Goal: Transaction & Acquisition: Obtain resource

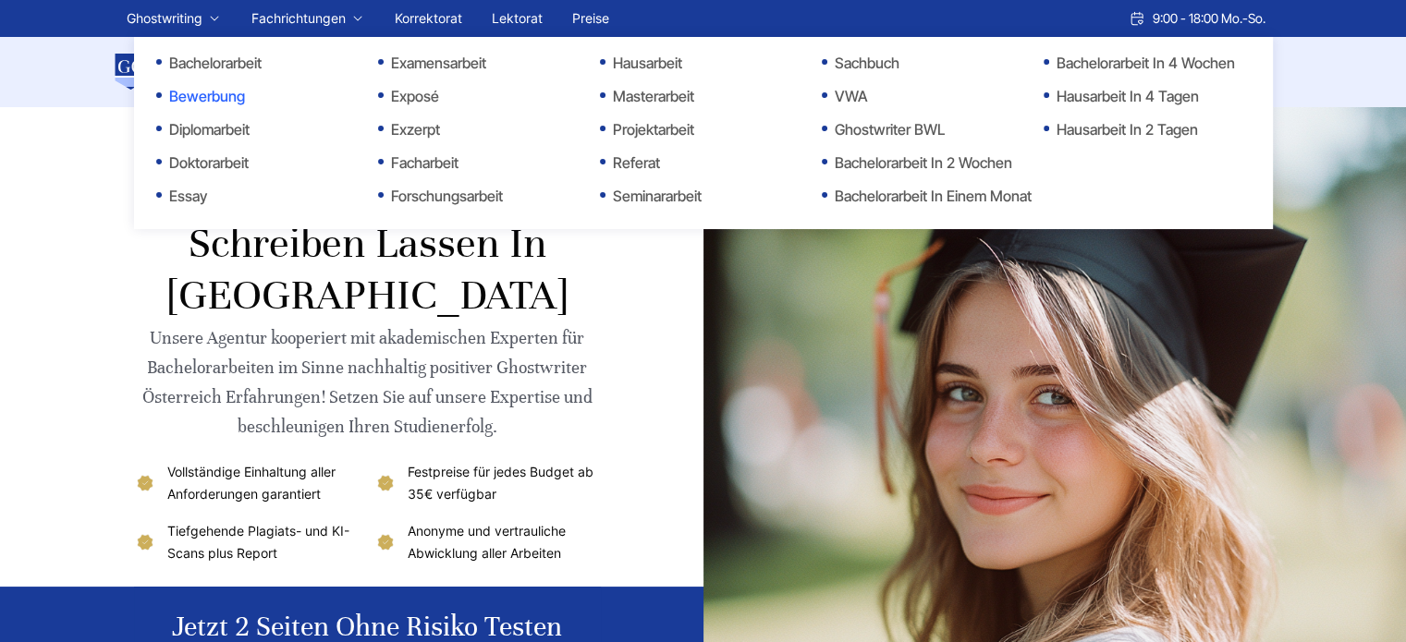
click at [199, 98] on link "Bewerbung" at bounding box center [248, 96] width 185 height 22
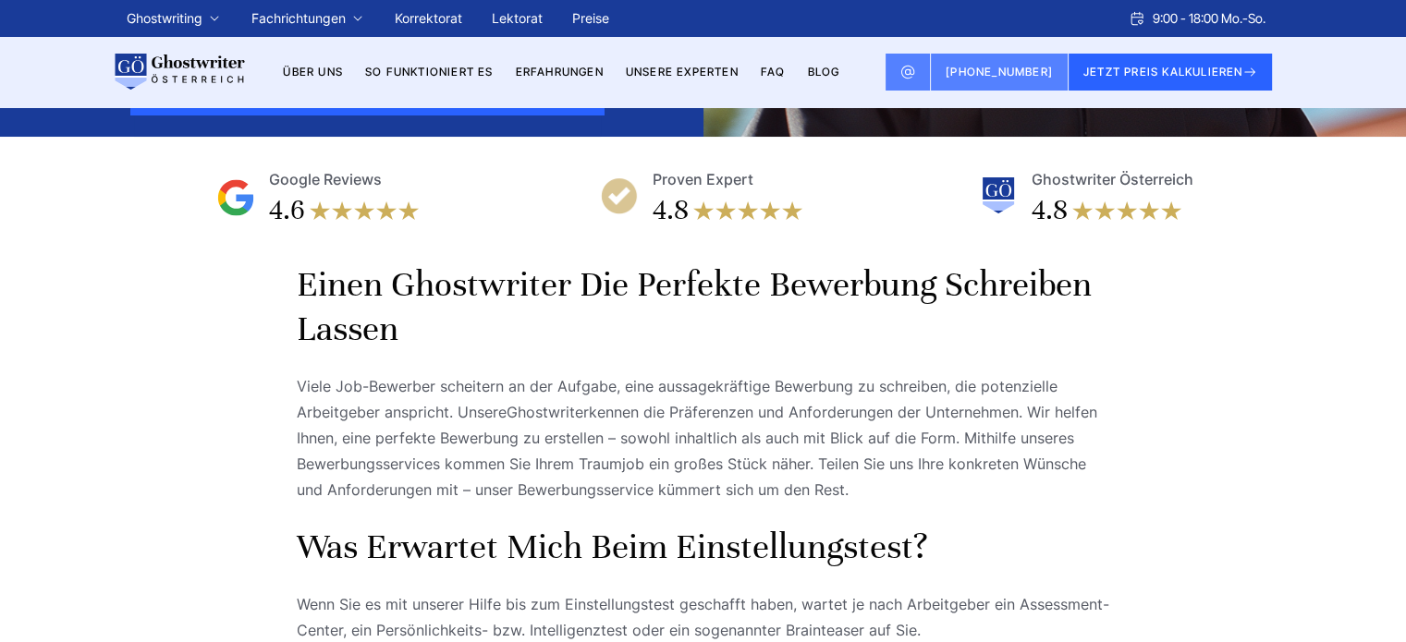
scroll to position [462, 0]
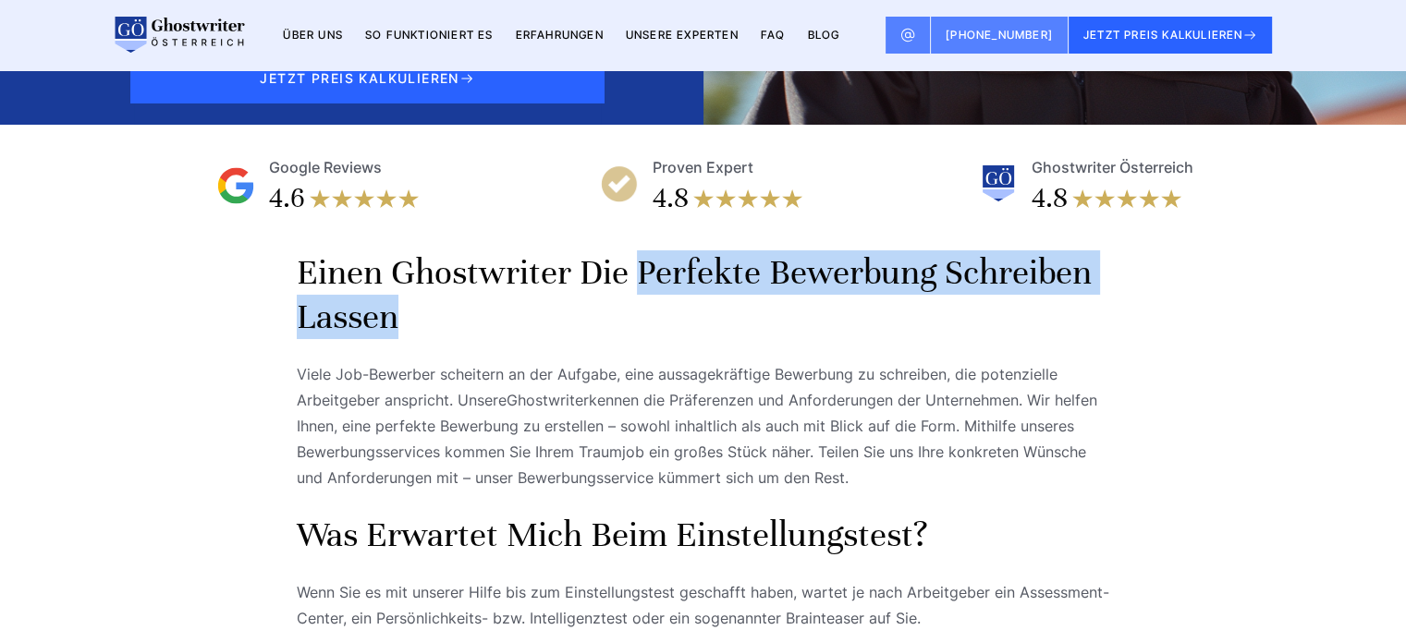
drag, startPoint x: 641, startPoint y: 300, endPoint x: 423, endPoint y: 347, distance: 223.1
click at [423, 339] on h2 "Einen Ghostwriter die perfekte Bewerbung schreiben lassen" at bounding box center [703, 294] width 813 height 89
copy h2 "perfekte Bewerbung schreiben lassen"
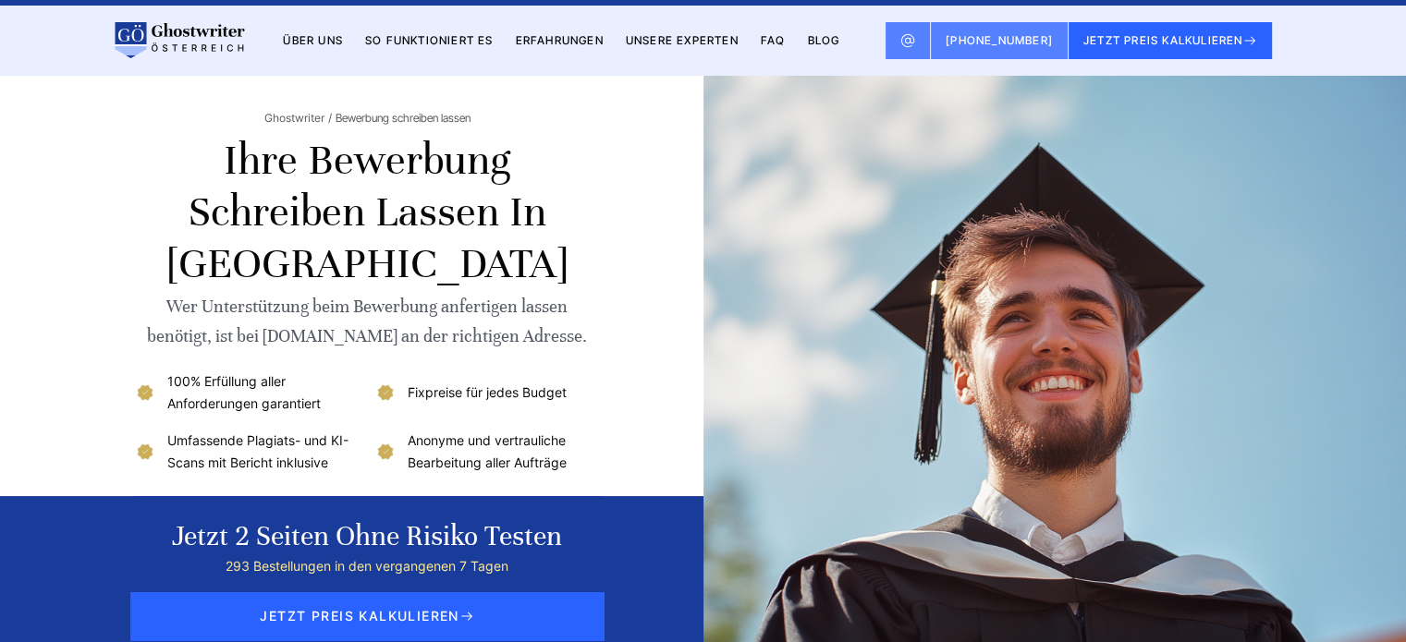
scroll to position [0, 0]
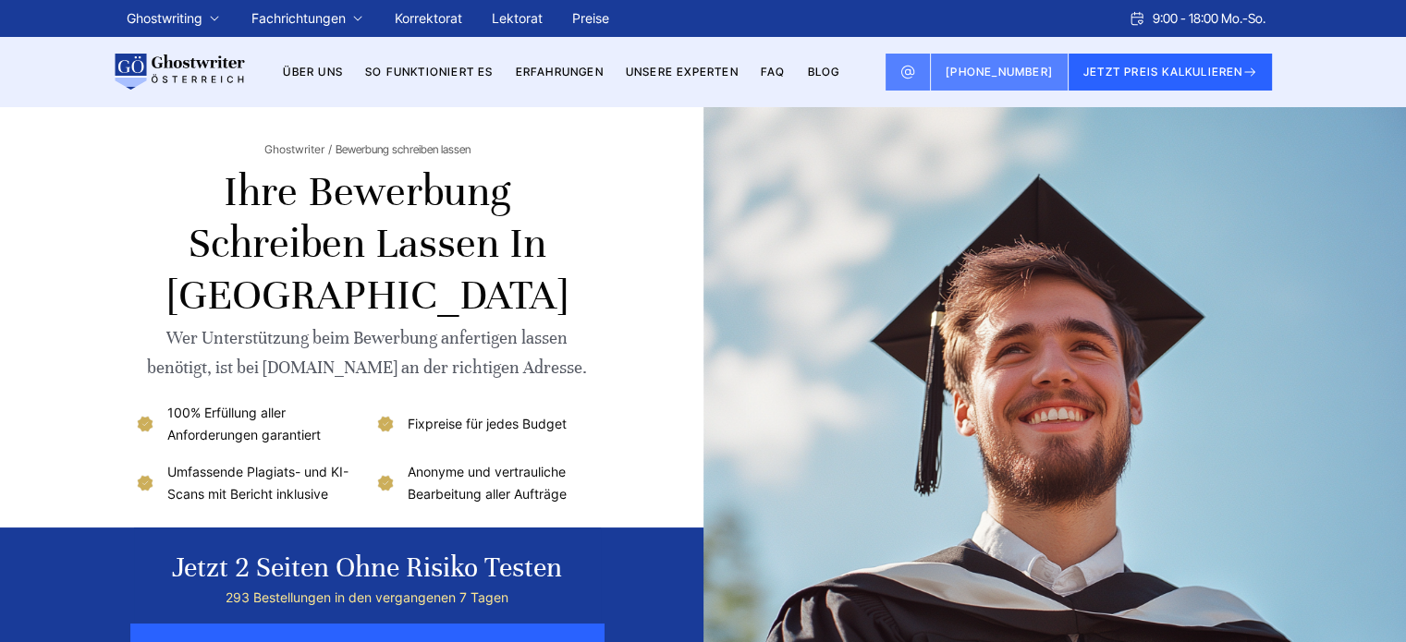
drag, startPoint x: 225, startPoint y: 180, endPoint x: 573, endPoint y: 528, distance: 492.0
click at [573, 528] on div "Ghostwriter Bewerbung schreiben lassen Ihre Bewerbung schreiben lassen in Öster…" at bounding box center [367, 400] width 467 height 587
copy div "Ihre Bewerbung schreiben lassen in Österreich Wer Unterstützung beim Bewerbung …"
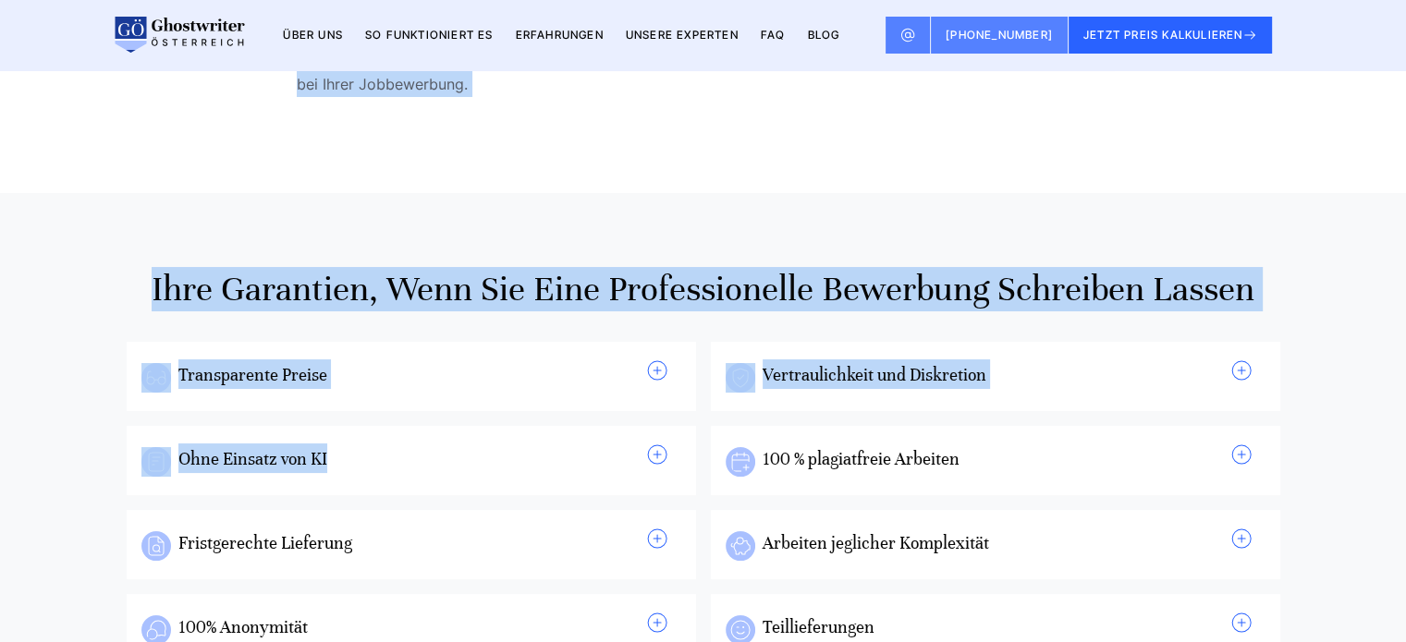
scroll to position [1109, 0]
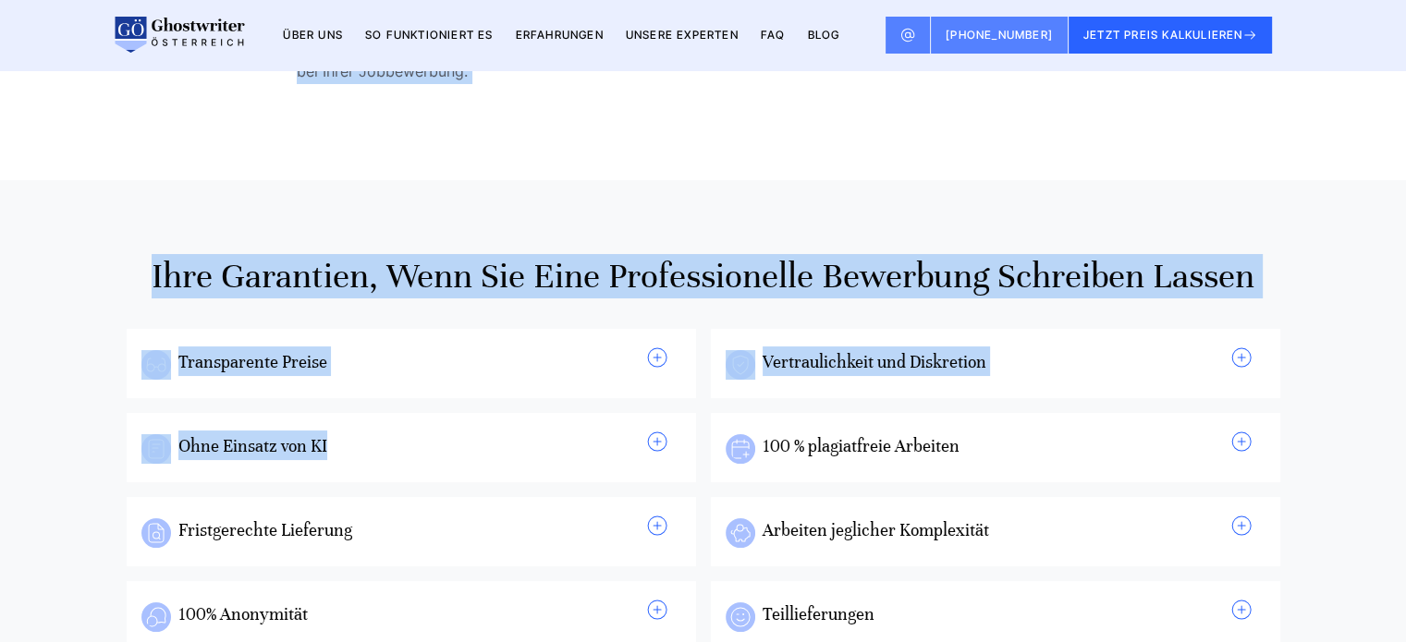
drag, startPoint x: 292, startPoint y: 305, endPoint x: 1283, endPoint y: 317, distance: 990.7
copy body "Einen Ghostwriter die perfekte Bewerbung schreiben lassen Viele Job-Bewerber sc…"
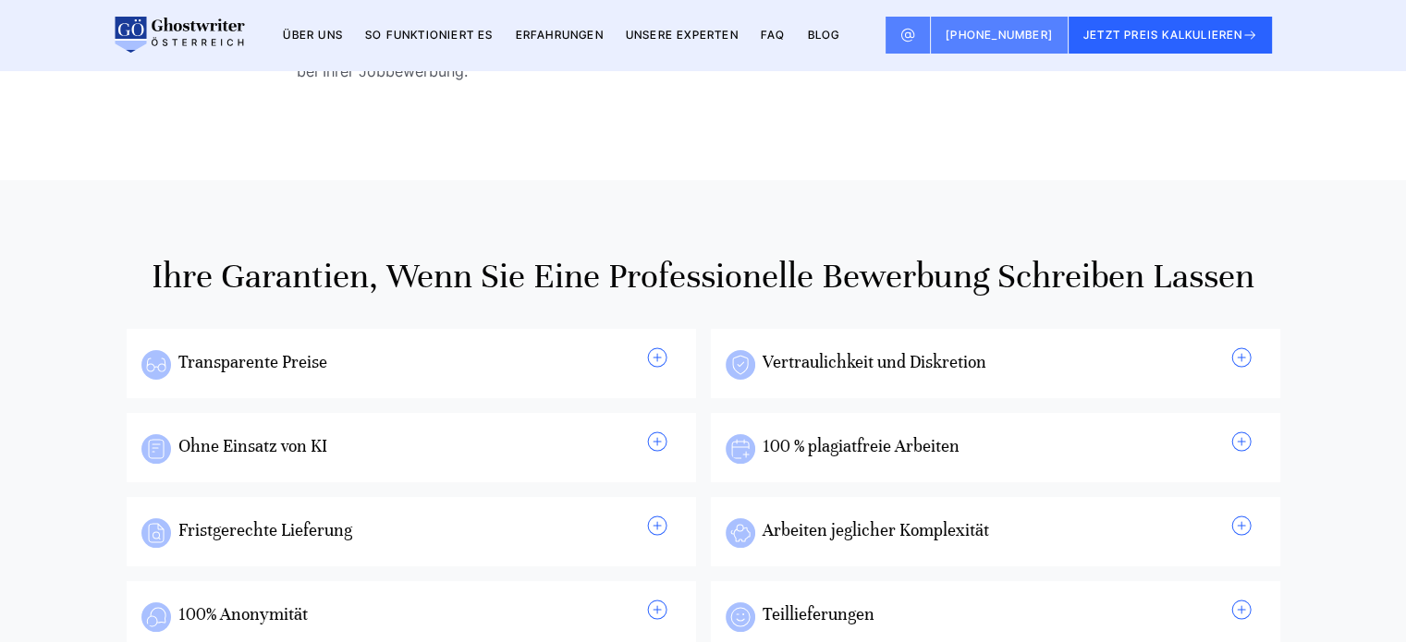
drag, startPoint x: 507, startPoint y: 396, endPoint x: 852, endPoint y: 450, distance: 349.0
click at [507, 376] on h3 "Transparente Preise" at bounding box center [419, 362] width 482 height 30
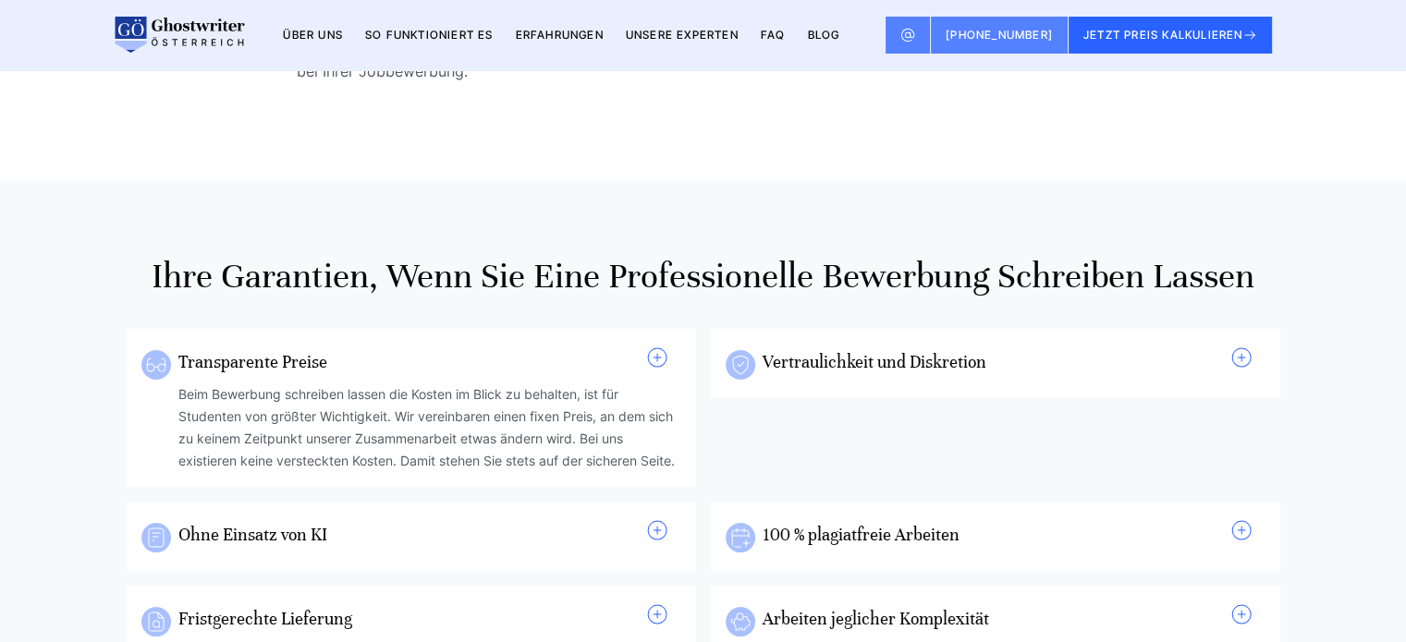
click at [889, 428] on div "Transparente Preise Beim Bewerbung schreiben lassen die Kosten im Blick zu beha…" at bounding box center [703, 576] width 1153 height 494
click at [841, 372] on link "Vertraulichkeit und Diskretion" at bounding box center [874, 361] width 224 height 21
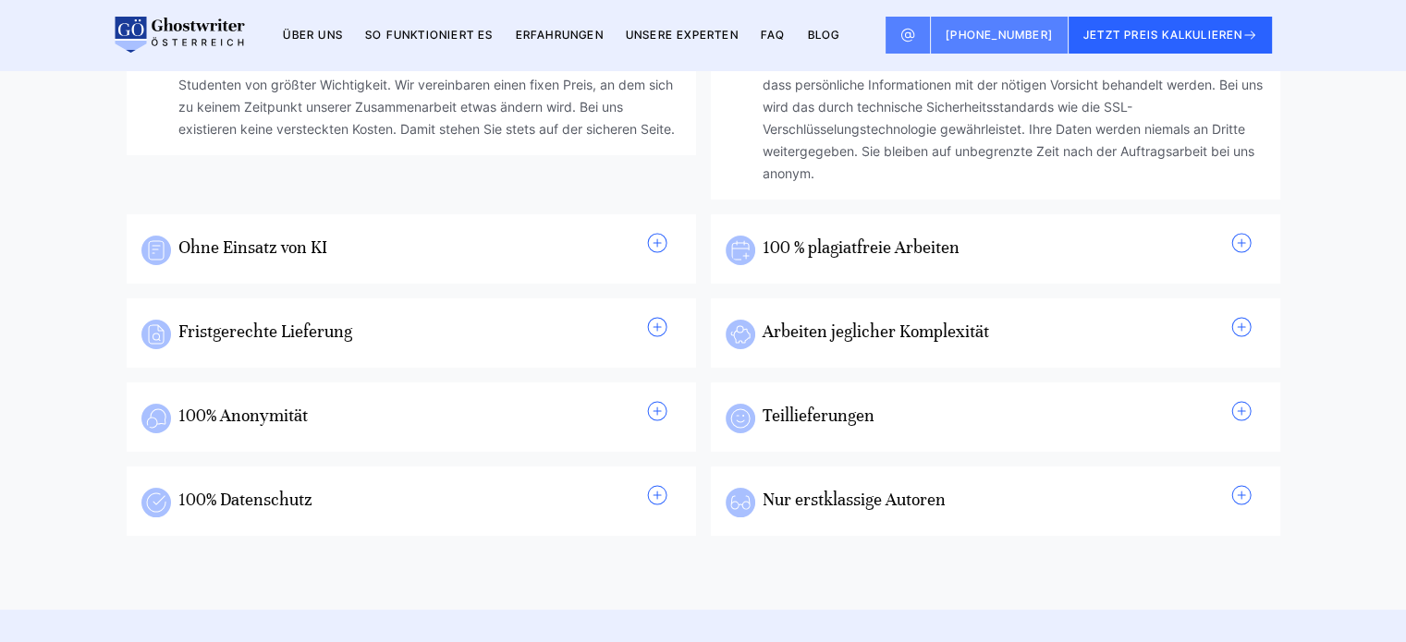
scroll to position [1479, 0]
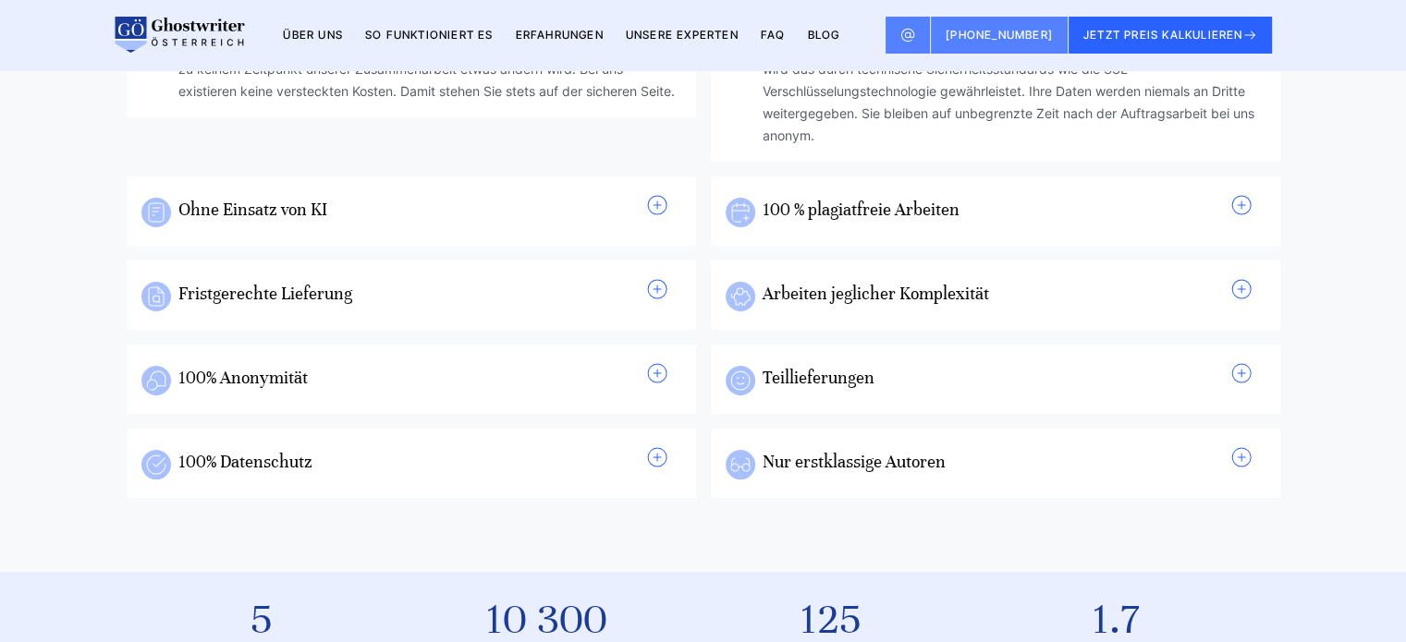
drag, startPoint x: 605, startPoint y: 230, endPoint x: 730, endPoint y: 247, distance: 125.9
click at [606, 224] on h3 "Ohne Einsatz von KI" at bounding box center [419, 209] width 482 height 30
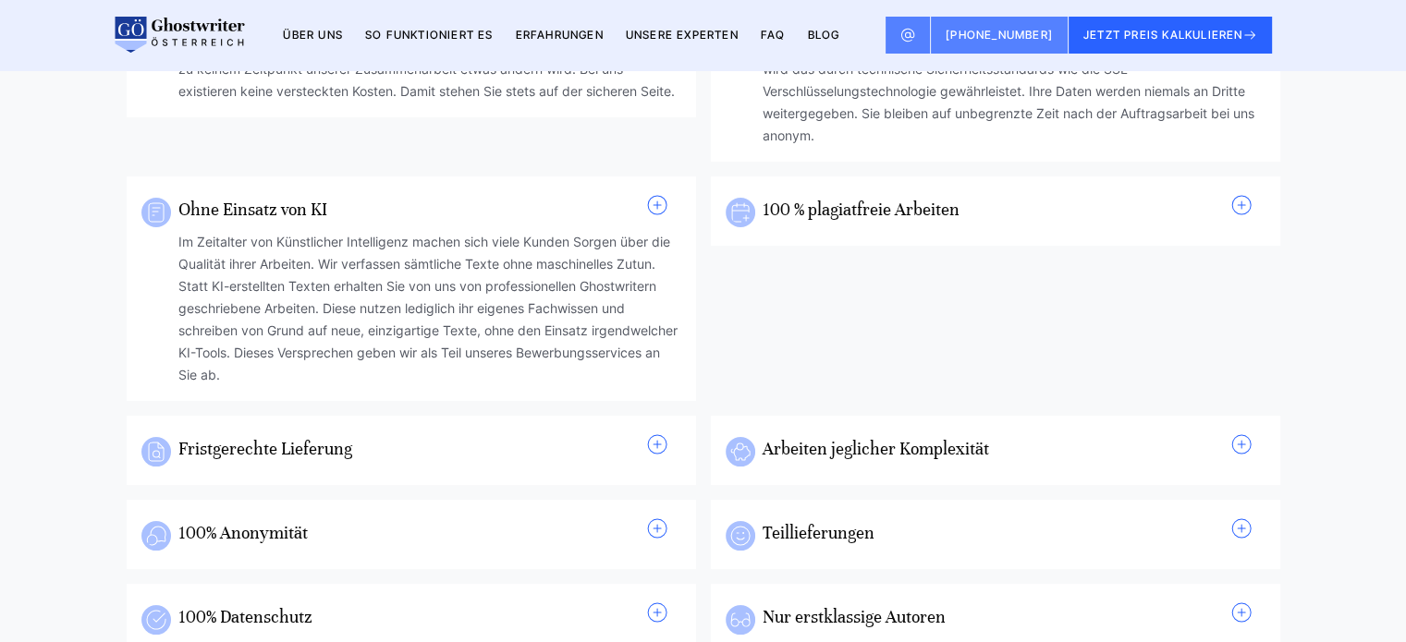
click at [832, 220] on link "100 % plagiatfreie Arbeiten" at bounding box center [860, 209] width 197 height 21
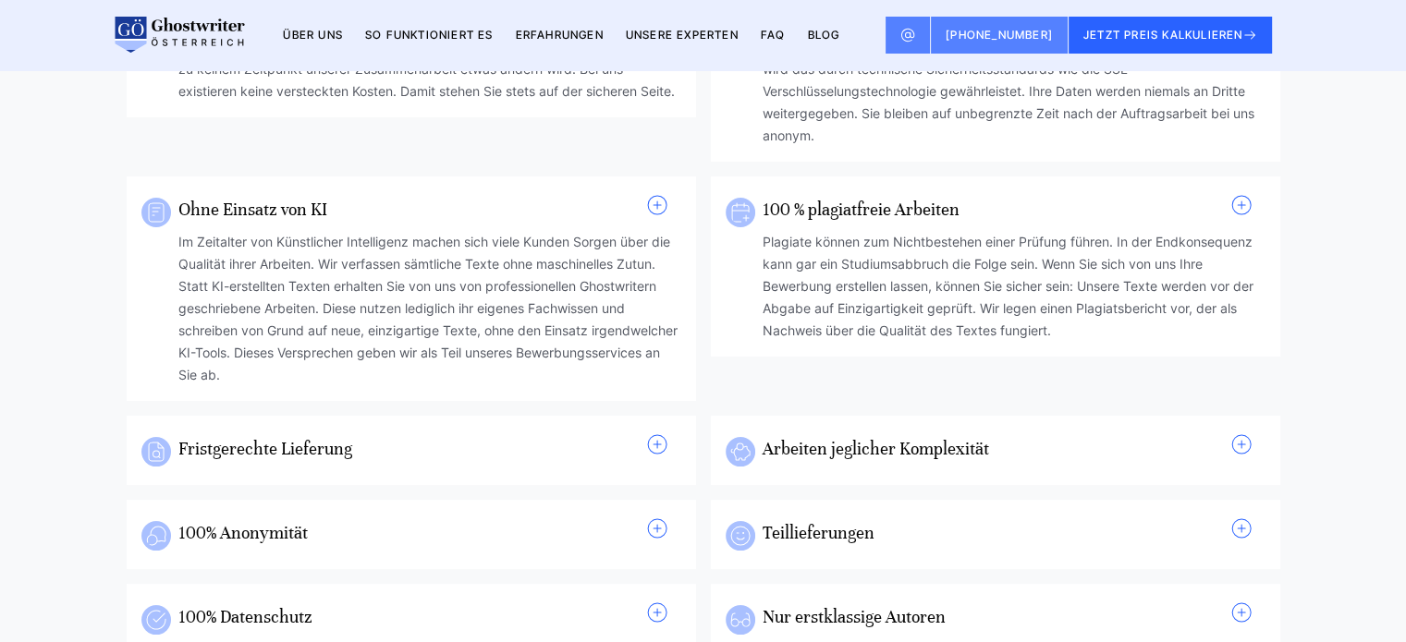
click at [573, 463] on h3 "Fristgerechte Lieferung" at bounding box center [419, 448] width 482 height 30
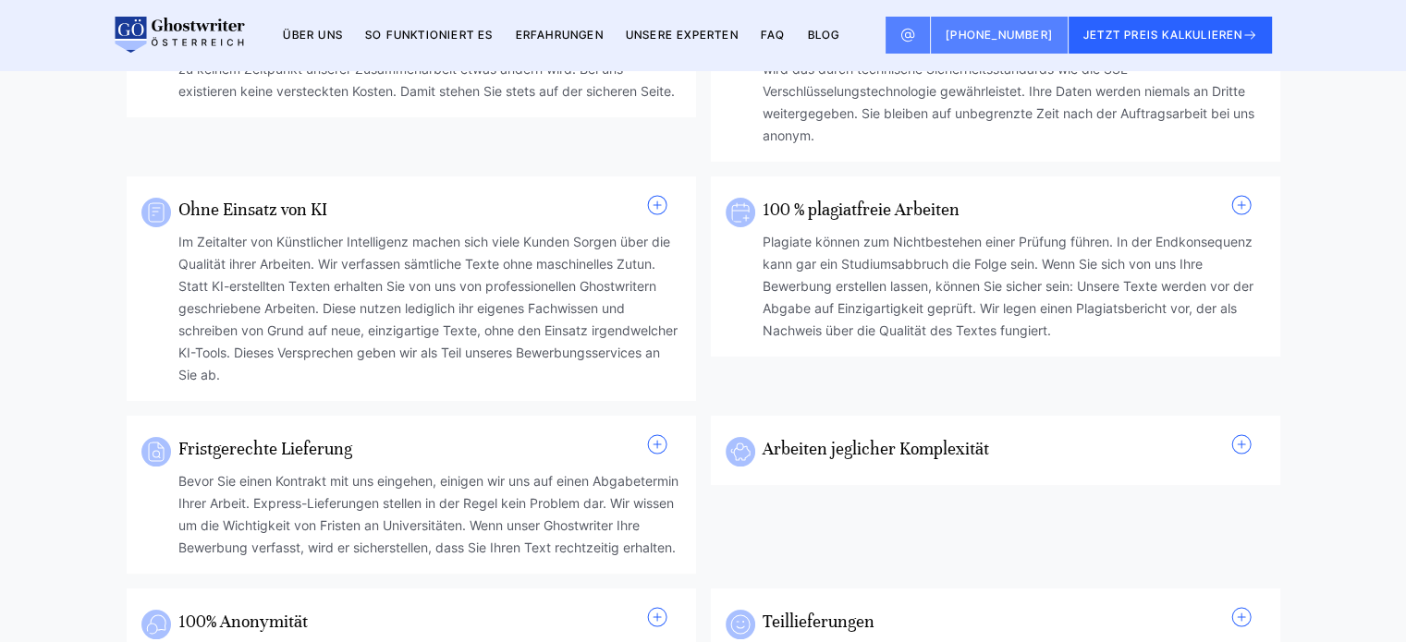
click at [859, 459] on link "Arbeiten jeglicher Komplexität" at bounding box center [875, 448] width 226 height 21
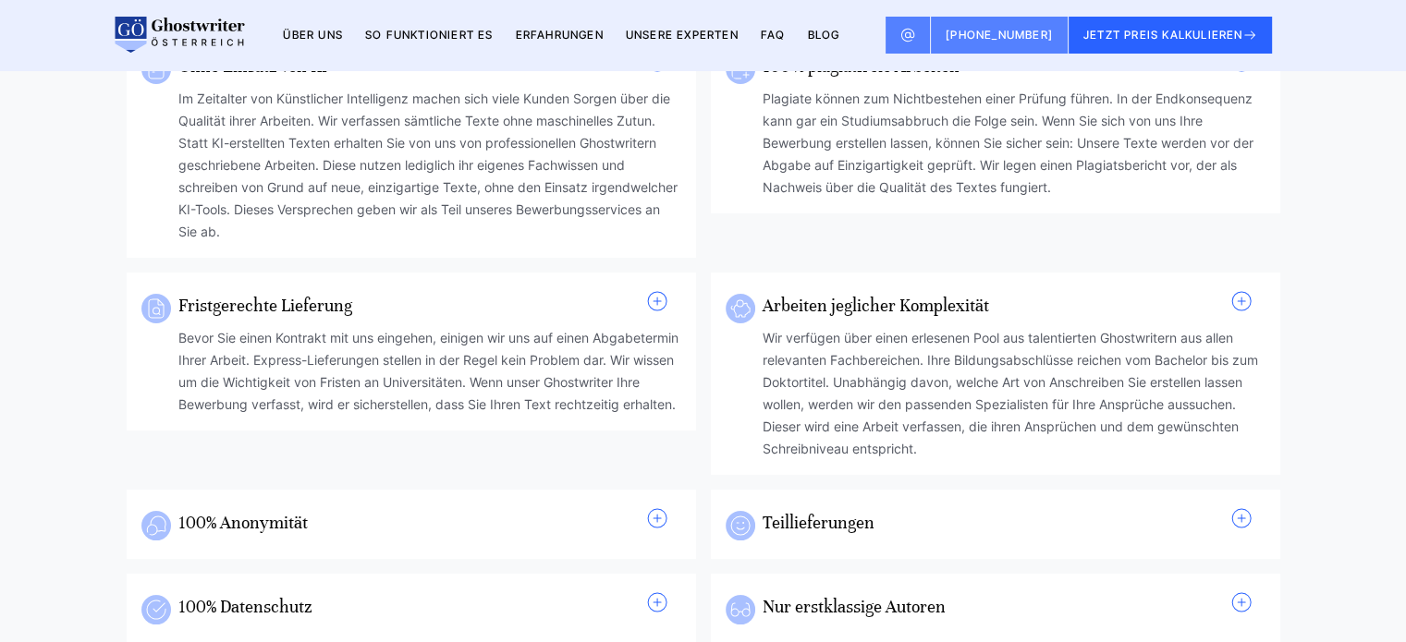
scroll to position [1848, 0]
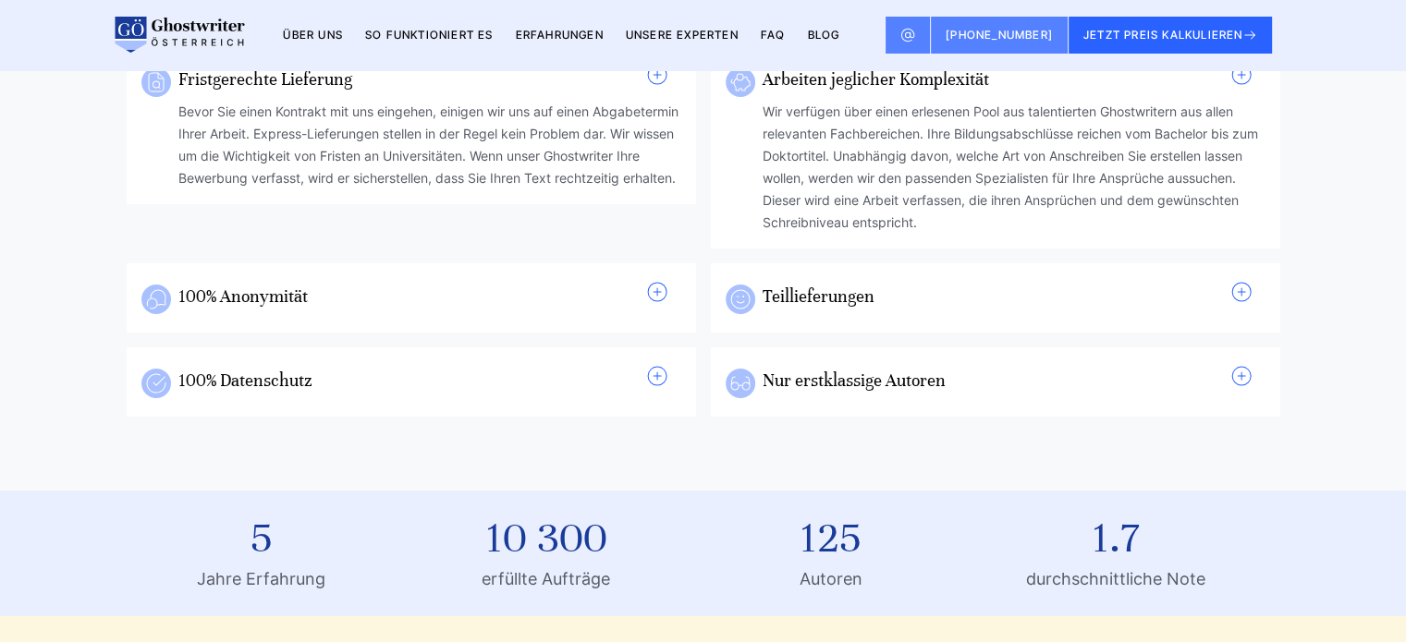
click at [632, 310] on h3 "100% Anonymität" at bounding box center [419, 296] width 482 height 30
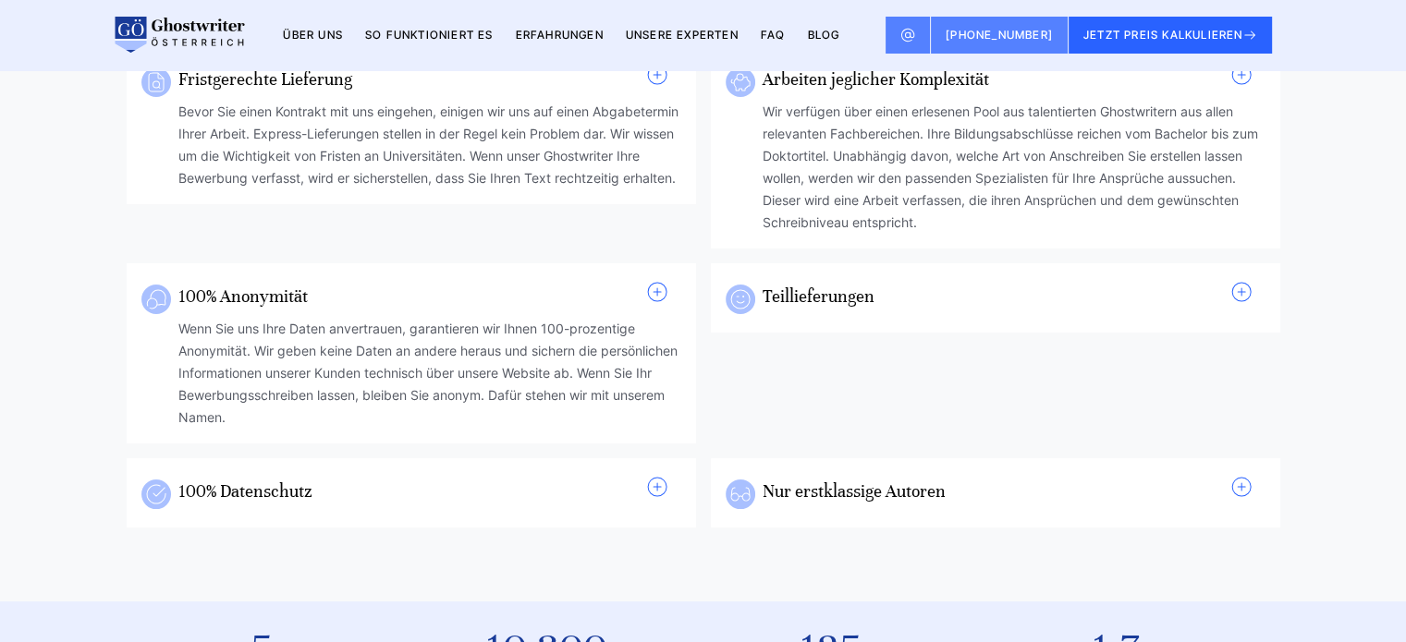
click at [824, 318] on div "Teillieferungen Als Teil unserer Serviceleistungen machen wir es möglich, Arbei…" at bounding box center [995, 299] width 540 height 37
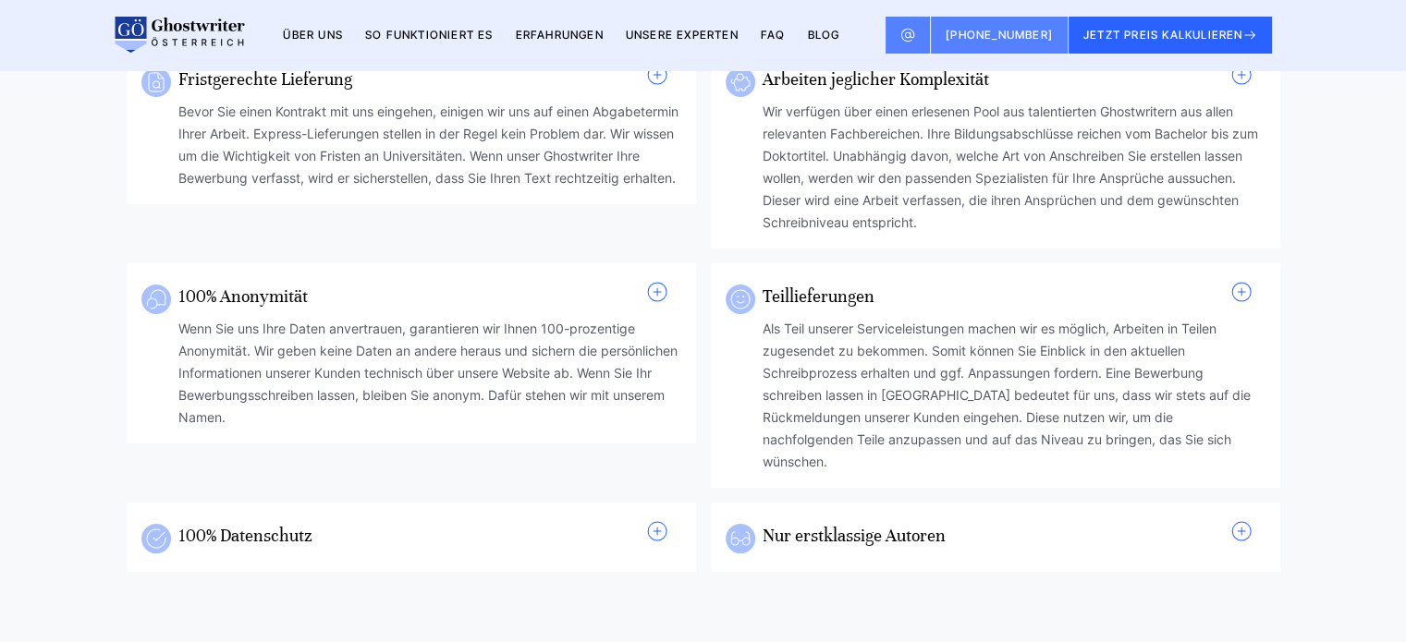
click at [586, 550] on h3 "100% Datenschutz" at bounding box center [419, 535] width 482 height 30
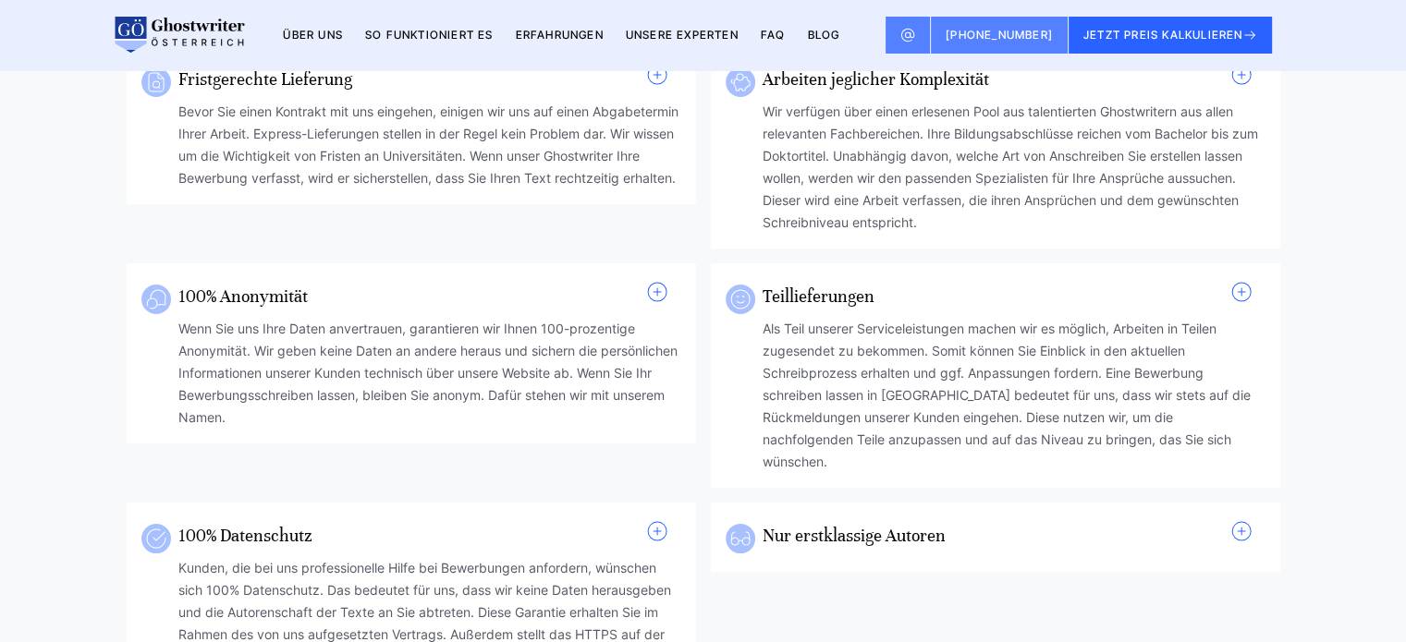
drag, startPoint x: 810, startPoint y: 577, endPoint x: 791, endPoint y: 577, distance: 18.5
click at [810, 550] on h3 "Nur erstklassige Autoren" at bounding box center [1003, 535] width 482 height 30
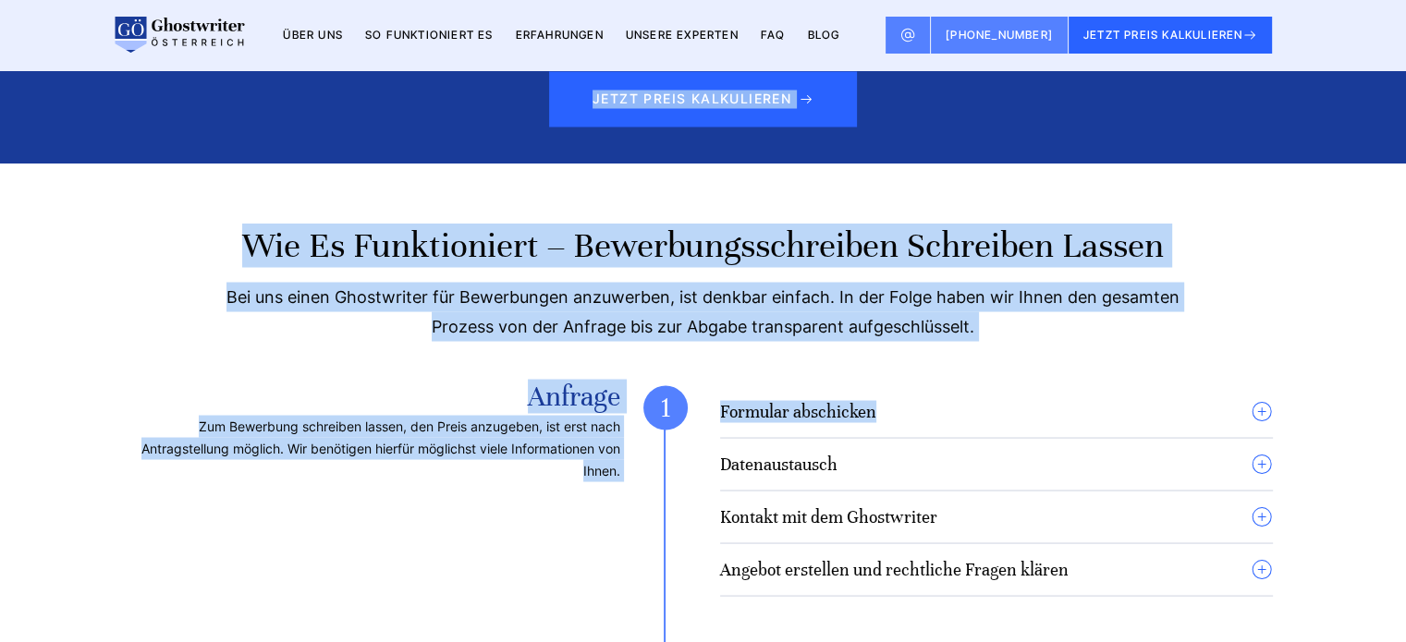
scroll to position [3419, 0]
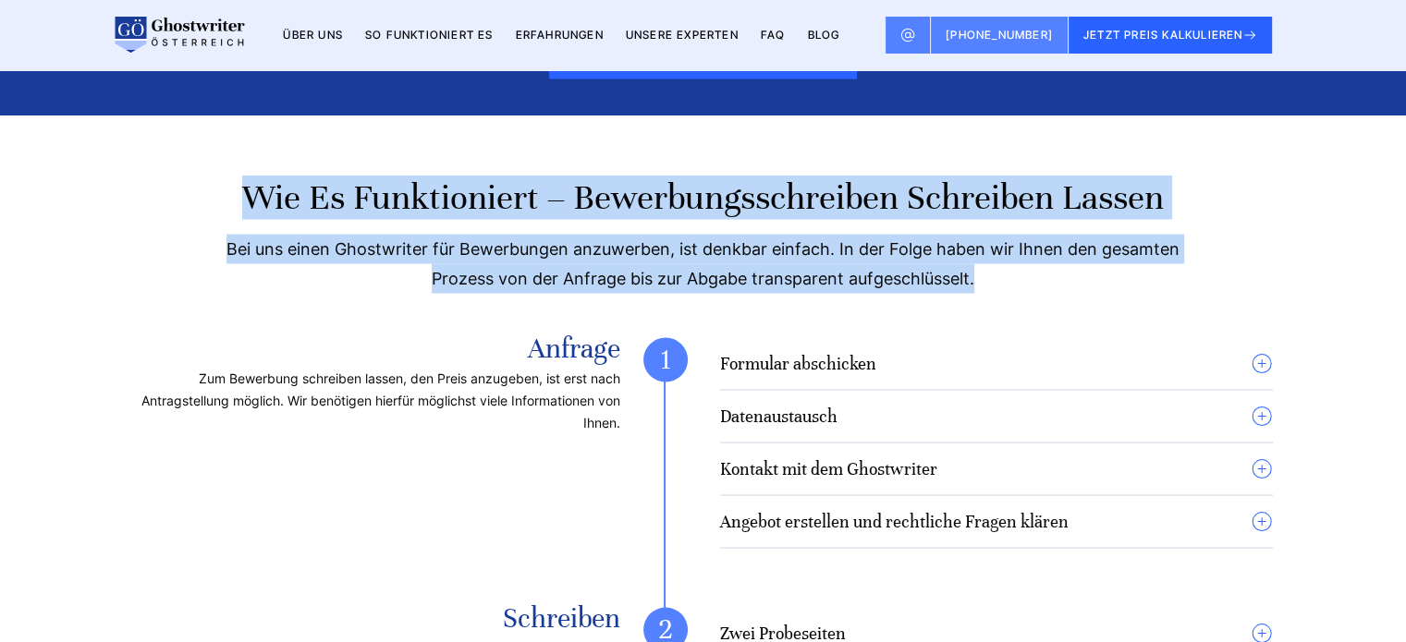
drag, startPoint x: 90, startPoint y: 177, endPoint x: 978, endPoint y: 312, distance: 898.4
copy body "Transparente Preise Beim Bewerbung schreiben lassen die Kosten im Blick zu beha…"
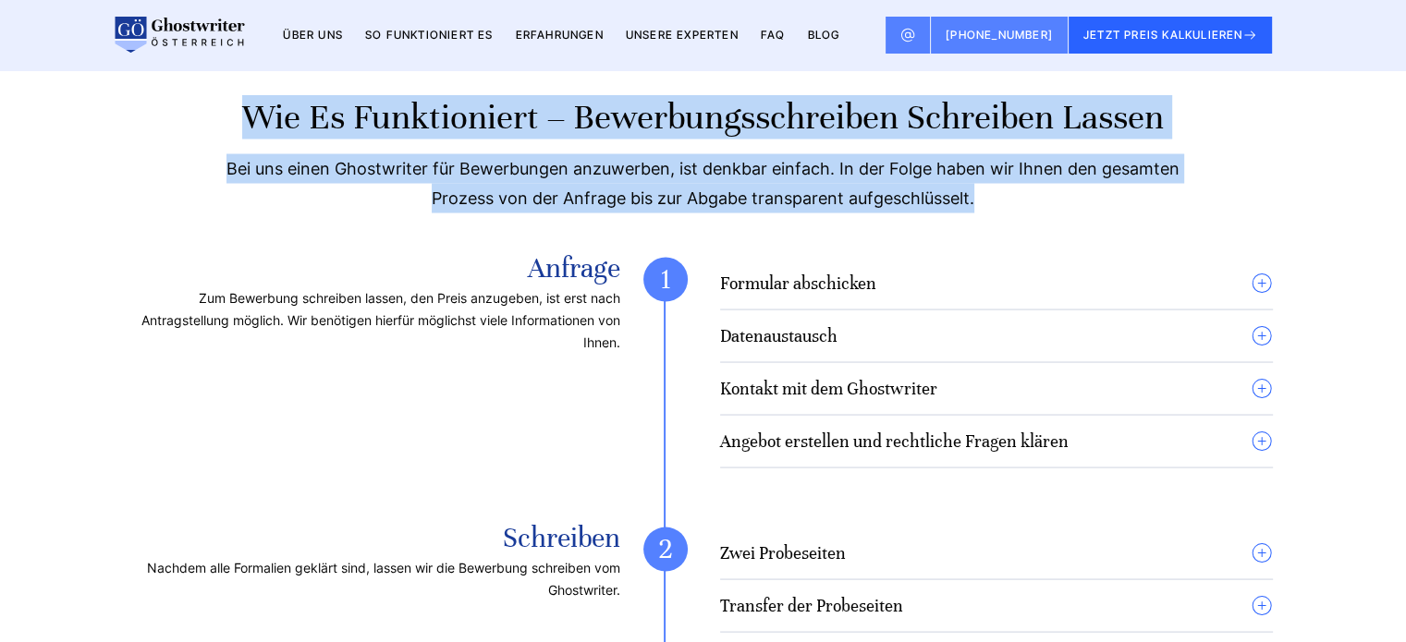
scroll to position [3604, 0]
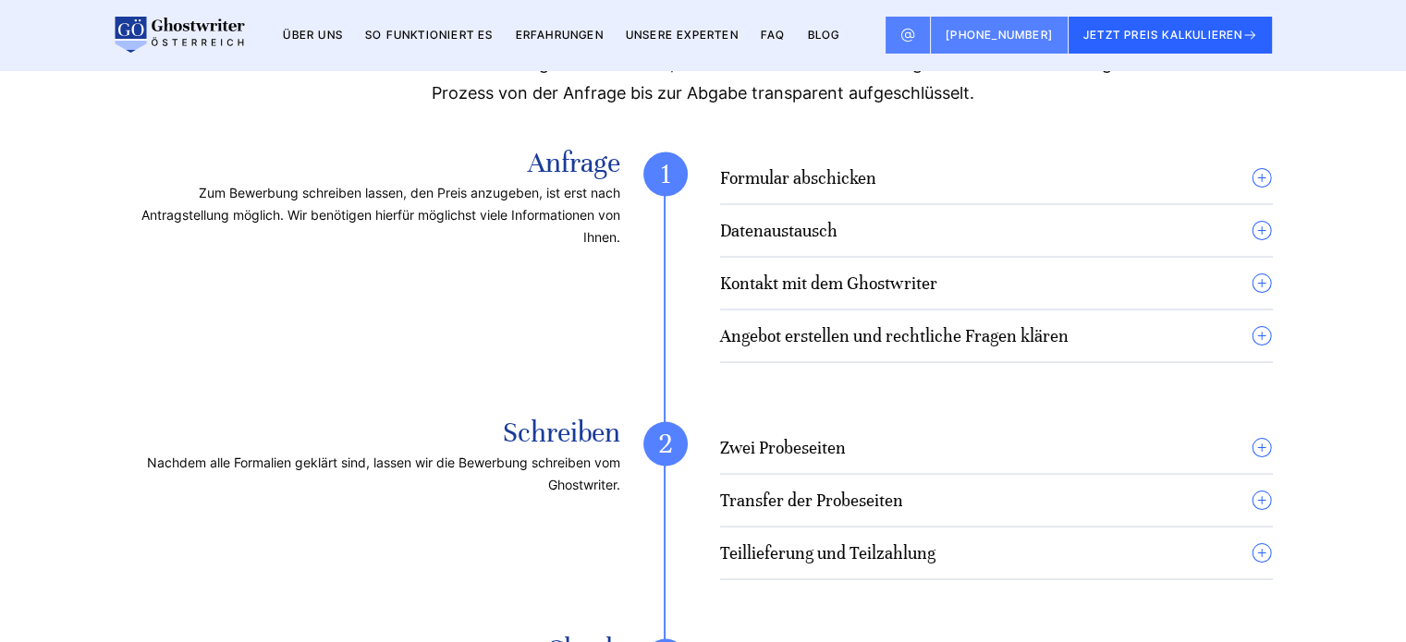
click at [978, 189] on summary "Formular abschicken" at bounding box center [996, 178] width 553 height 22
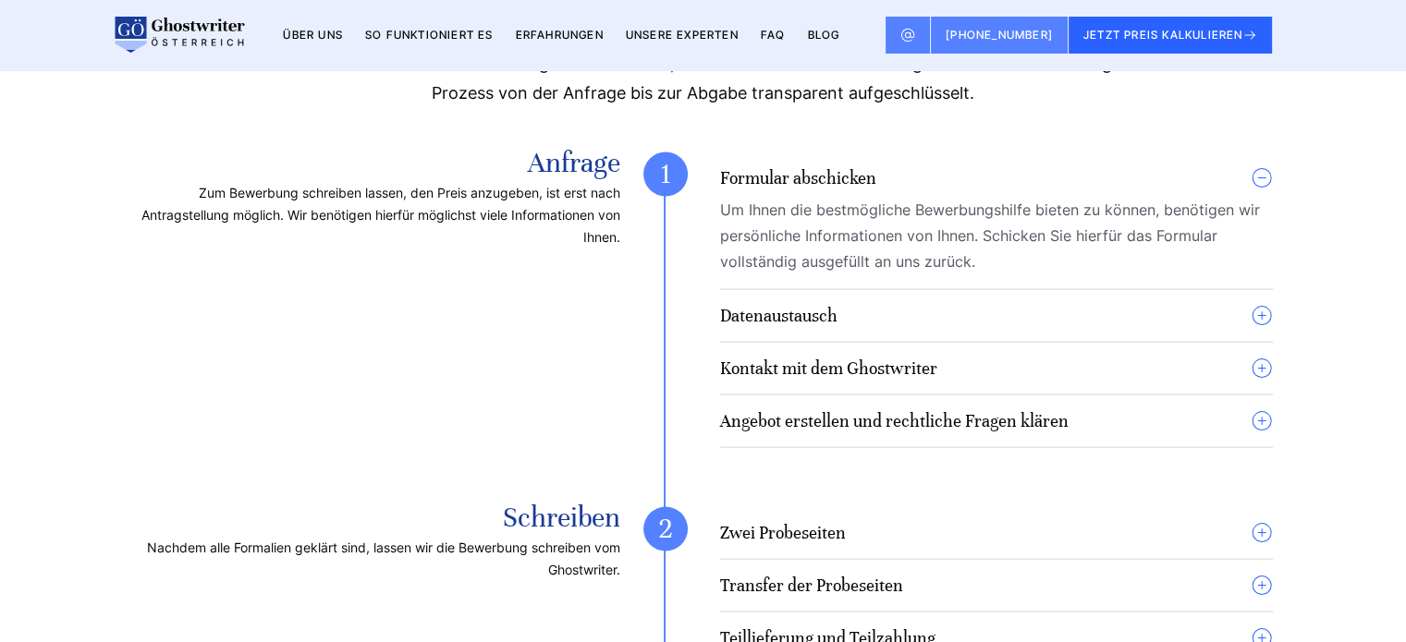
click at [968, 327] on summary "Datenaustausch" at bounding box center [996, 316] width 553 height 22
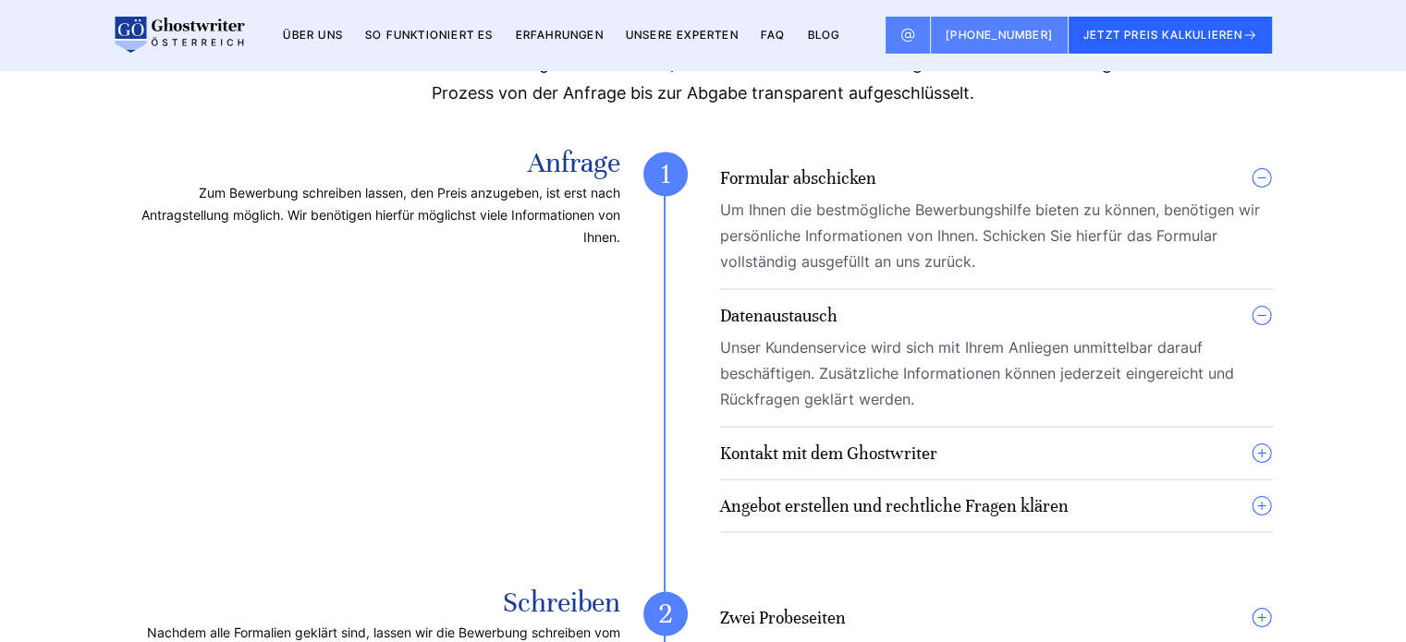
click at [955, 465] on summary "Kontakt mit dem Ghostwriter" at bounding box center [996, 454] width 553 height 22
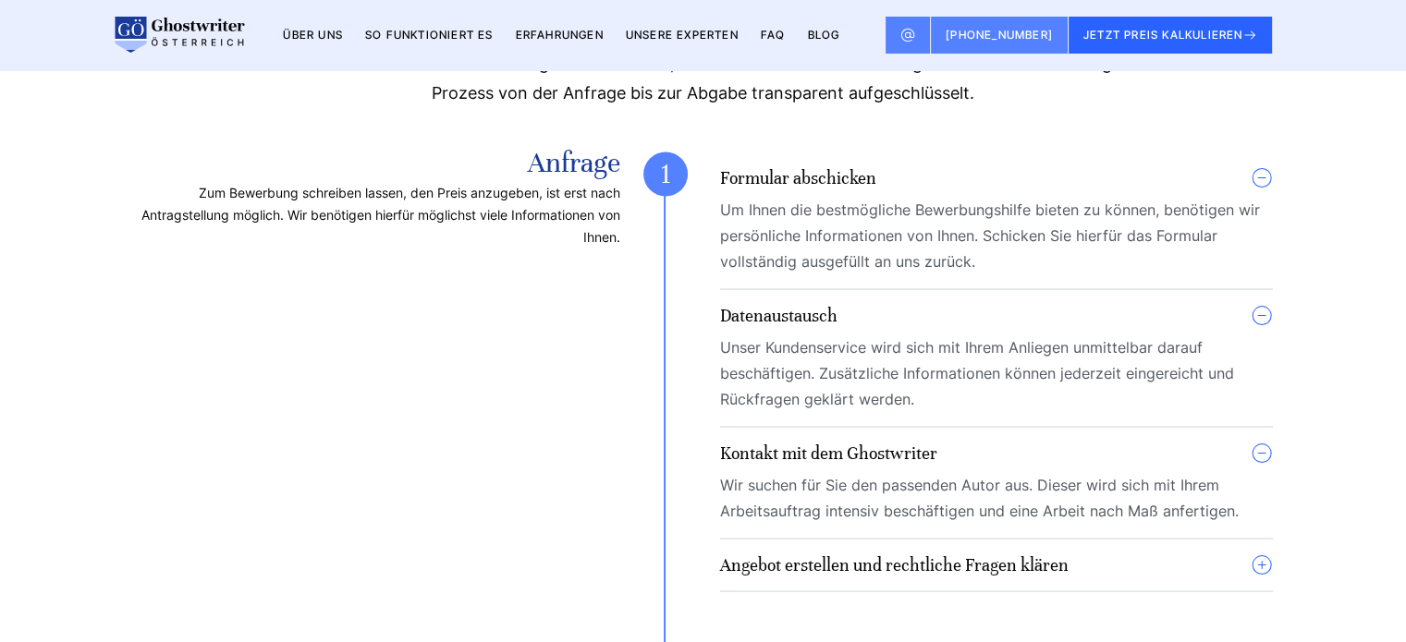
click at [985, 577] on h4 "Angebot erstellen und rechtliche Fragen klären" at bounding box center [894, 565] width 348 height 22
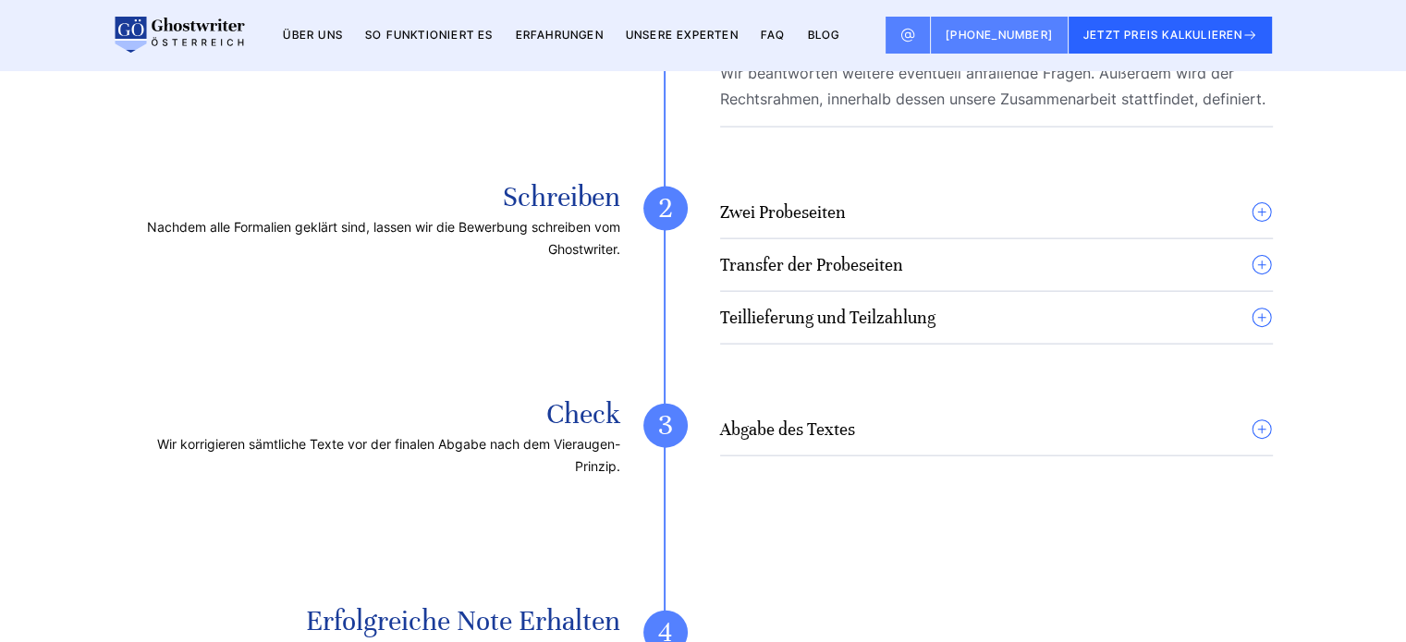
scroll to position [4158, 0]
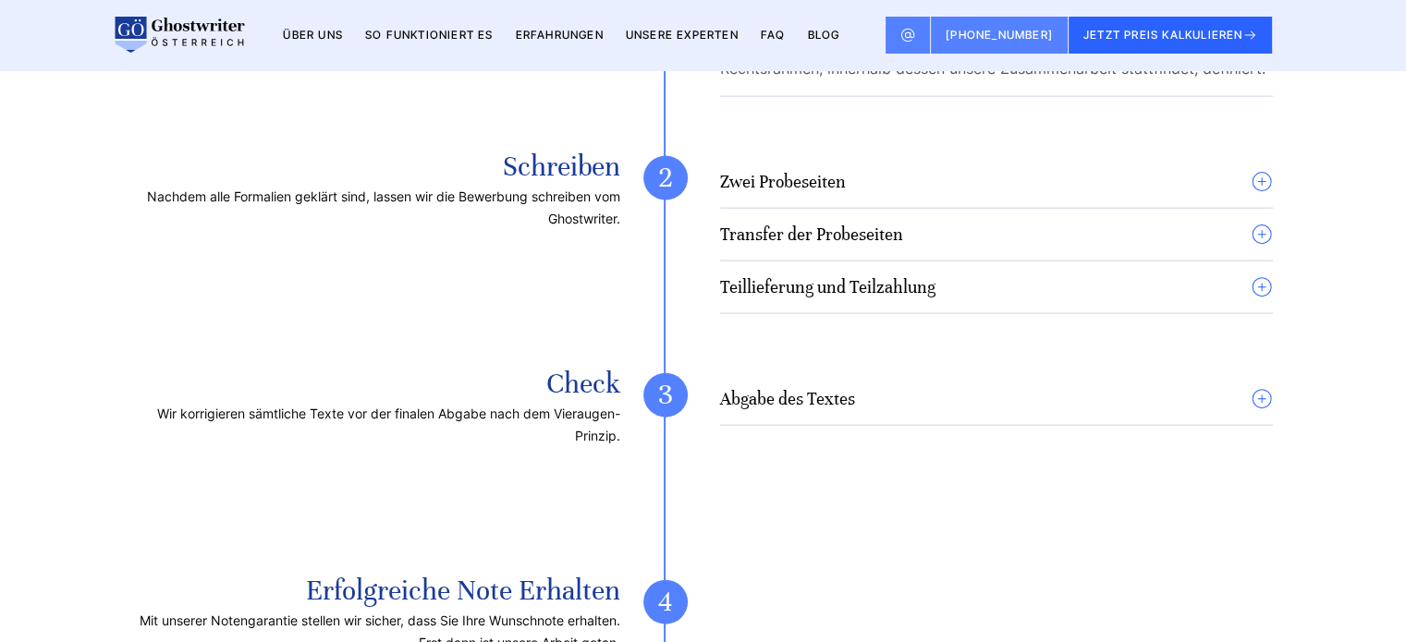
click at [968, 193] on summary "Zwei Probeseiten" at bounding box center [996, 182] width 553 height 22
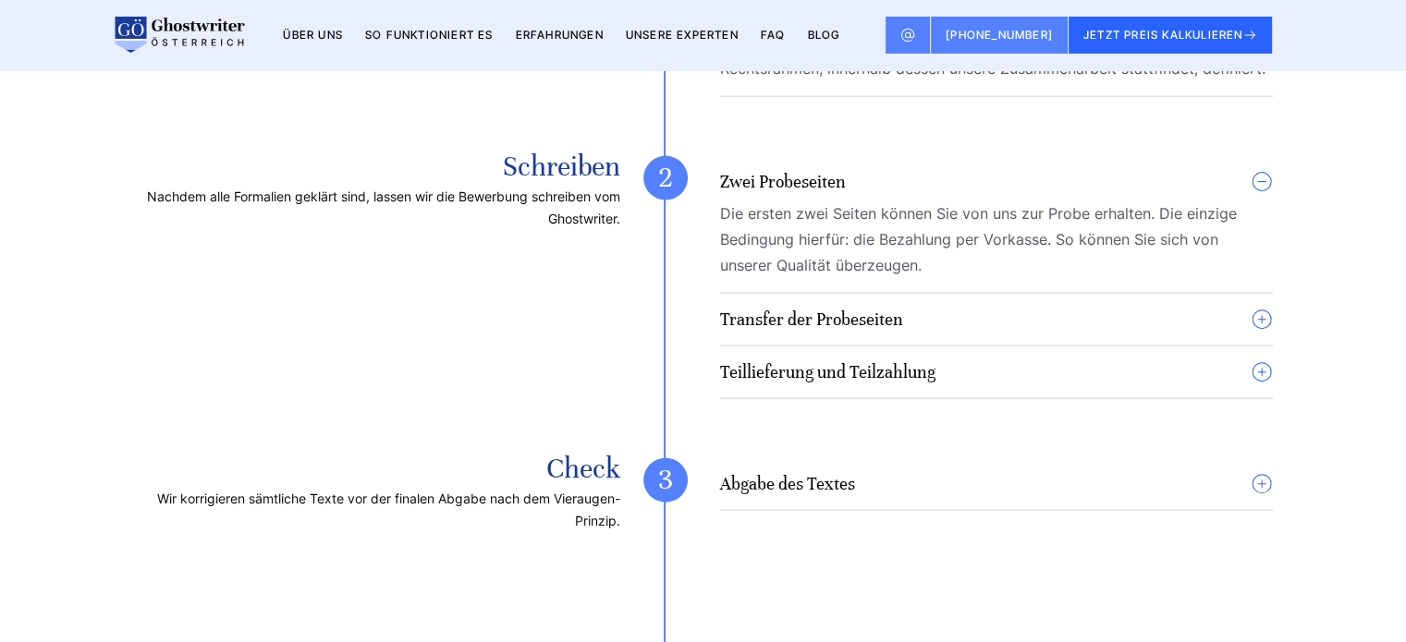
click at [939, 331] on summary "Transfer der Probeseiten" at bounding box center [996, 320] width 553 height 22
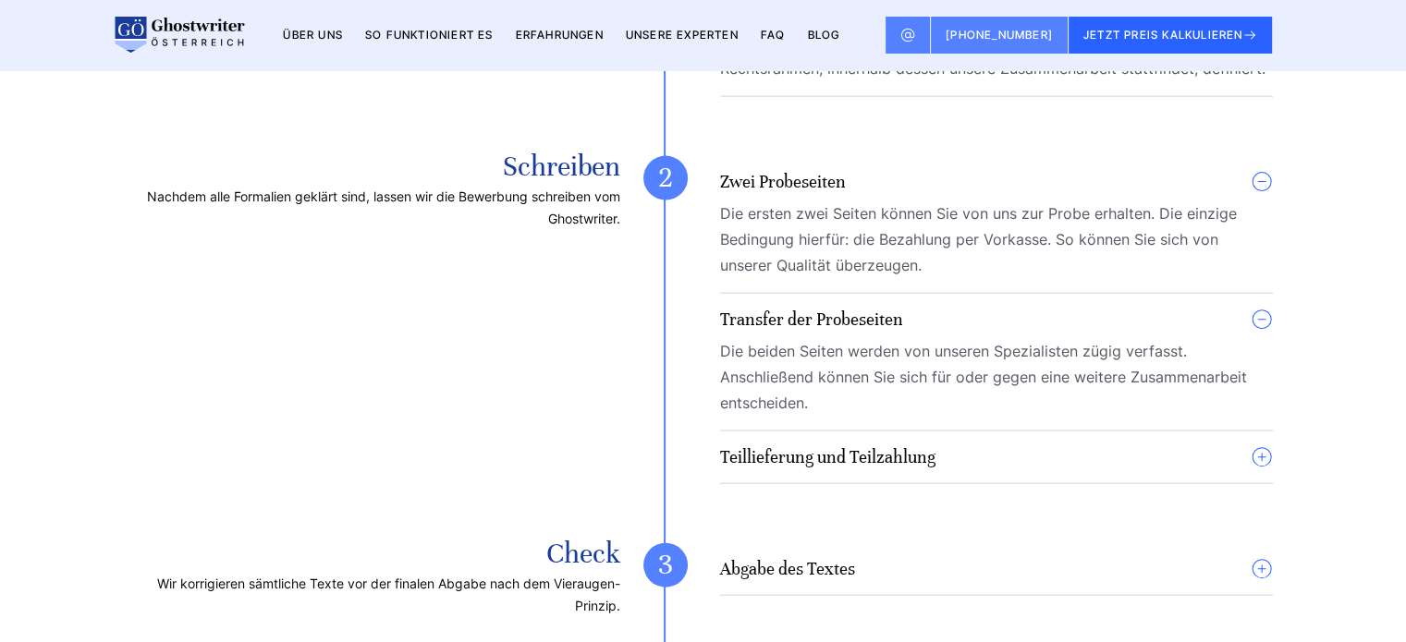
click at [922, 469] on h4 "Teillieferung und Teilzahlung" at bounding box center [827, 457] width 215 height 22
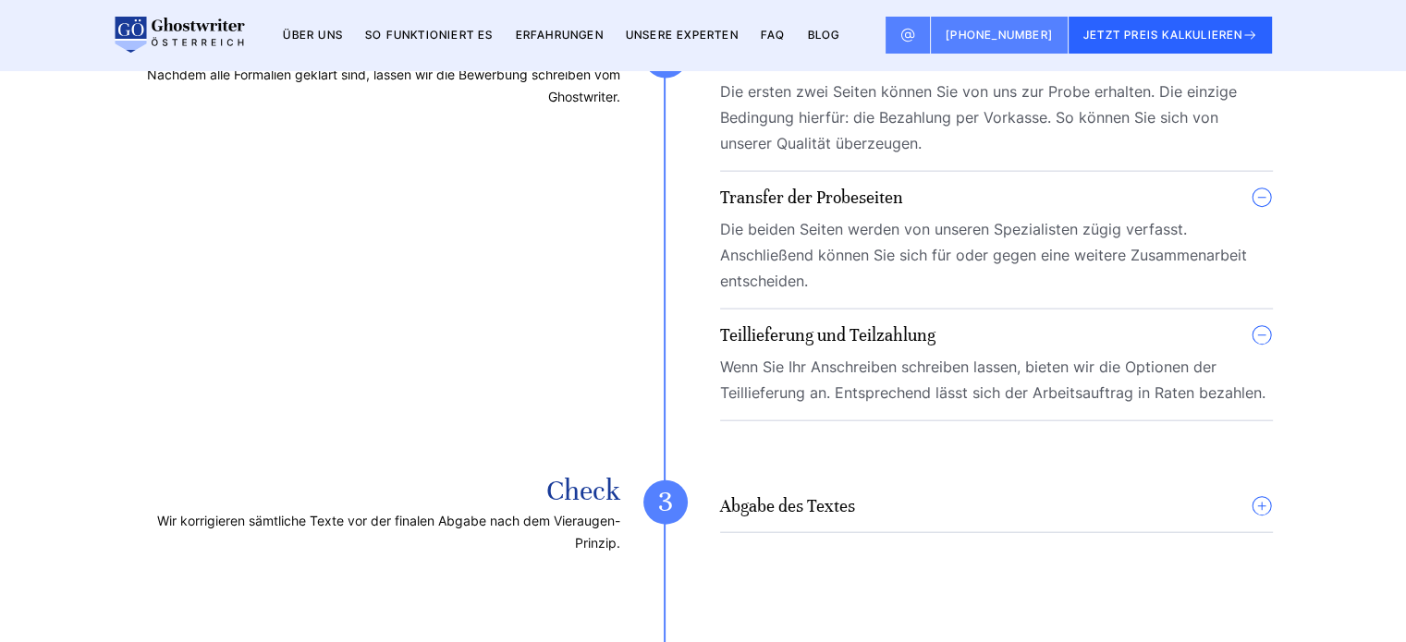
scroll to position [4528, 0]
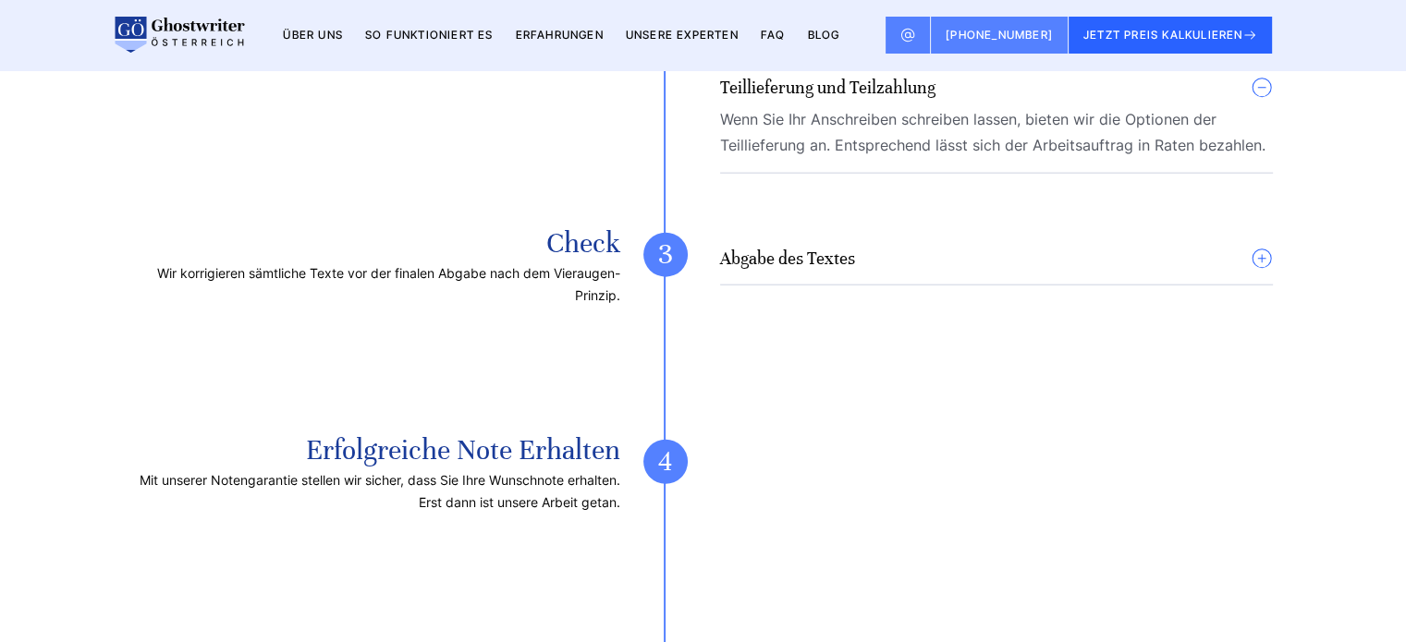
click at [957, 270] on summary "Abgabe des Textes" at bounding box center [996, 259] width 553 height 22
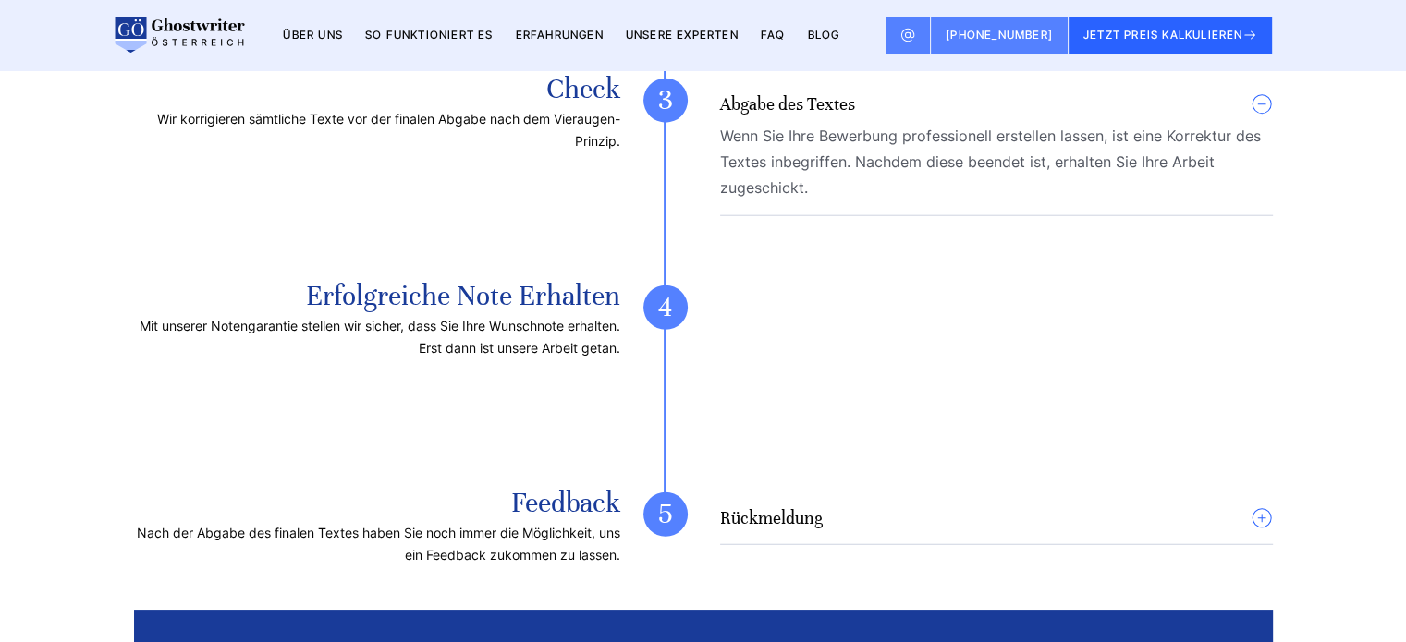
scroll to position [4990, 0]
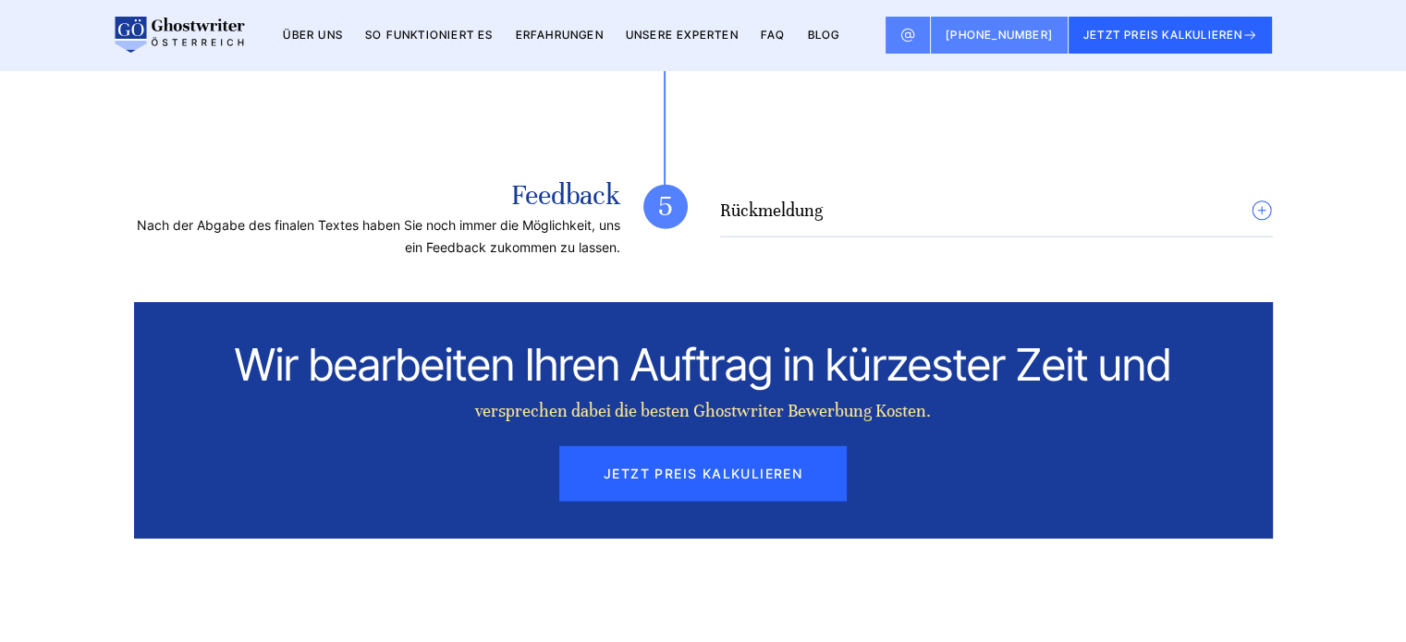
click at [954, 222] on summary "Rückmeldung" at bounding box center [996, 211] width 553 height 22
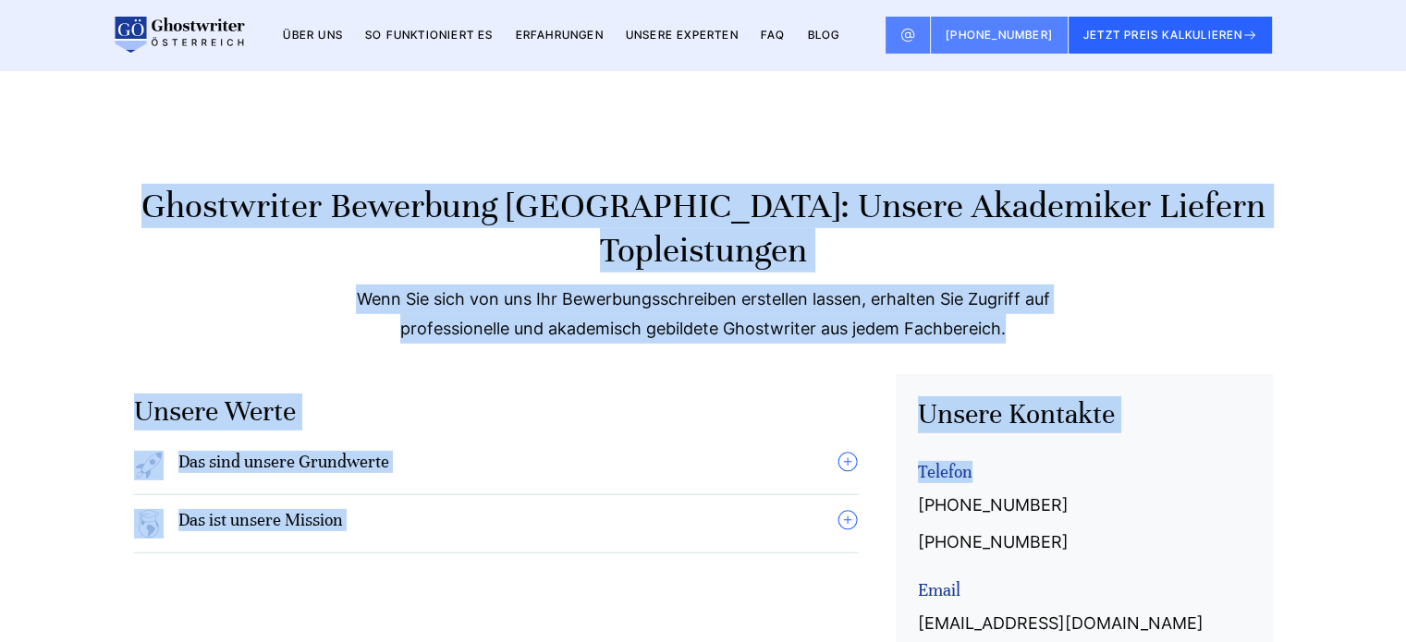
scroll to position [5729, 0]
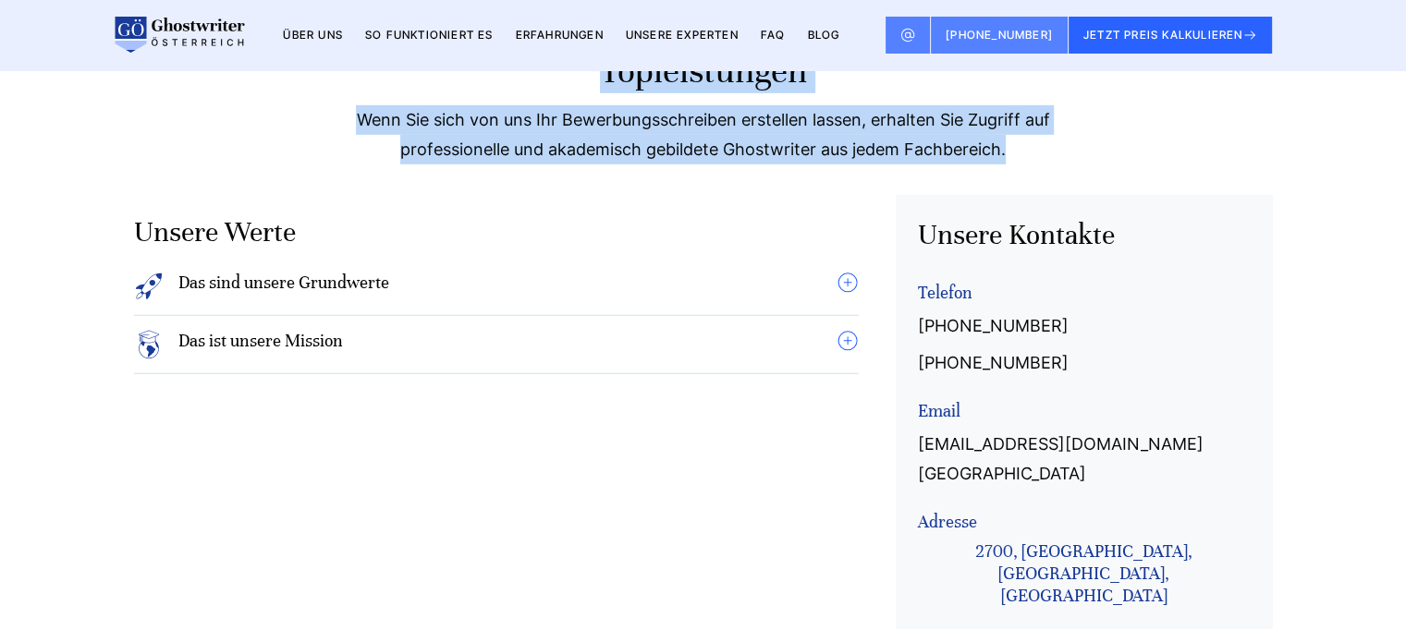
drag, startPoint x: 512, startPoint y: 269, endPoint x: 1017, endPoint y: 198, distance: 509.5
copy body "Anfrage Zum Bewerbung schreiben lassen, den Preis anzugeben, ist erst nach Antr…"
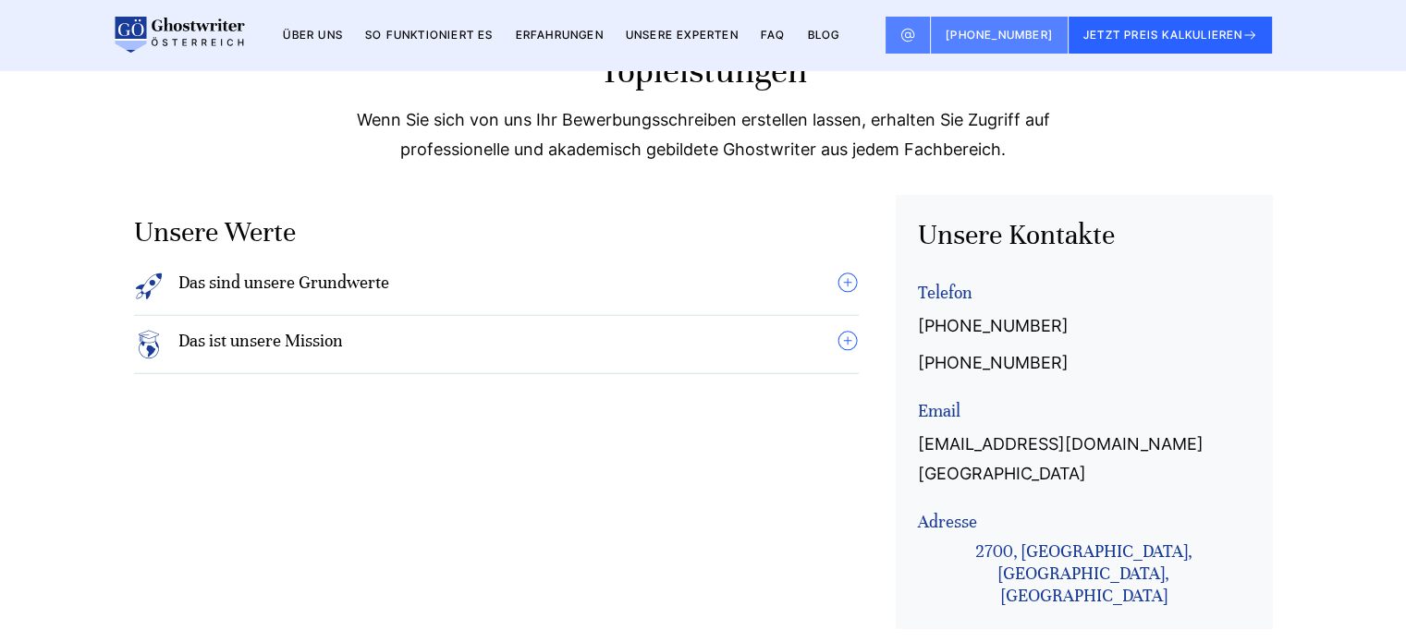
click at [318, 301] on h4 "Das sind unsere Grundwerte" at bounding box center [283, 287] width 211 height 30
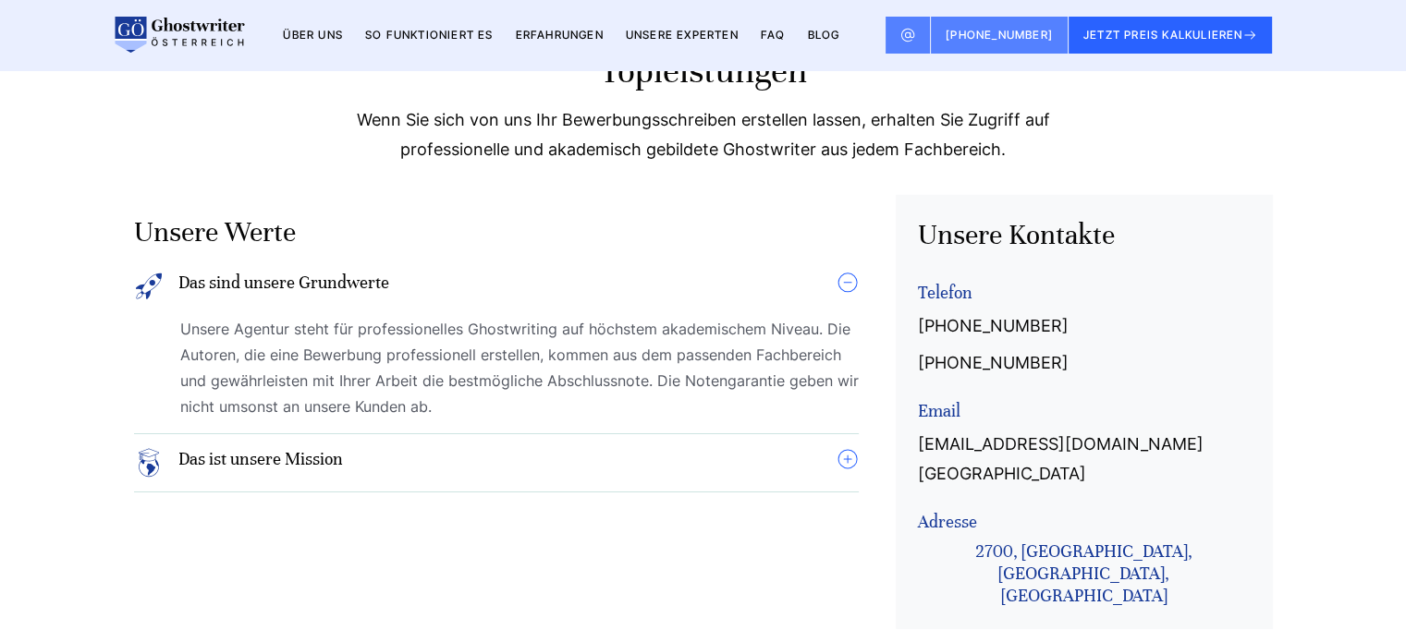
click at [310, 478] on h4 "Das ist unsere Mission" at bounding box center [260, 463] width 164 height 30
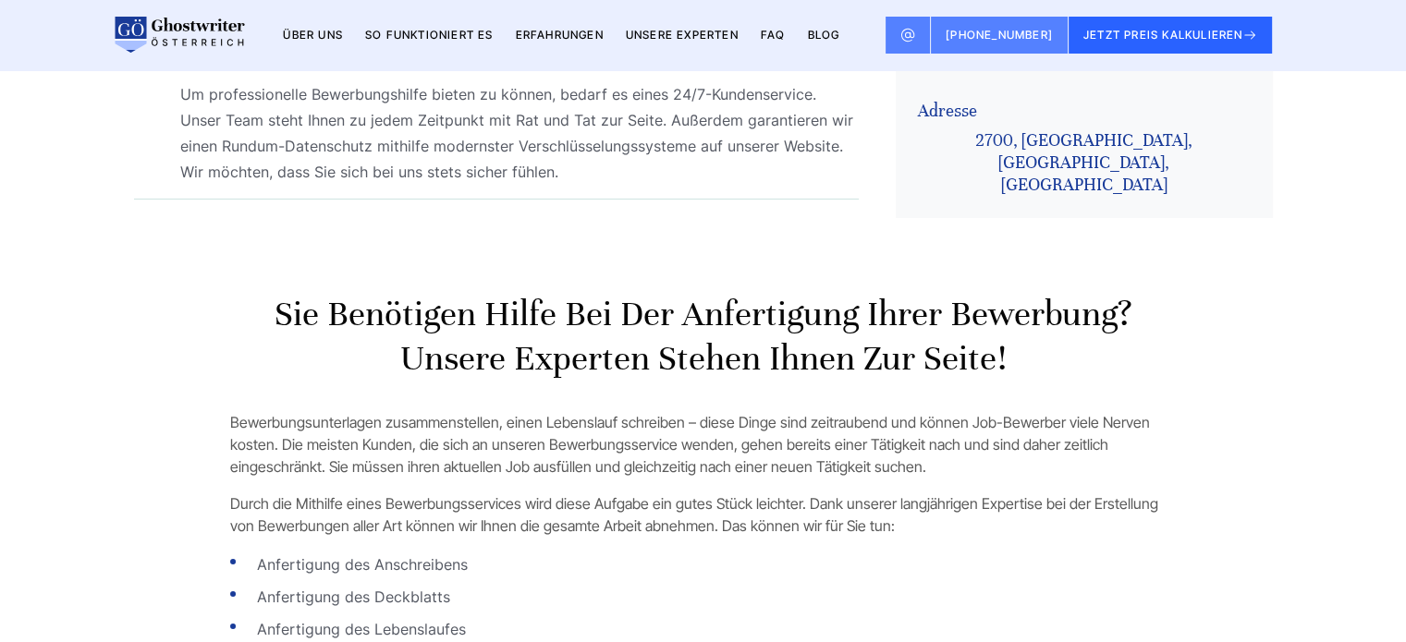
scroll to position [6099, 0]
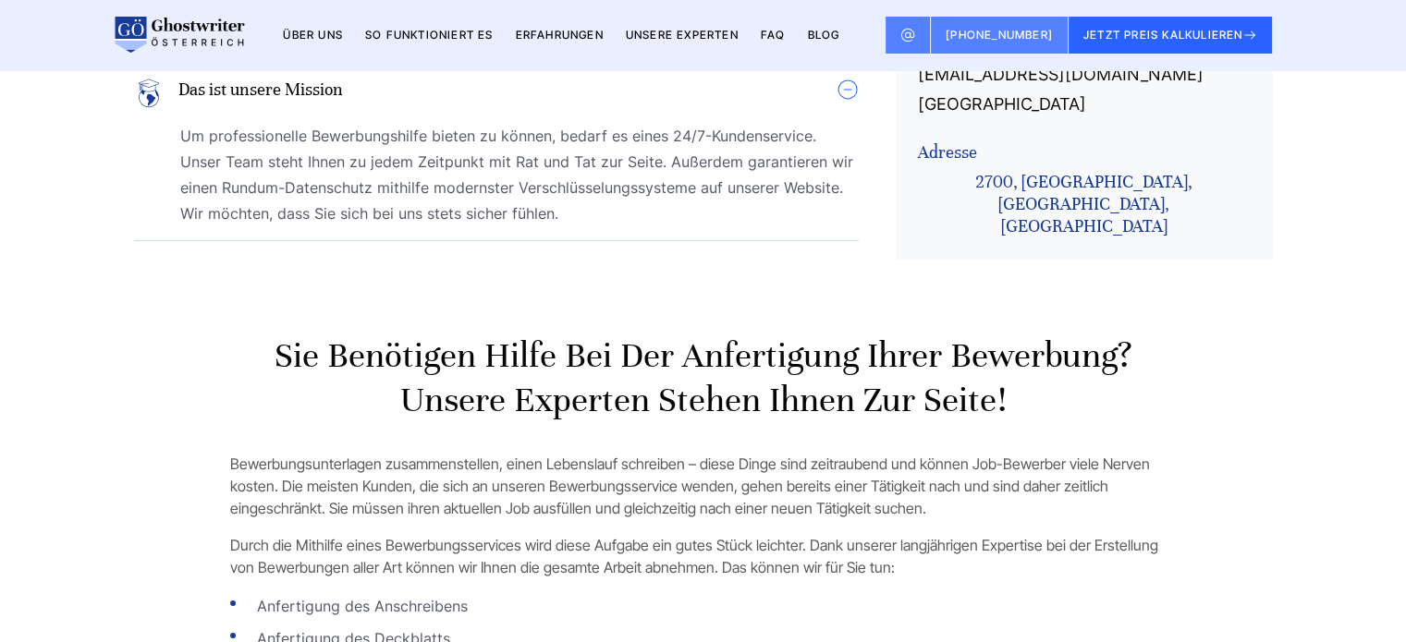
drag, startPoint x: 129, startPoint y: 250, endPoint x: 599, endPoint y: 253, distance: 469.5
click at [599, 253] on div "Unsere Werte Das sind unsere Grundwerte Unsere Agentur steht für professionelle…" at bounding box center [703, 42] width 1183 height 434
copy div "Unsere Werte Das sind unsere Grundwerte Unsere Agentur steht für professionelle…"
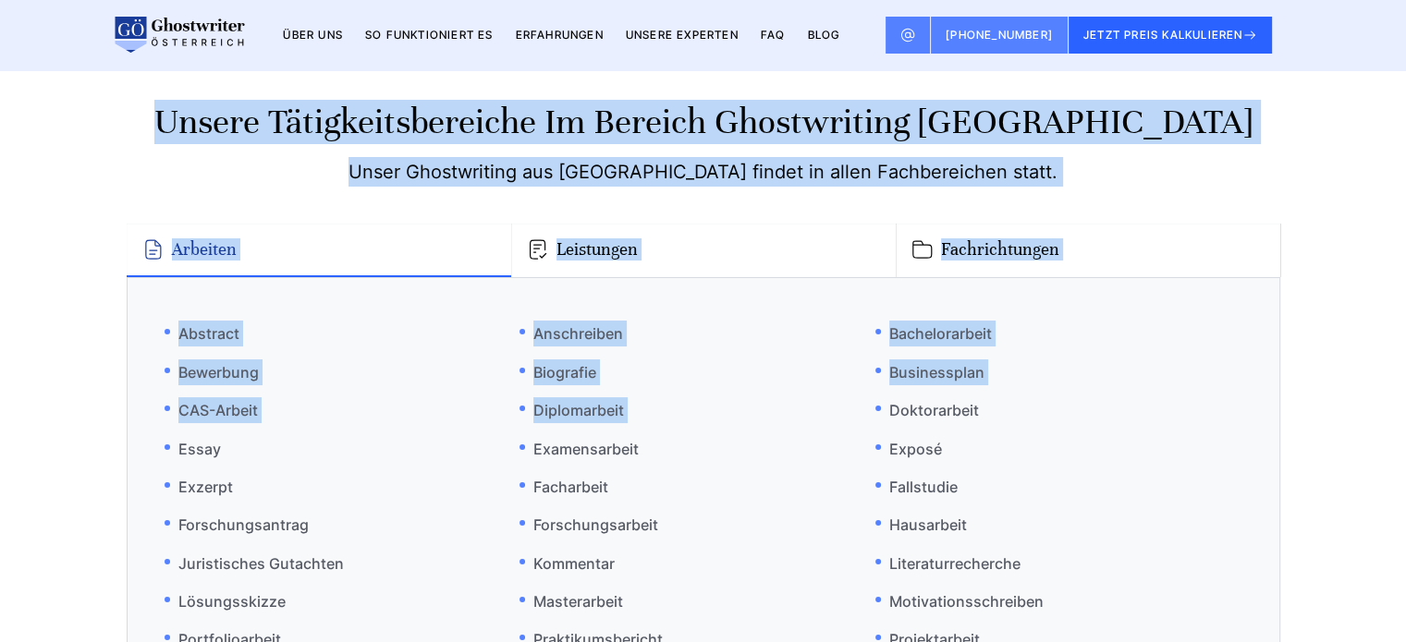
scroll to position [9703, 0]
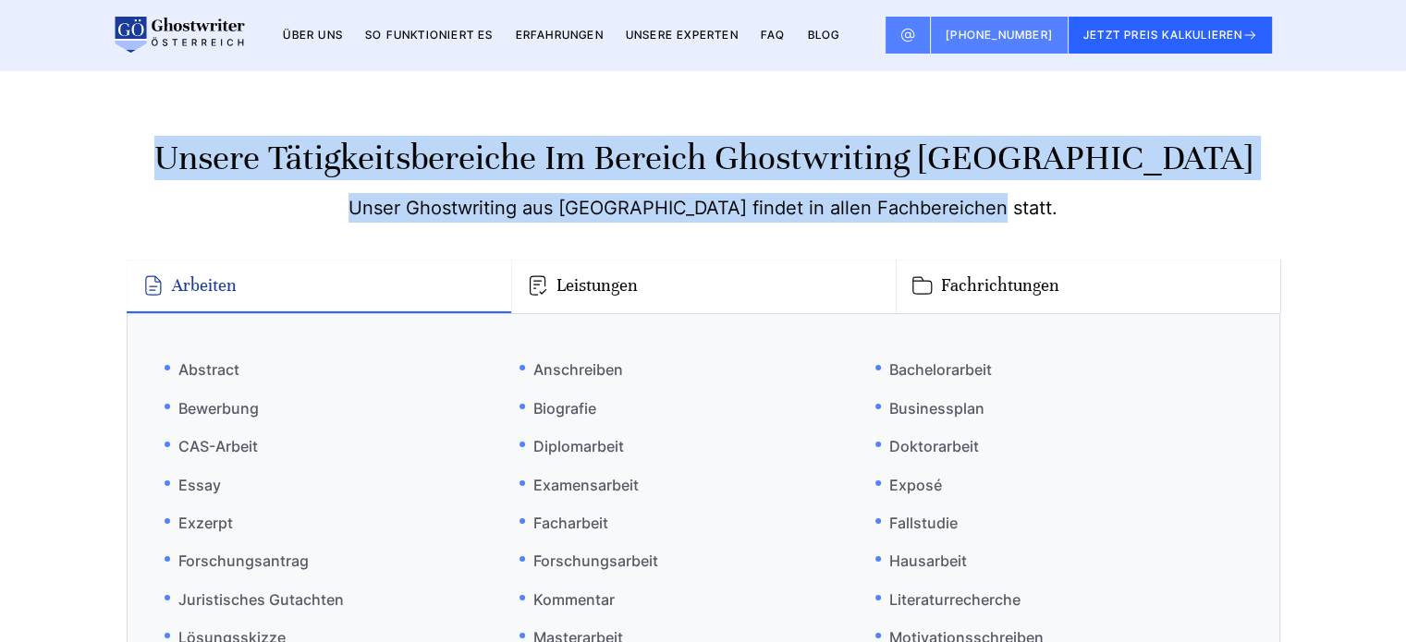
drag, startPoint x: 278, startPoint y: 91, endPoint x: 1028, endPoint y: 218, distance: 760.2
copy body "Sie benötigen Hilfe bei der Anfertigung Ihrer Bewerbung? Unsere Experten stehen…"
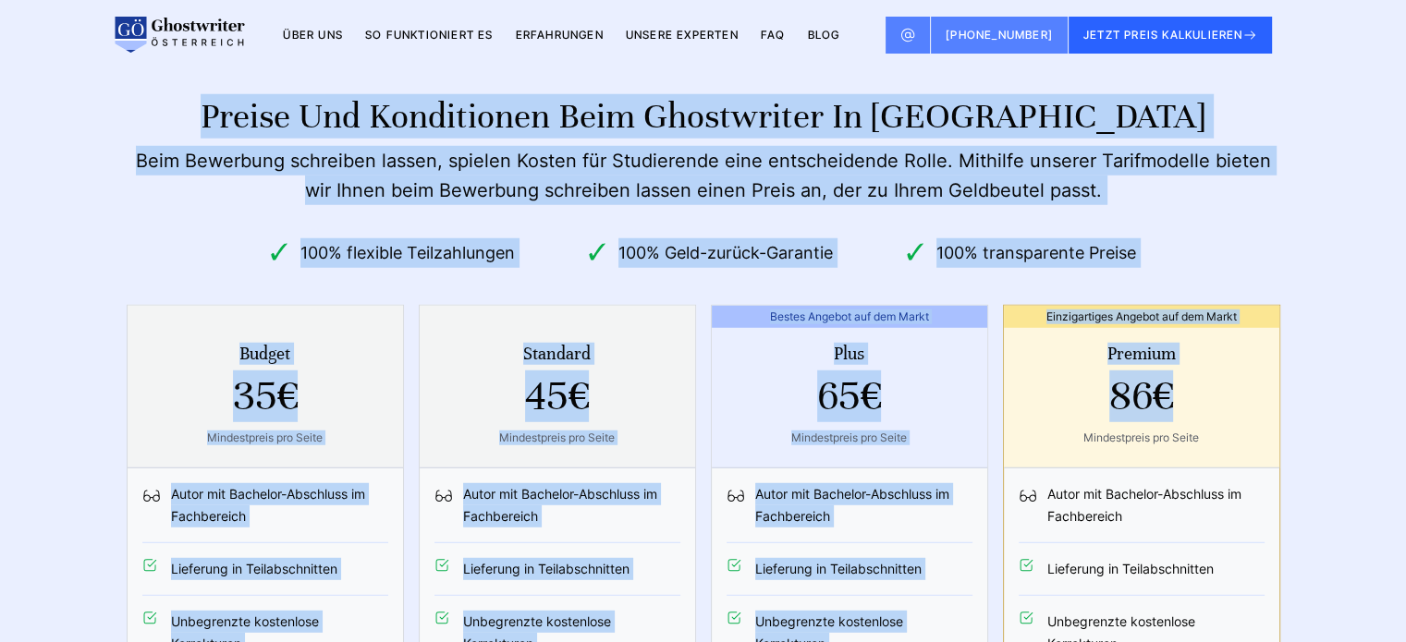
scroll to position [11921, 0]
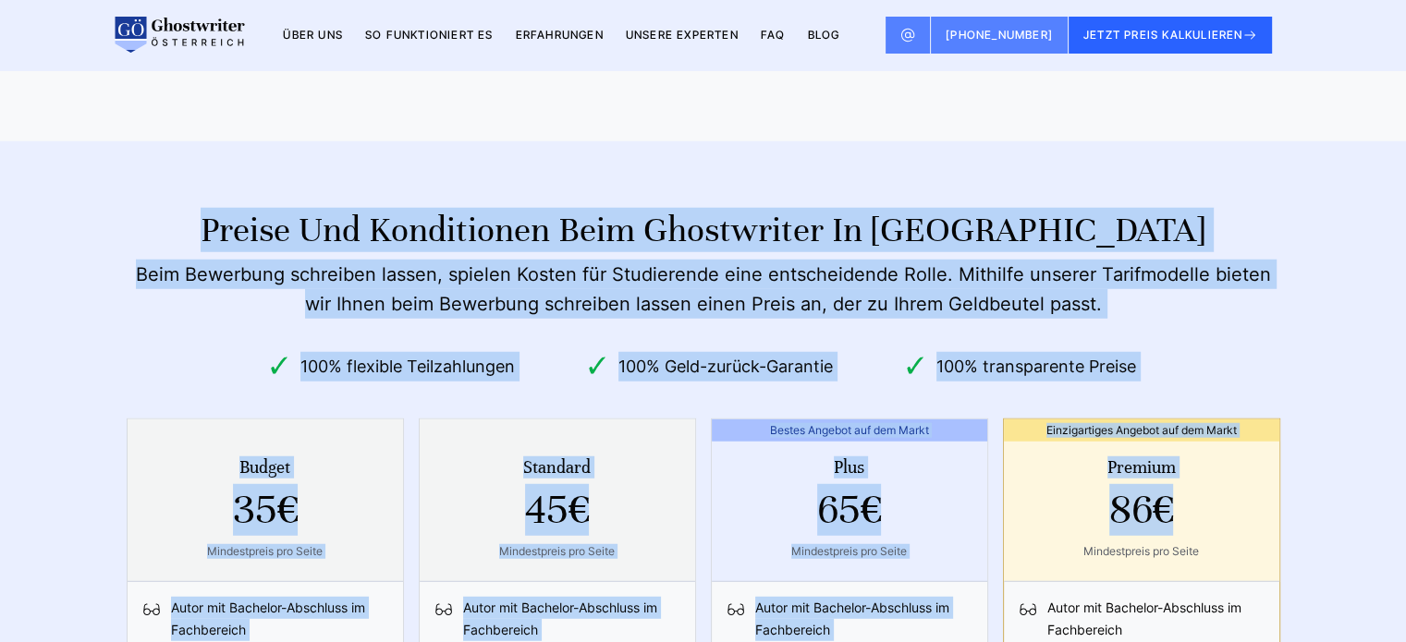
drag, startPoint x: 466, startPoint y: 190, endPoint x: 1120, endPoint y: 323, distance: 667.7
copy body "Bewerbung schreiben lassen Österreich Was kostet eine Ghostwriter-Bewerbung? Da…"
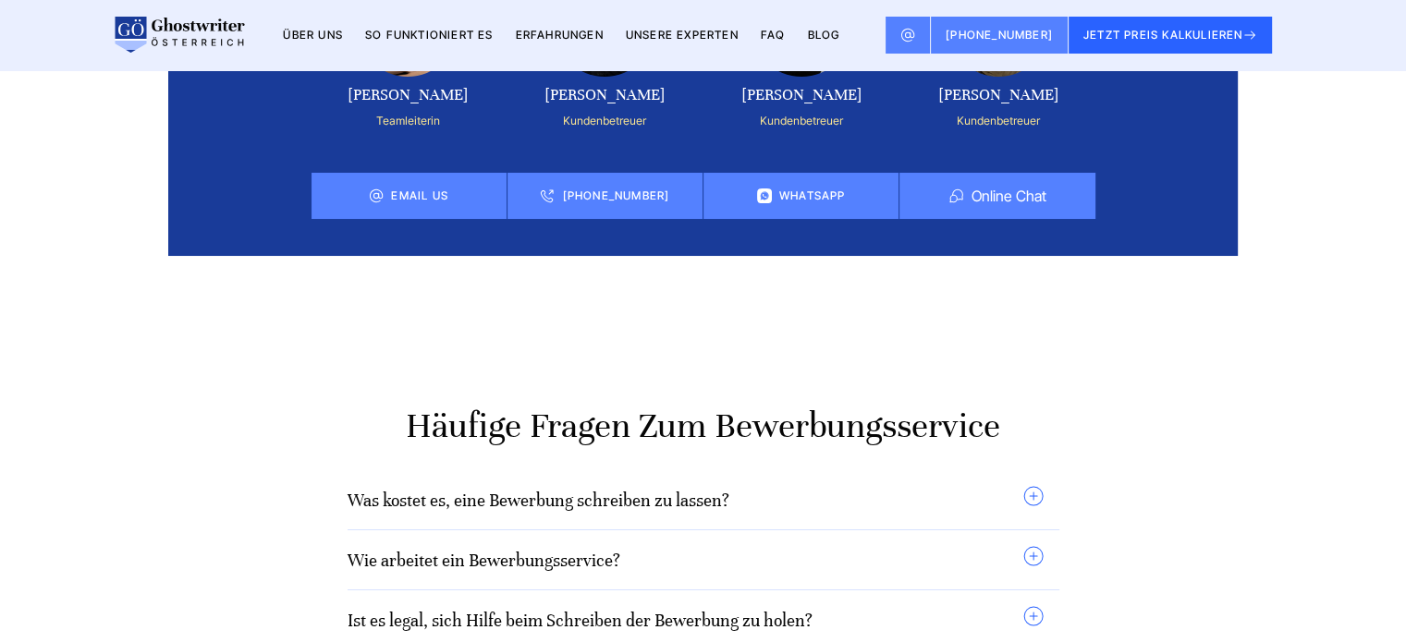
scroll to position [14323, 0]
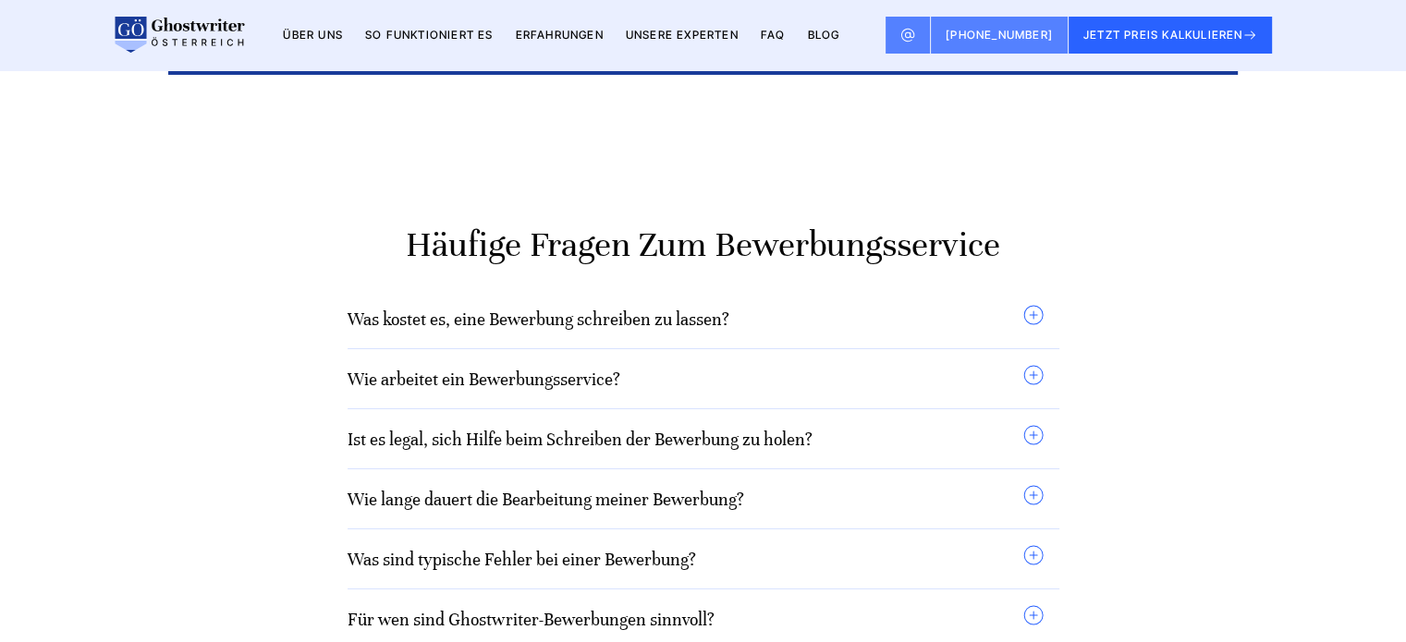
click at [556, 334] on h3 "Was kostet es, eine Bewerbung schreiben zu lassen?" at bounding box center [538, 319] width 382 height 30
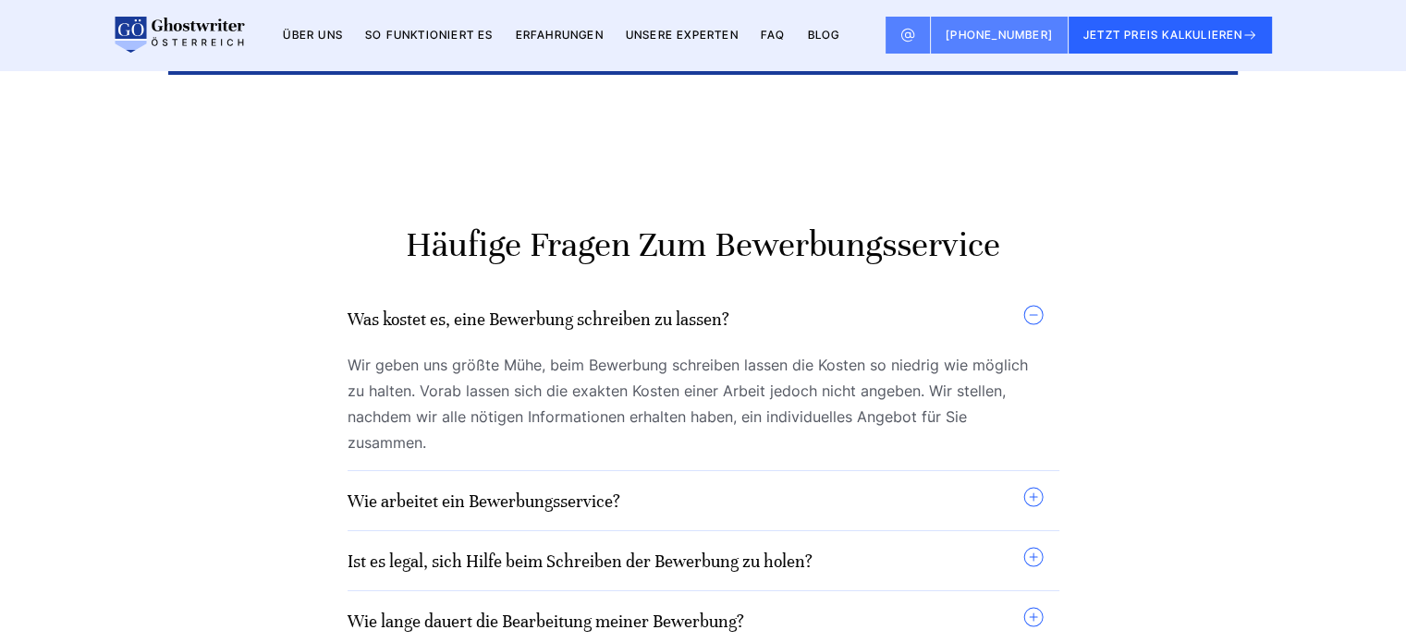
scroll to position [14508, 0]
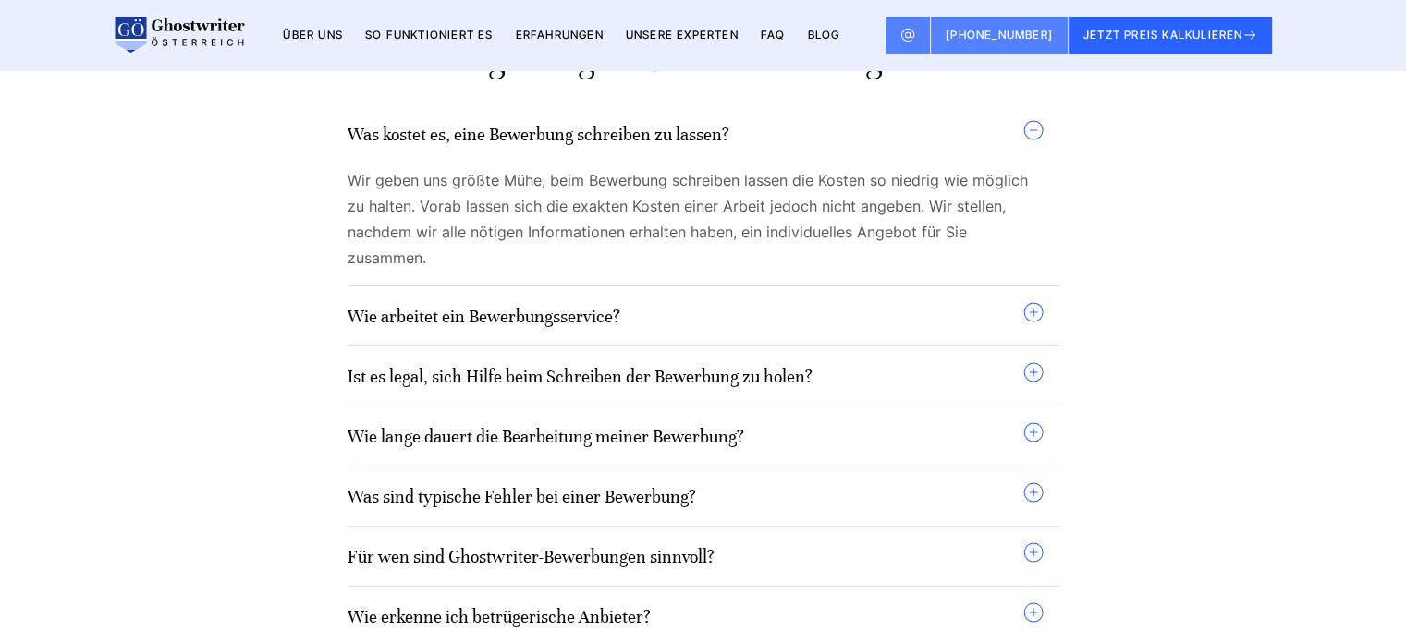
click at [469, 327] on link "Wie arbeitet ein Bewerbungsservice?" at bounding box center [483, 316] width 273 height 21
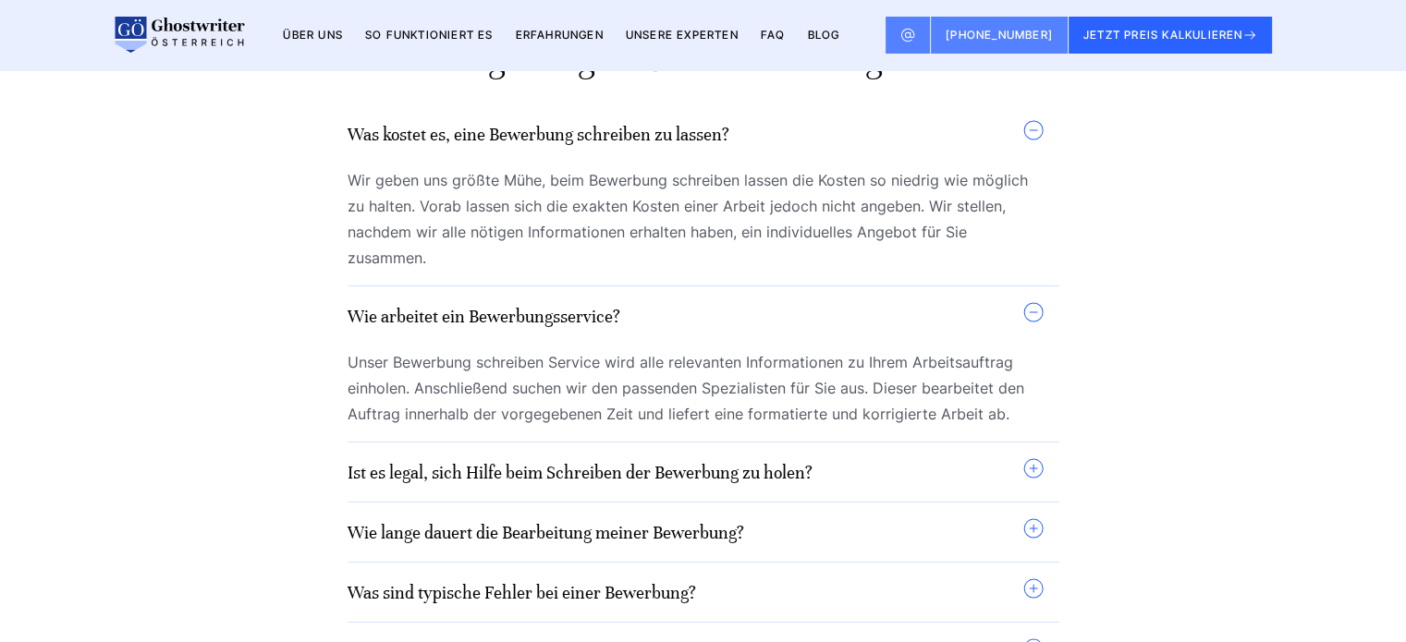
click at [464, 467] on h3 "Ist es legal, sich Hilfe beim Schreiben der Bewerbung zu holen?" at bounding box center [579, 472] width 465 height 30
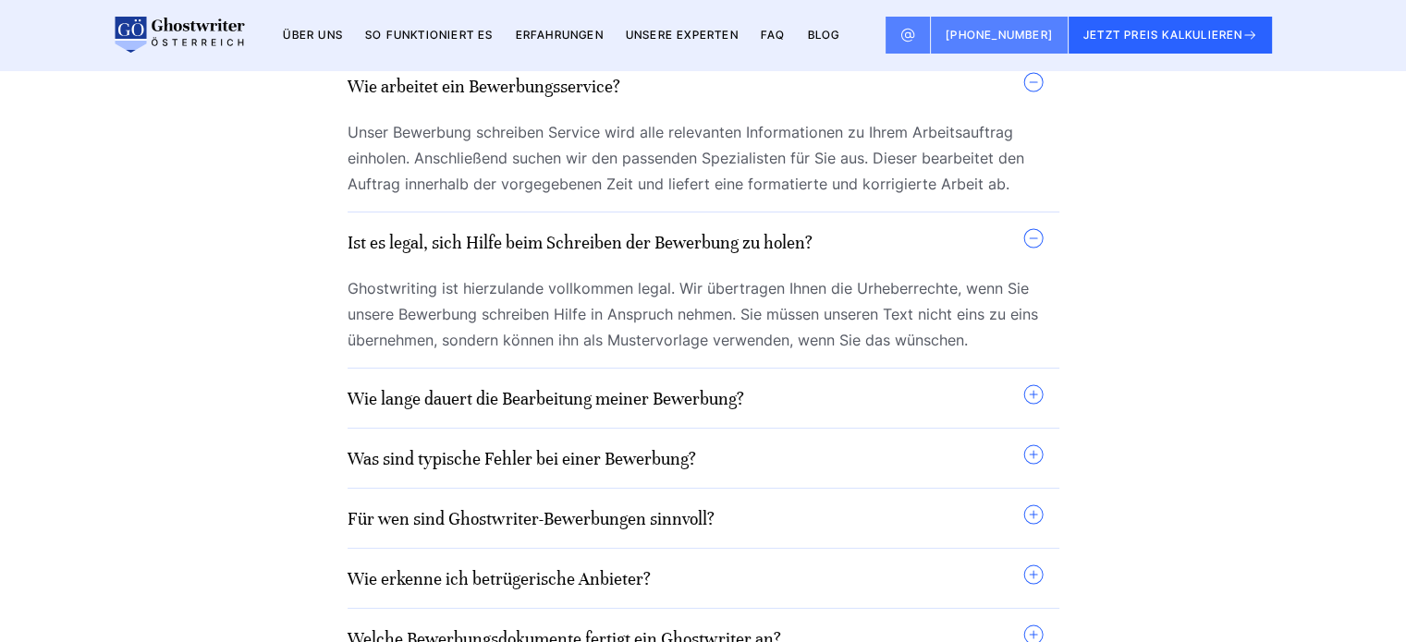
scroll to position [14786, 0]
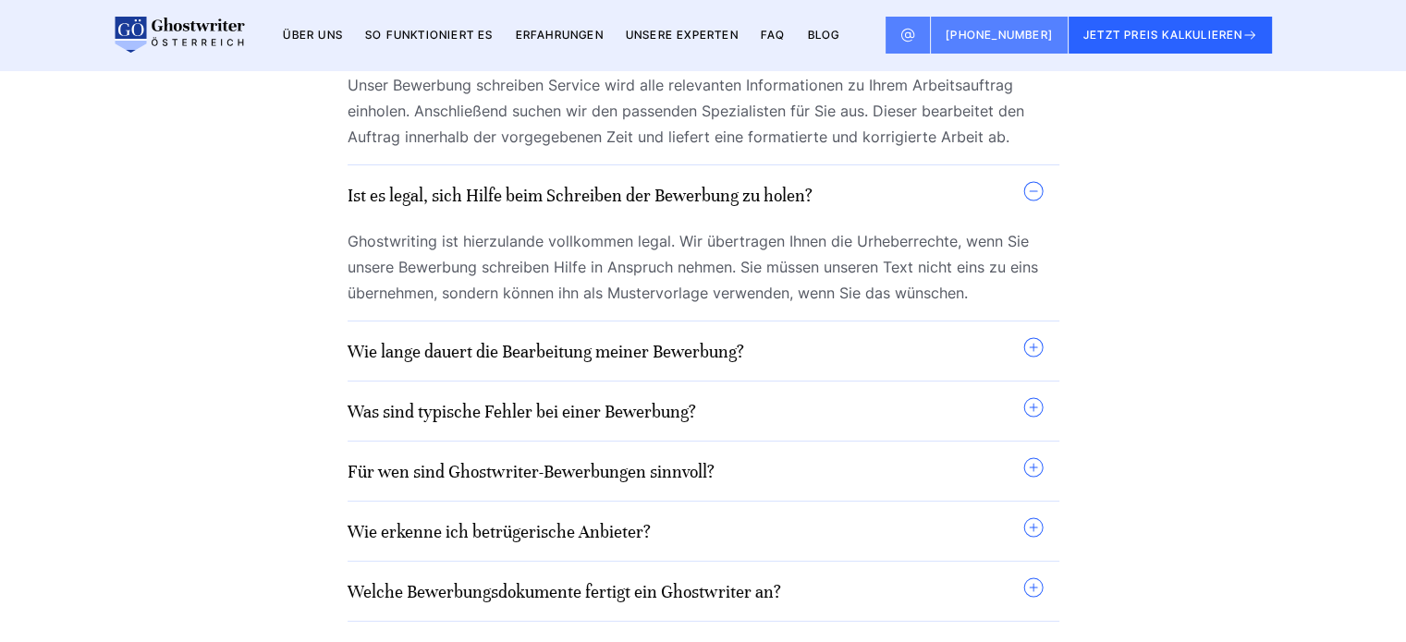
drag, startPoint x: 507, startPoint y: 352, endPoint x: 497, endPoint y: 365, distance: 16.5
click at [506, 353] on link "Wie lange dauert die Bearbeitung meiner Bewerbung?" at bounding box center [545, 351] width 396 height 21
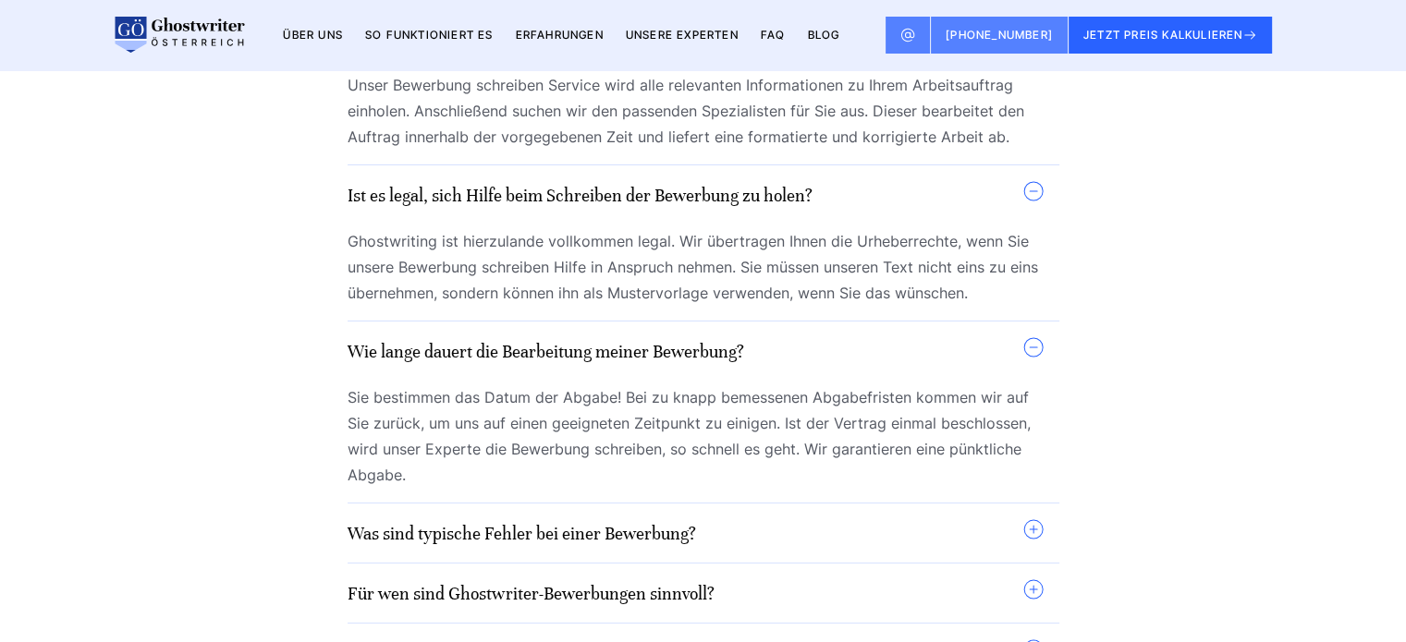
click at [482, 543] on link "Was sind typische Fehler bei einer Bewerbung?" at bounding box center [521, 533] width 348 height 21
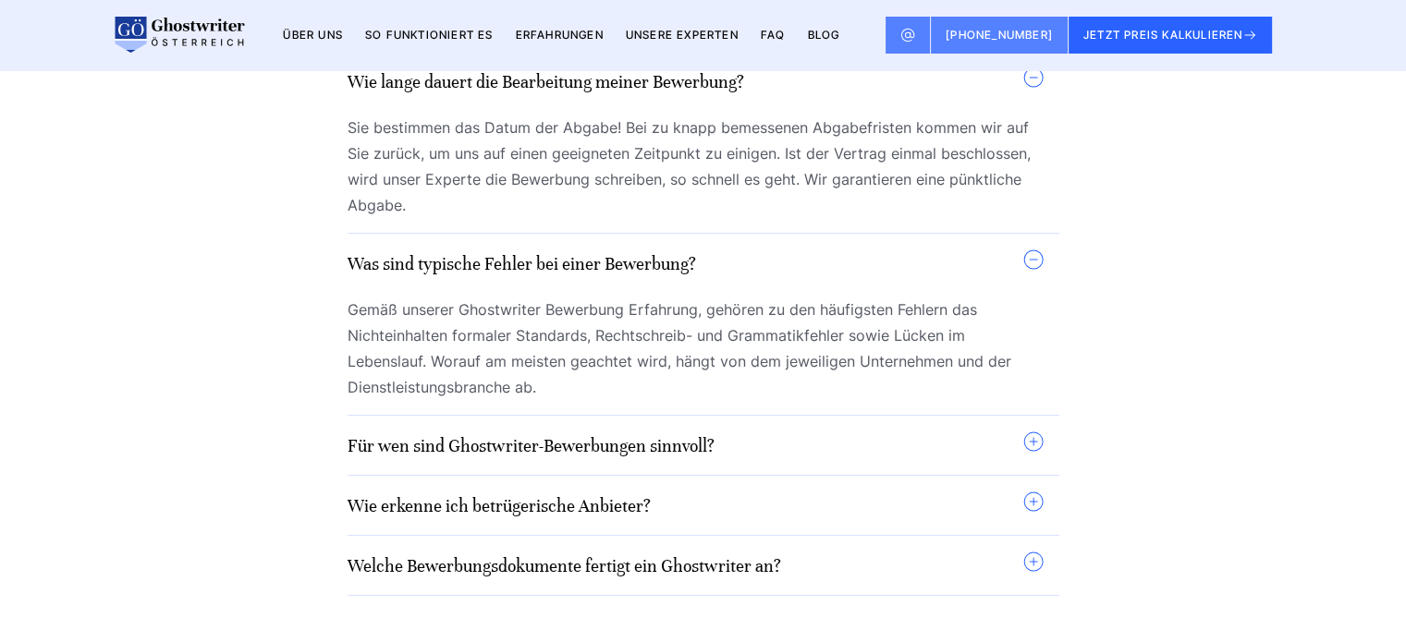
scroll to position [15063, 0]
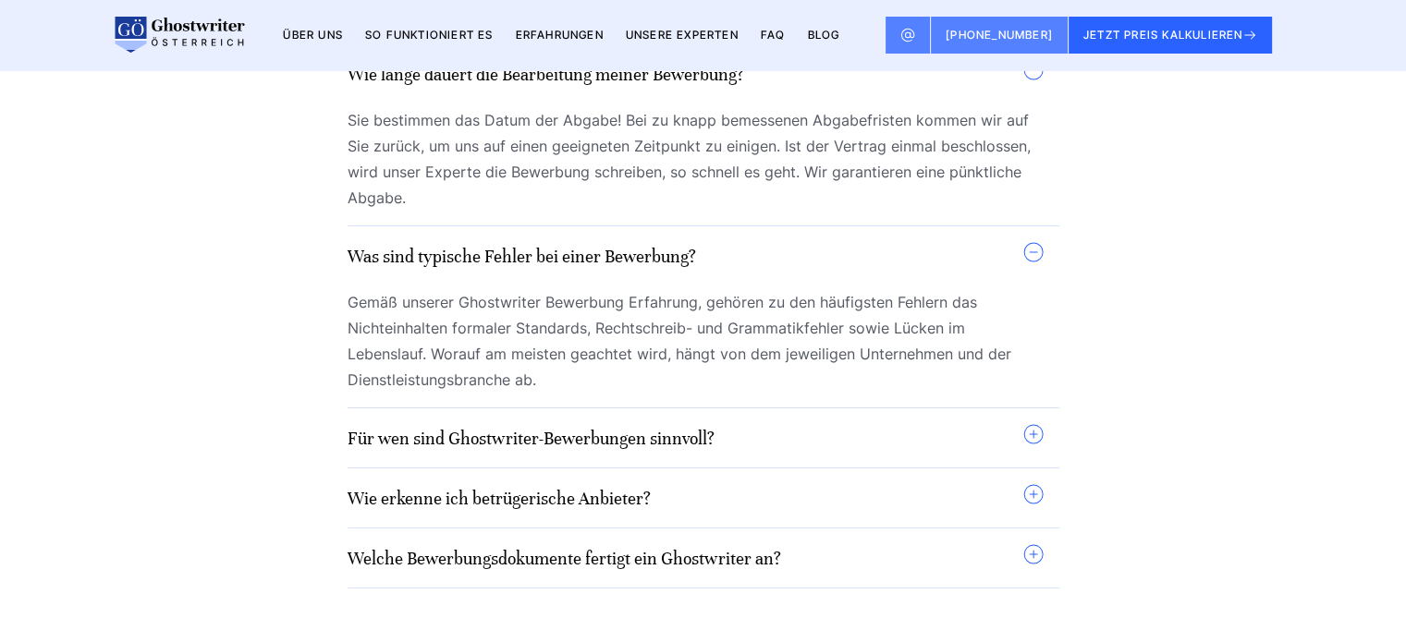
click at [570, 436] on link "Für wen sind Ghostwriter-Bewerbungen sinnvoll?" at bounding box center [530, 438] width 367 height 21
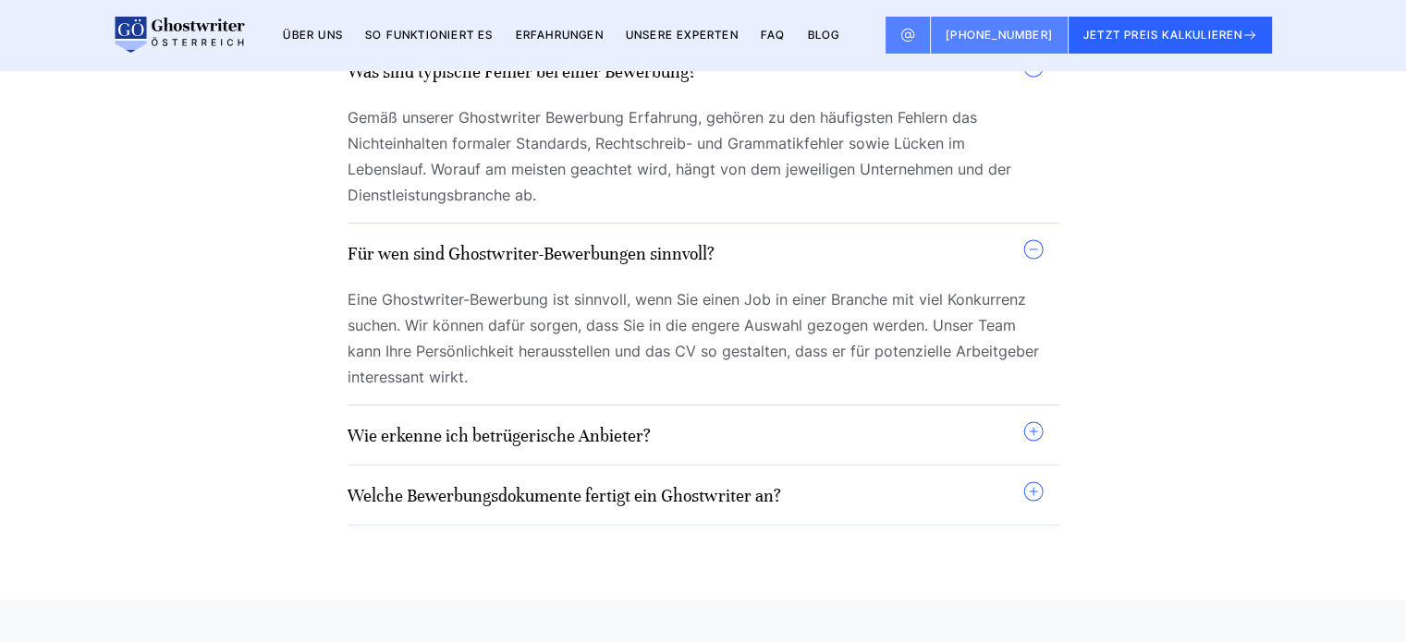
click at [597, 428] on h3 "Wie erkenne ich betrügerische Anbieter?" at bounding box center [498, 435] width 303 height 30
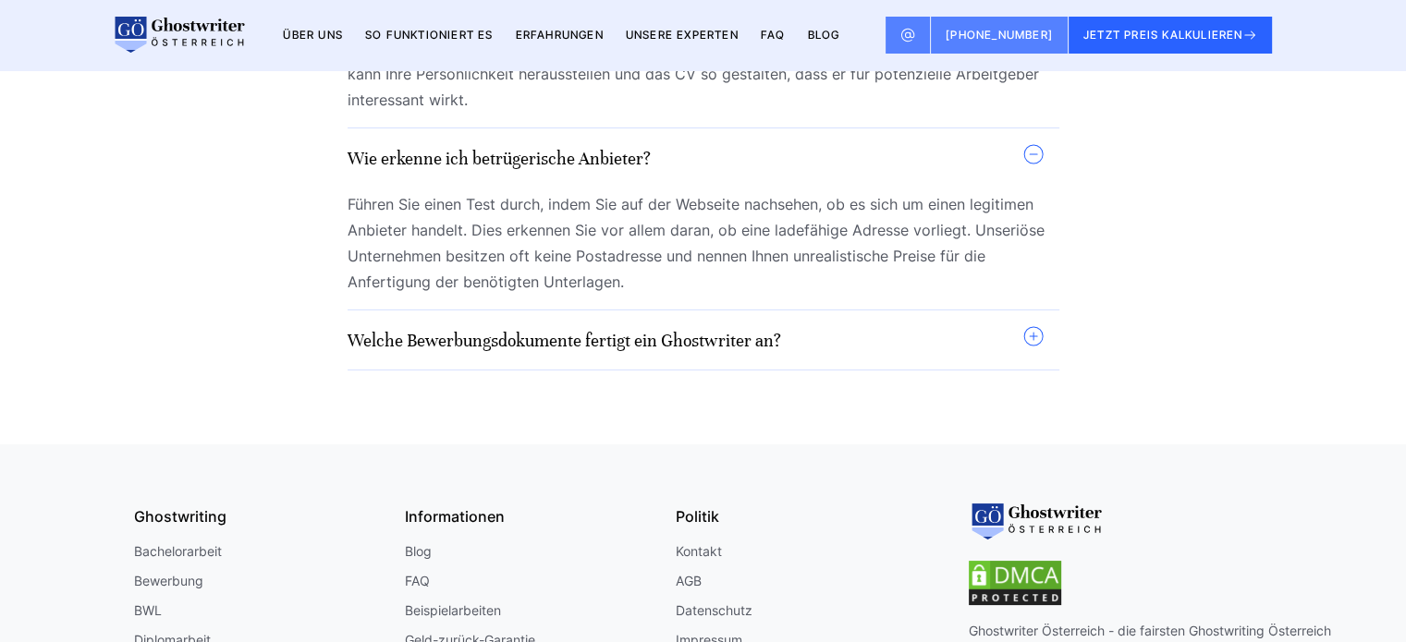
click at [613, 355] on h3 "Welche Bewerbungsdokumente fertigt ein Ghostwriter an?" at bounding box center [563, 340] width 433 height 30
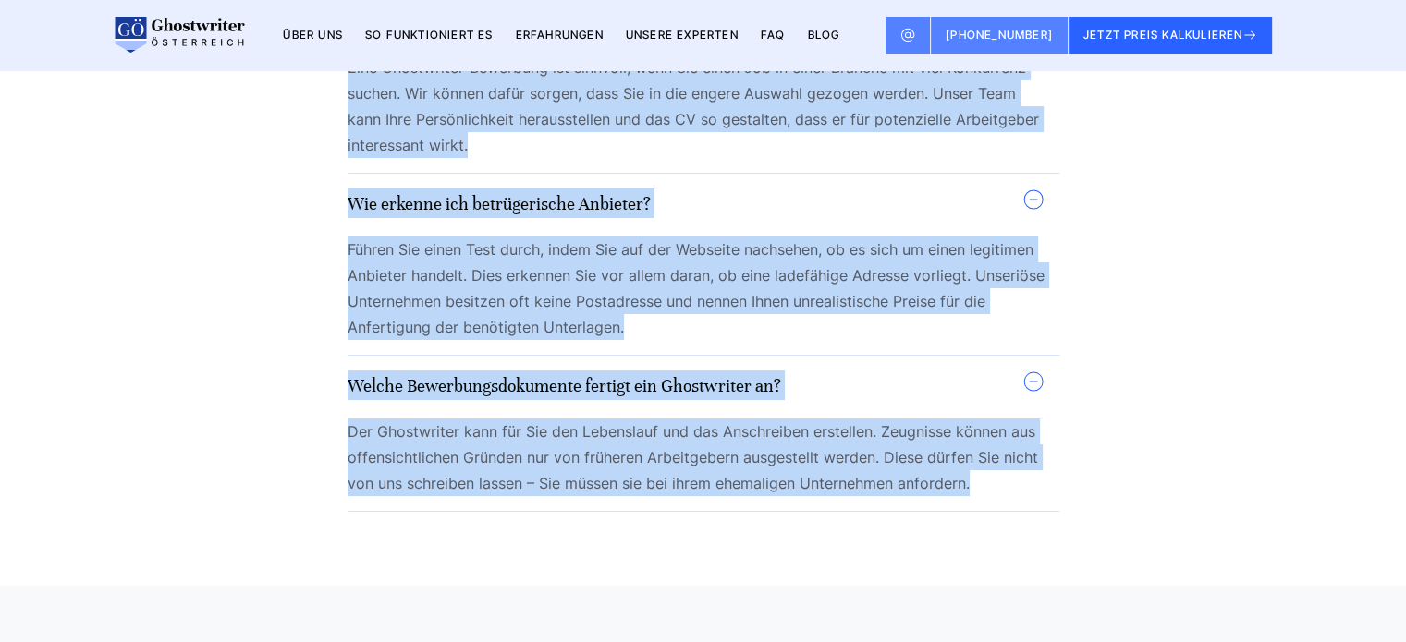
scroll to position [15525, 0]
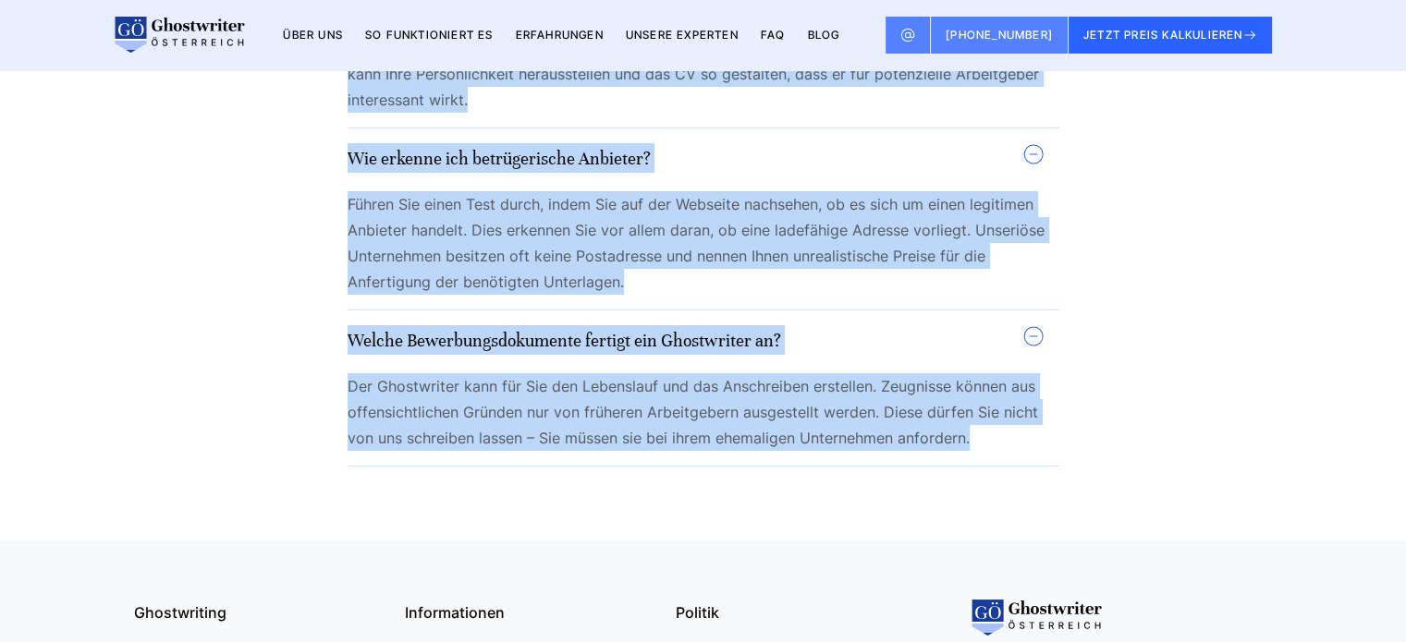
drag, startPoint x: 360, startPoint y: 235, endPoint x: 1001, endPoint y: 456, distance: 677.4
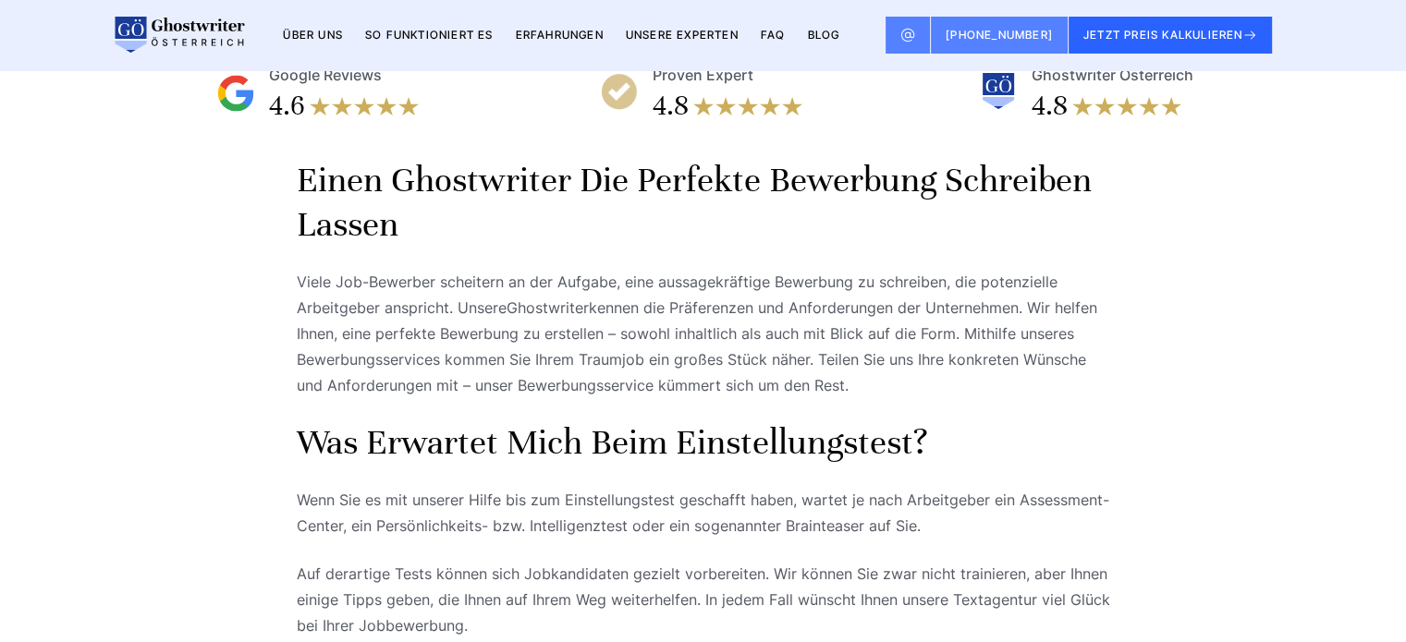
scroll to position [1365, 0]
copy body ".6 Google Reviews 4.8 Proven Expert 4.8 Ghostwriter Österreich Einen Ghostwrite…"
drag, startPoint x: 281, startPoint y: 181, endPoint x: 870, endPoint y: 417, distance: 634.1
click at [911, 287] on div "Einen Ghostwriter die perfekte Bewerbung schreiben lassen Viele Job-Bewerber sc…" at bounding box center [703, 398] width 813 height 481
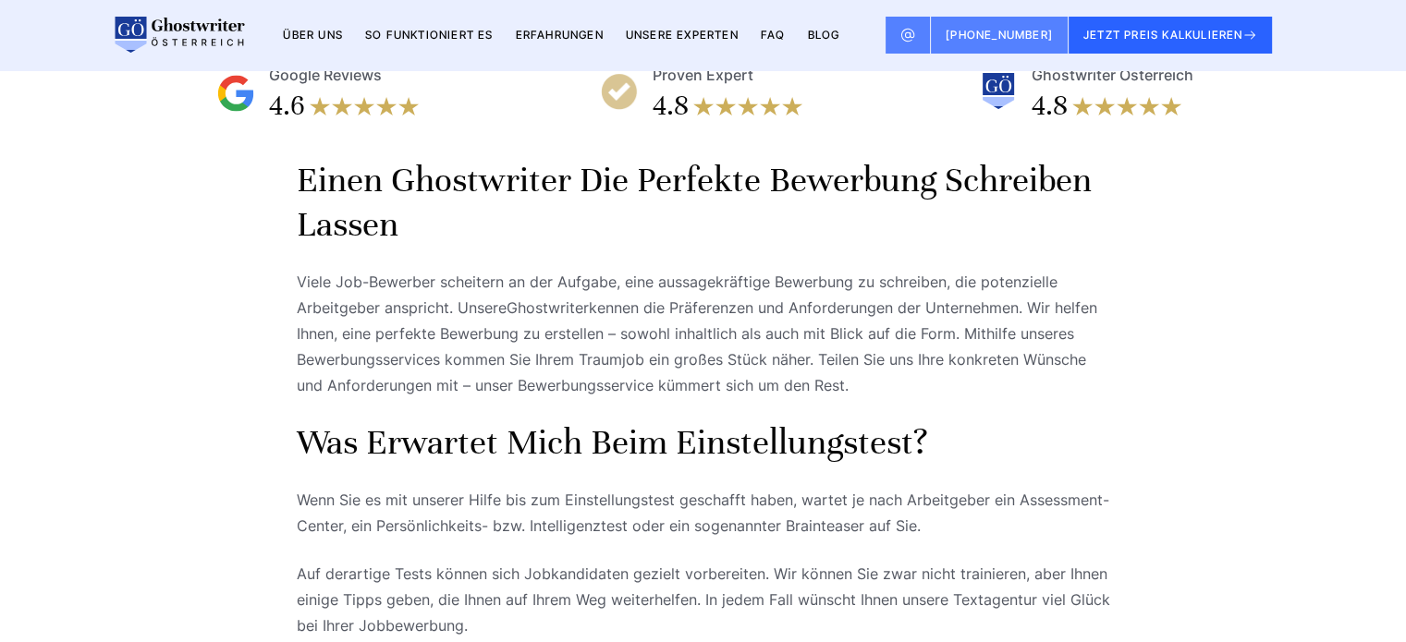
click at [957, 210] on h2 "Einen Ghostwriter die perfekte Bewerbung schreiben lassen" at bounding box center [703, 202] width 813 height 89
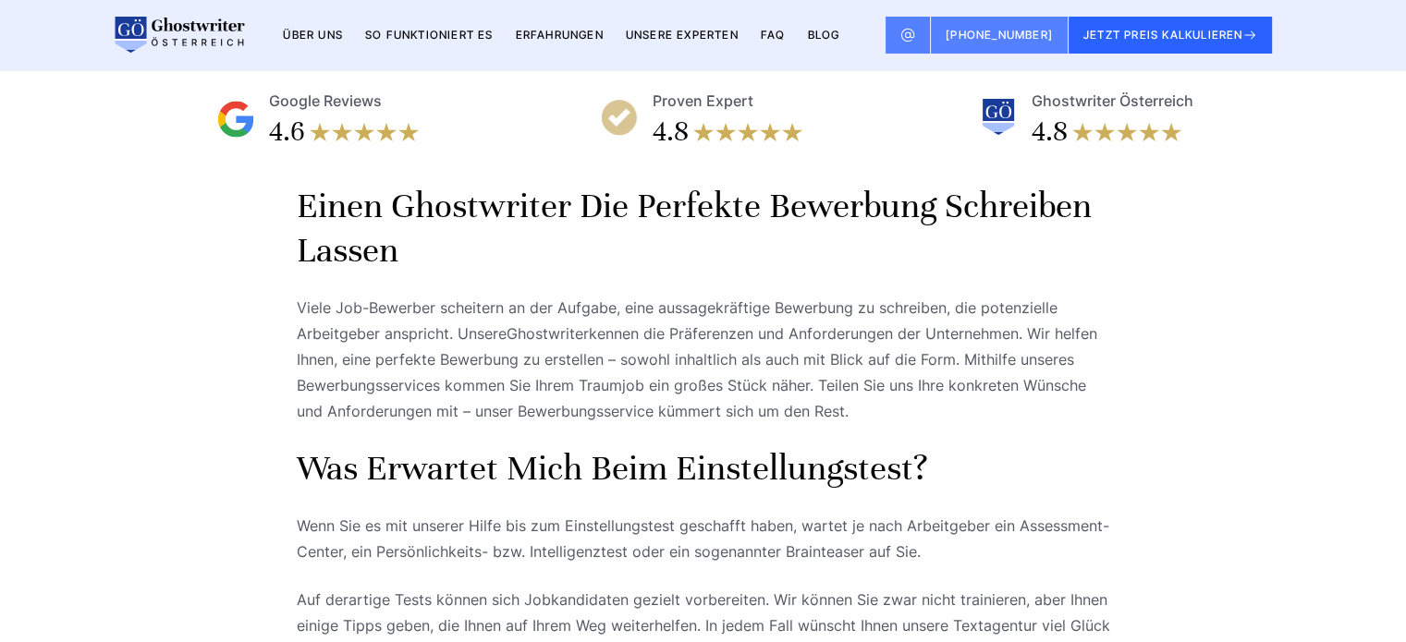
scroll to position [521, 0]
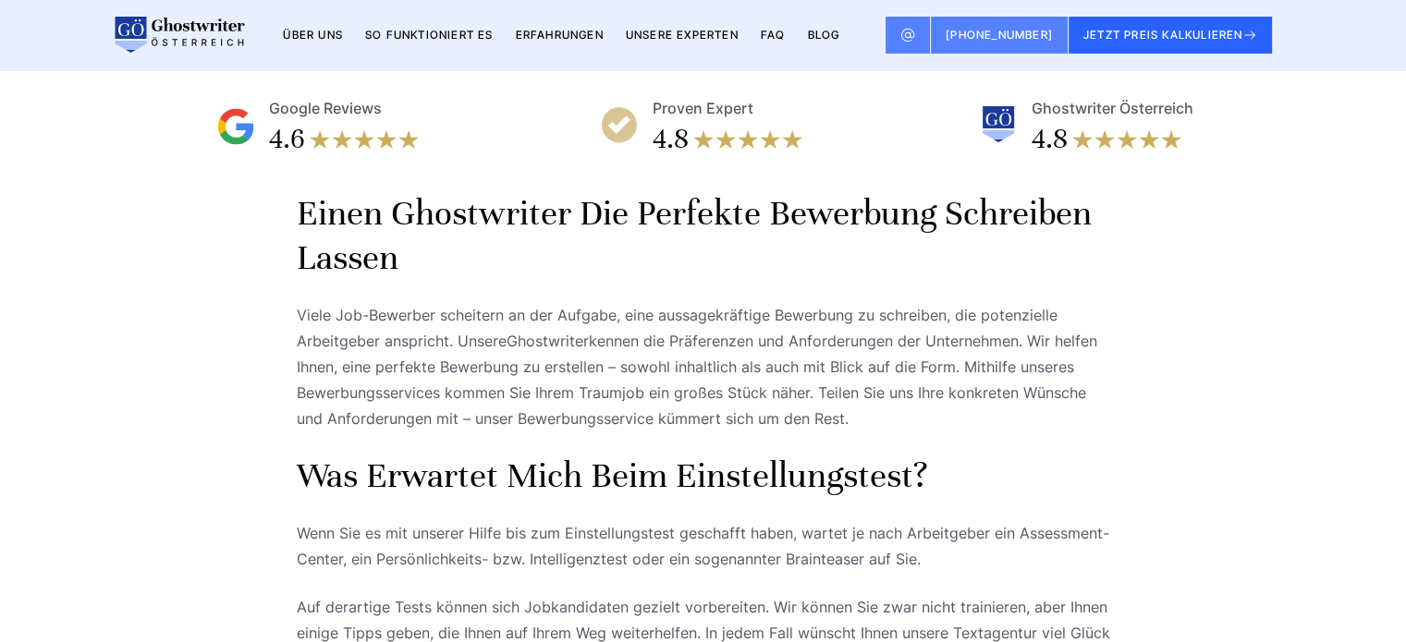
drag, startPoint x: 299, startPoint y: 246, endPoint x: 846, endPoint y: 449, distance: 583.6
click at [846, 449] on div "Einen Ghostwriter die perfekte Bewerbung schreiben lassen Viele Job-Bewerber sc…" at bounding box center [703, 431] width 813 height 481
copy div "Einen Ghostwriter die perfekte Bewerbung schreiben lassen Viele Job-Bewerber sc…"
click at [1201, 339] on div "Einen Ghostwriter die perfekte Bewerbung schreiben lassen Viele Job-Bewerber sc…" at bounding box center [703, 442] width 1183 height 503
drag, startPoint x: 439, startPoint y: 421, endPoint x: 321, endPoint y: 398, distance: 120.5
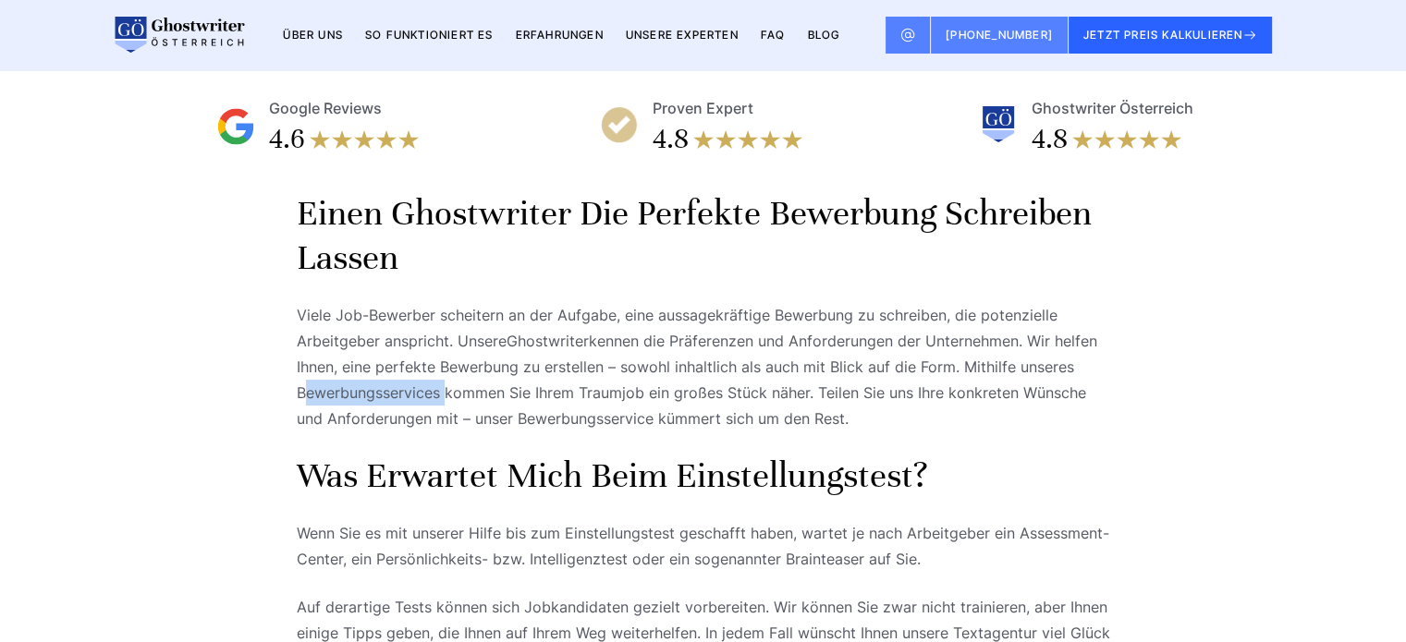
click at [299, 428] on p "Viele Job-Bewerber scheitern an der Aufgabe, eine aussagekräftige Bewerbung zu …" at bounding box center [703, 366] width 813 height 129
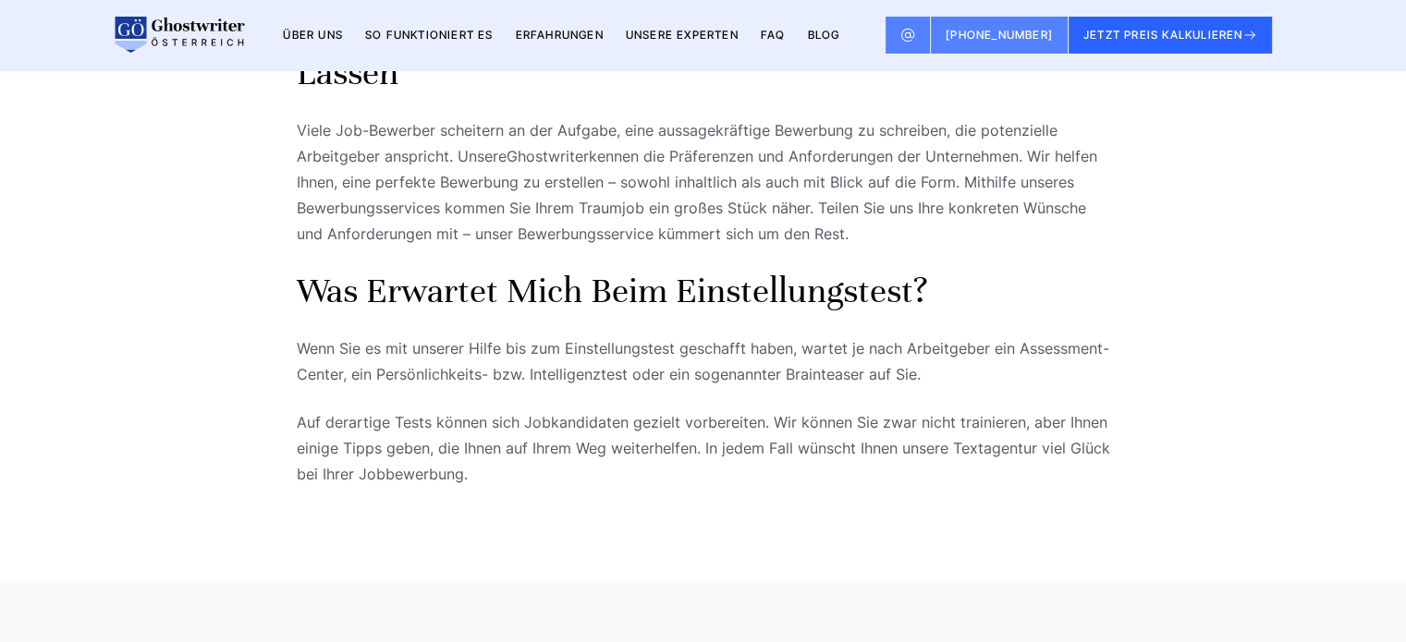
scroll to position [1365, 0]
click at [719, 247] on p "Viele Job-Bewerber scheitern an der Aufgabe, eine aussagekräftige Bewerbung zu …" at bounding box center [703, 181] width 813 height 129
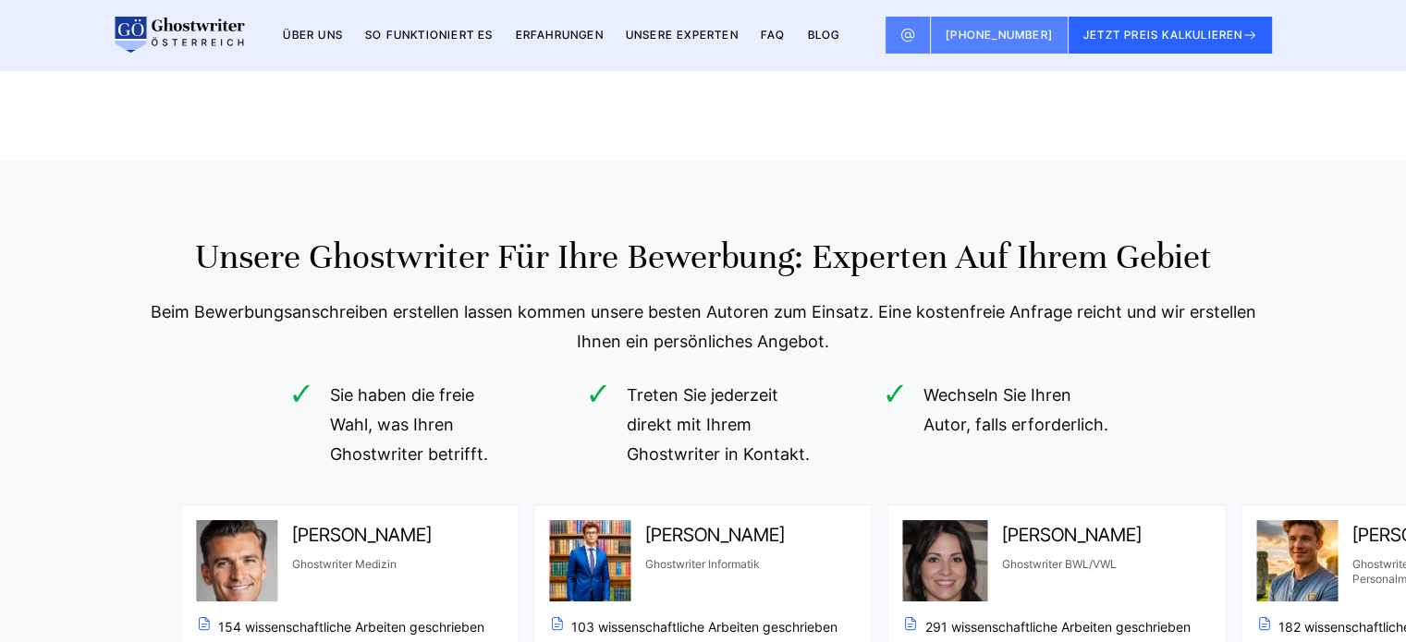
click at [887, 210] on section "Unsere Ghostwriter für Ihre Bewerbung: Experten auf Ihrem Gebiet Beim Bewerbung…" at bounding box center [703, 654] width 1406 height 986
drag, startPoint x: 791, startPoint y: 258, endPoint x: 636, endPoint y: 265, distance: 155.4
click at [636, 265] on h2 "Unsere Ghostwriter für Ihre Bewerbung: Experten auf Ihrem Gebiet" at bounding box center [703, 257] width 1151 height 44
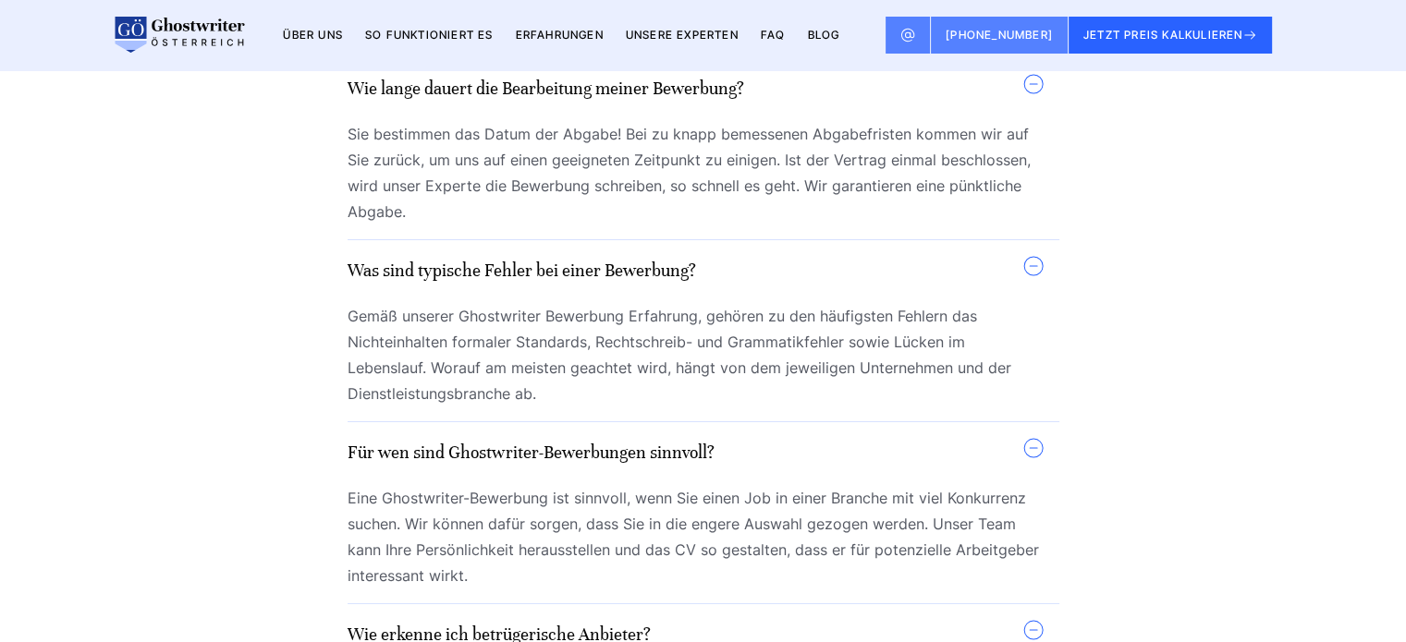
scroll to position [5180, 0]
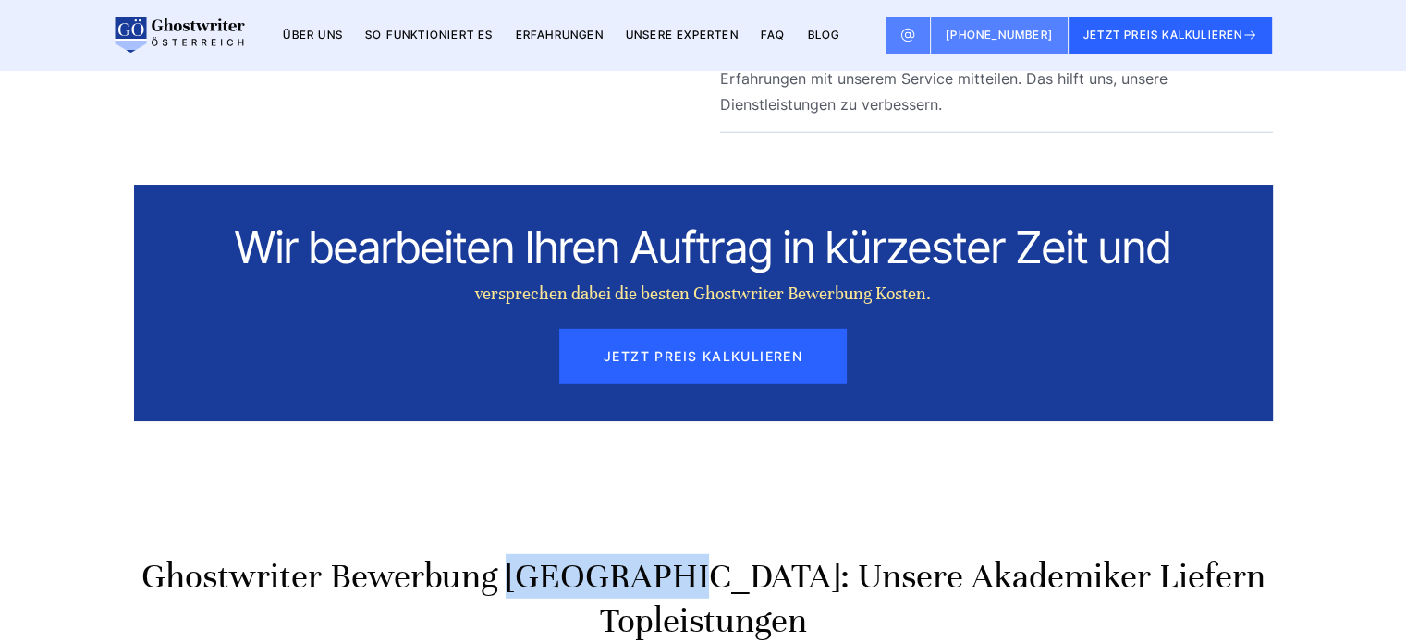
drag, startPoint x: 740, startPoint y: 605, endPoint x: 598, endPoint y: 594, distance: 142.7
click at [598, 594] on h2 "Ghostwriter Bewerbung [GEOGRAPHIC_DATA]: Unsere Akademiker liefern Topleistungen" at bounding box center [703, 598] width 1138 height 89
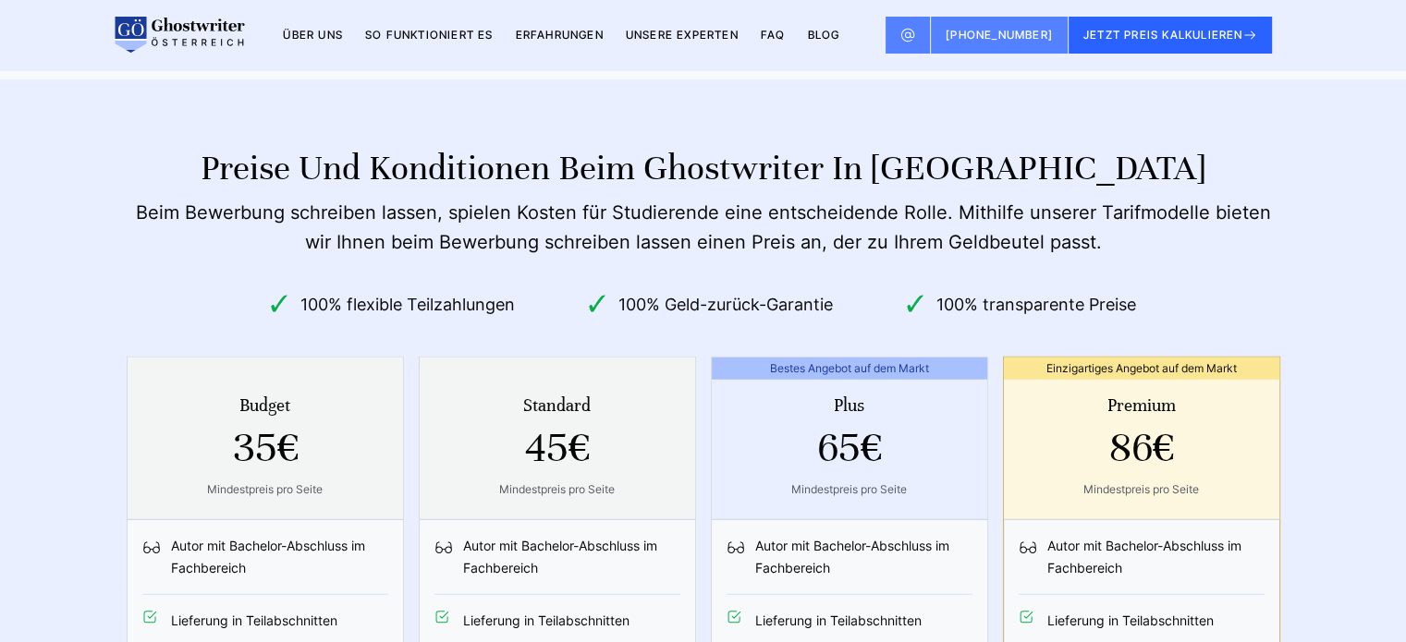
scroll to position [1365, 0]
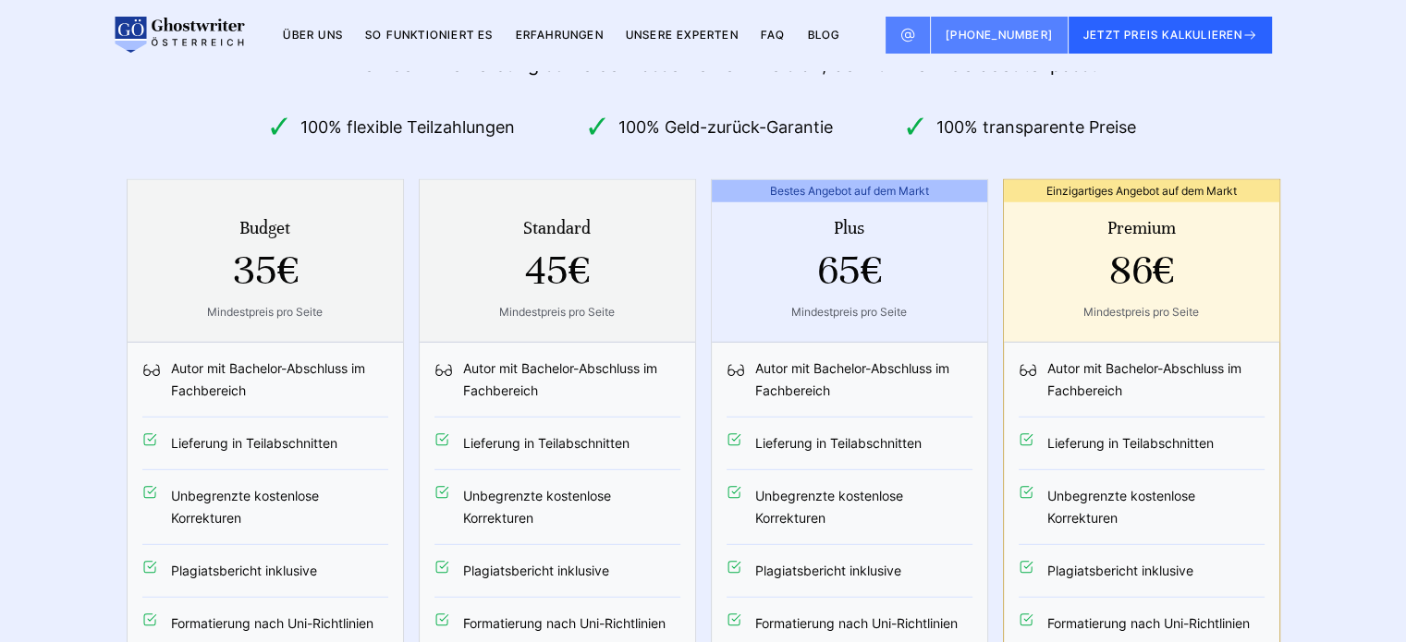
click at [524, 232] on div "Budget 35€ Mindestpreis pro Seite Autor mit Bachelor-Abschluss im Fachbereich L…" at bounding box center [703, 644] width 1153 height 931
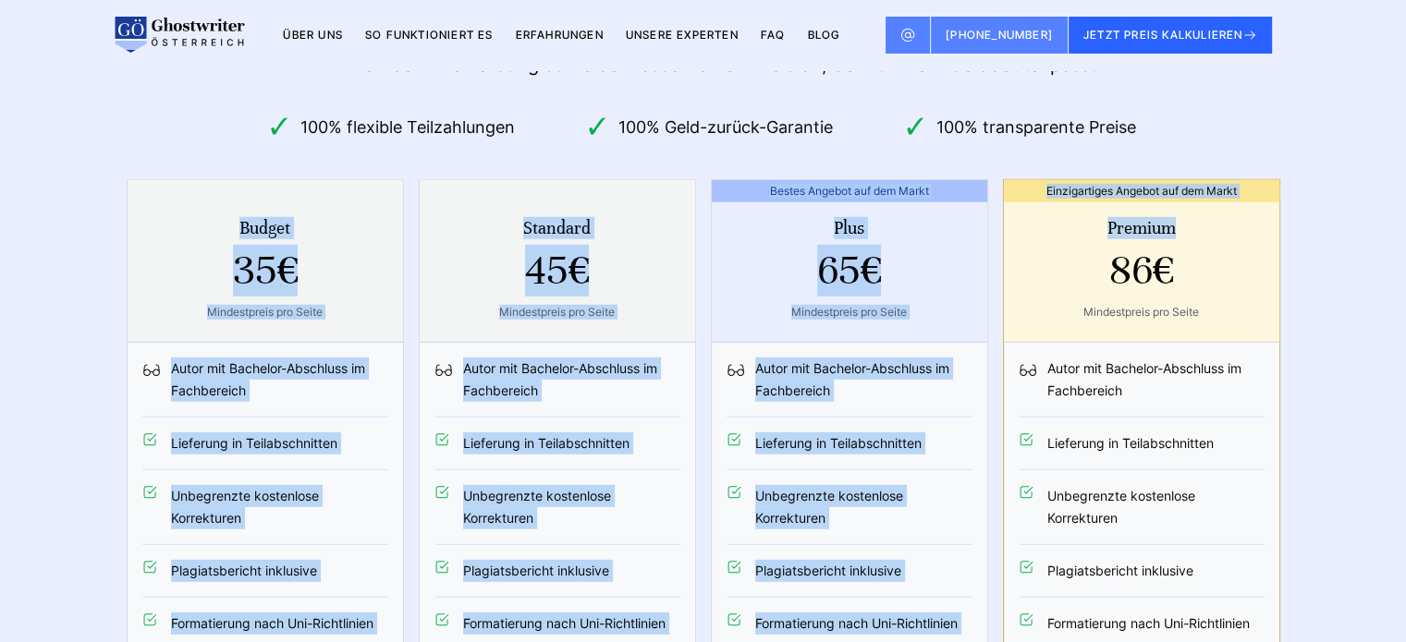
drag, startPoint x: 33, startPoint y: 244, endPoint x: 1209, endPoint y: 243, distance: 1175.4
click at [1209, 243] on section "Preise und Konditionen beim Ghostwriter in Österreich Beim Bewerbung schreiben …" at bounding box center [703, 525] width 1406 height 1246
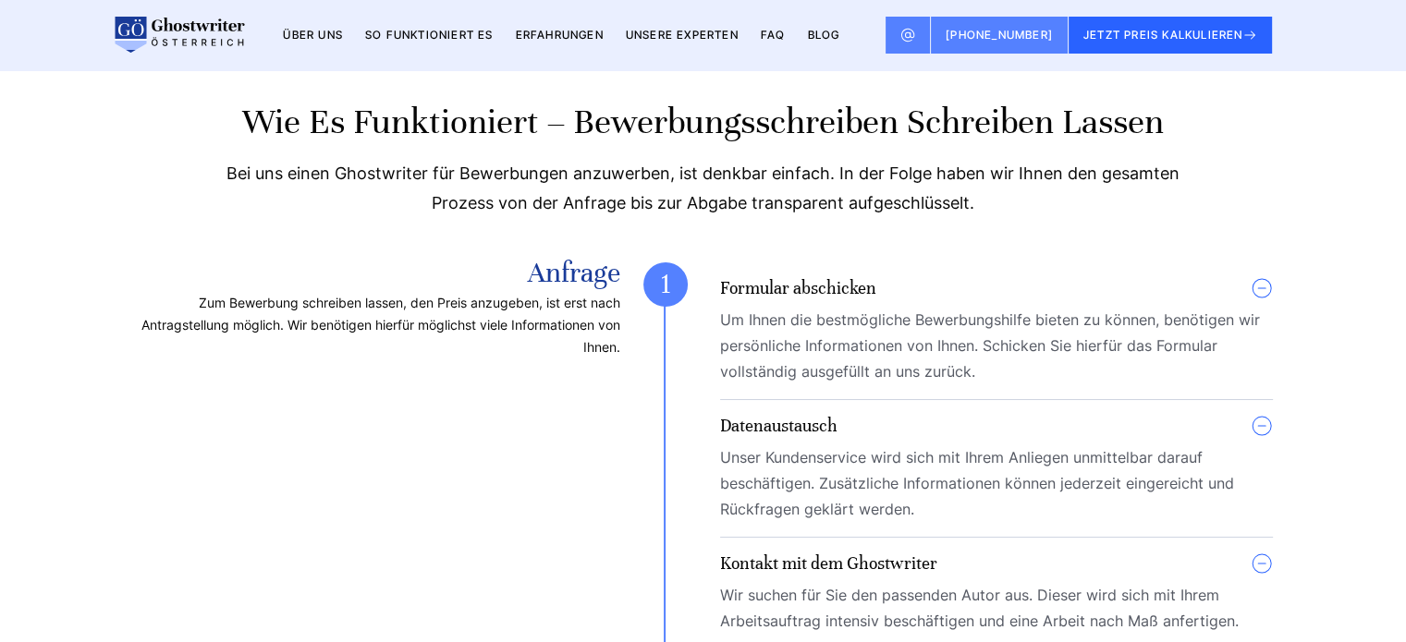
scroll to position [3381, 0]
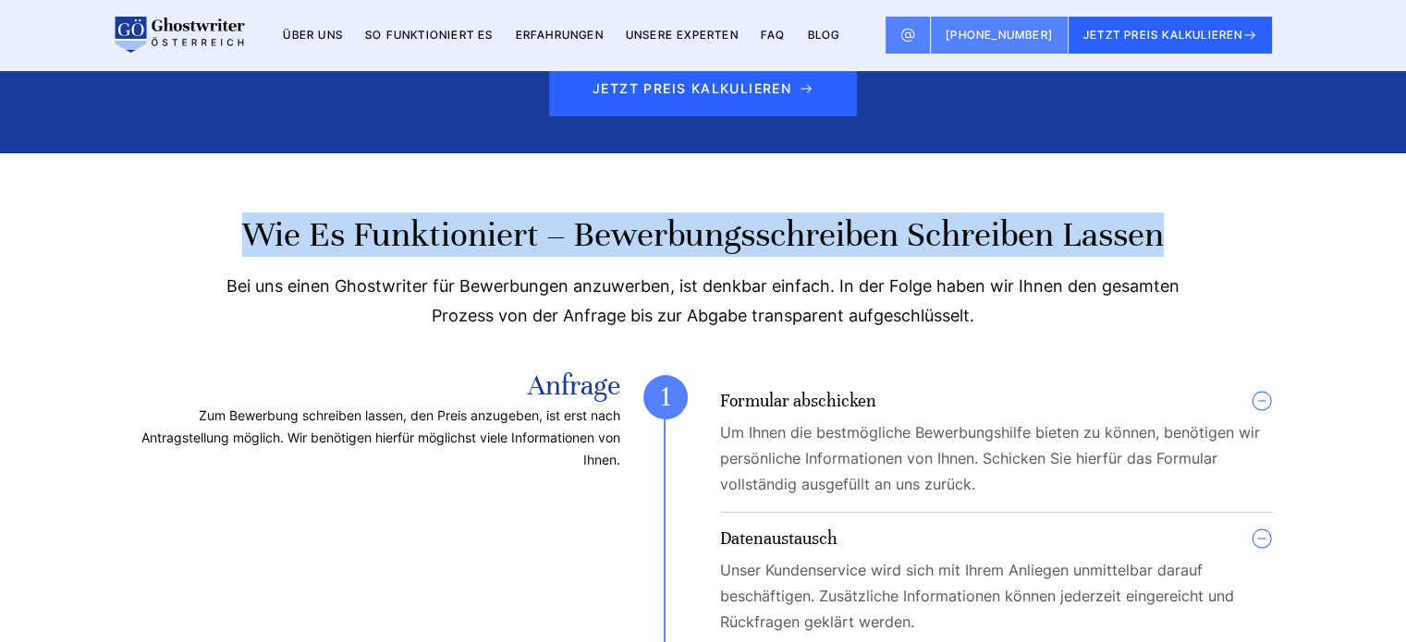
drag, startPoint x: 1166, startPoint y: 264, endPoint x: 255, endPoint y: 256, distance: 911.2
click at [255, 256] on h2 "Wie es funktioniert – Bewerbungsschreiben schreiben lassen" at bounding box center [703, 235] width 1138 height 44
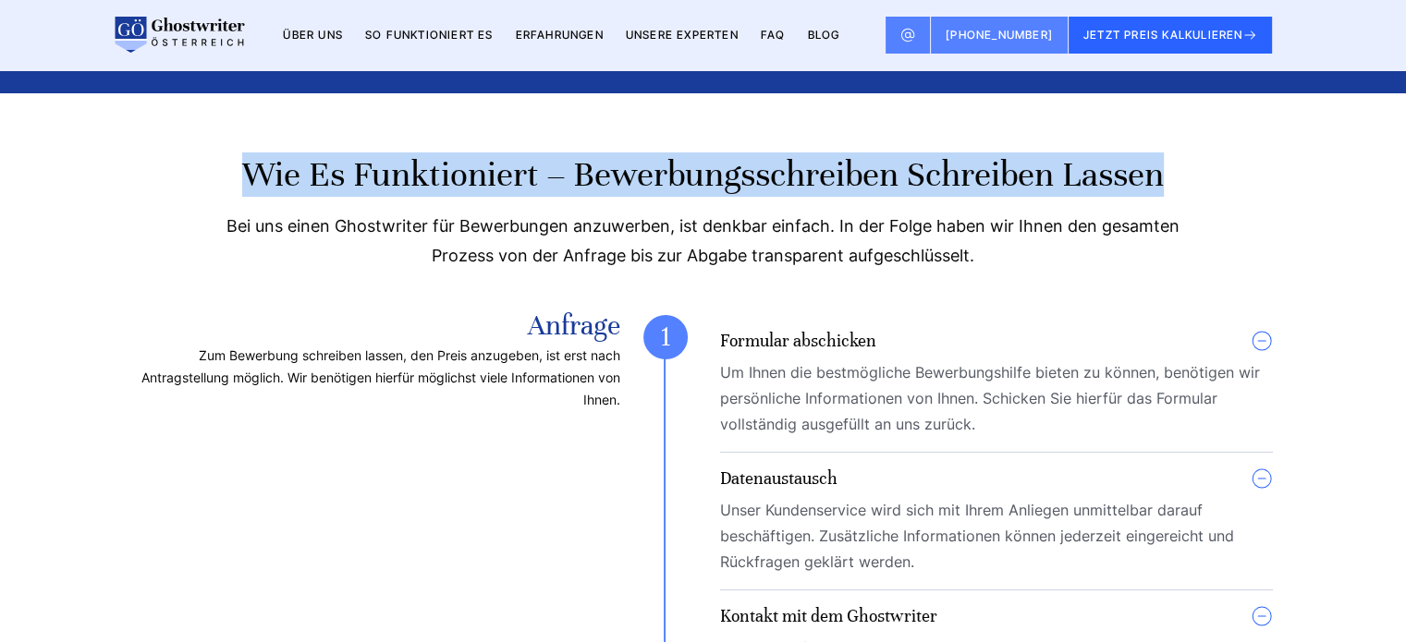
scroll to position [3474, 0]
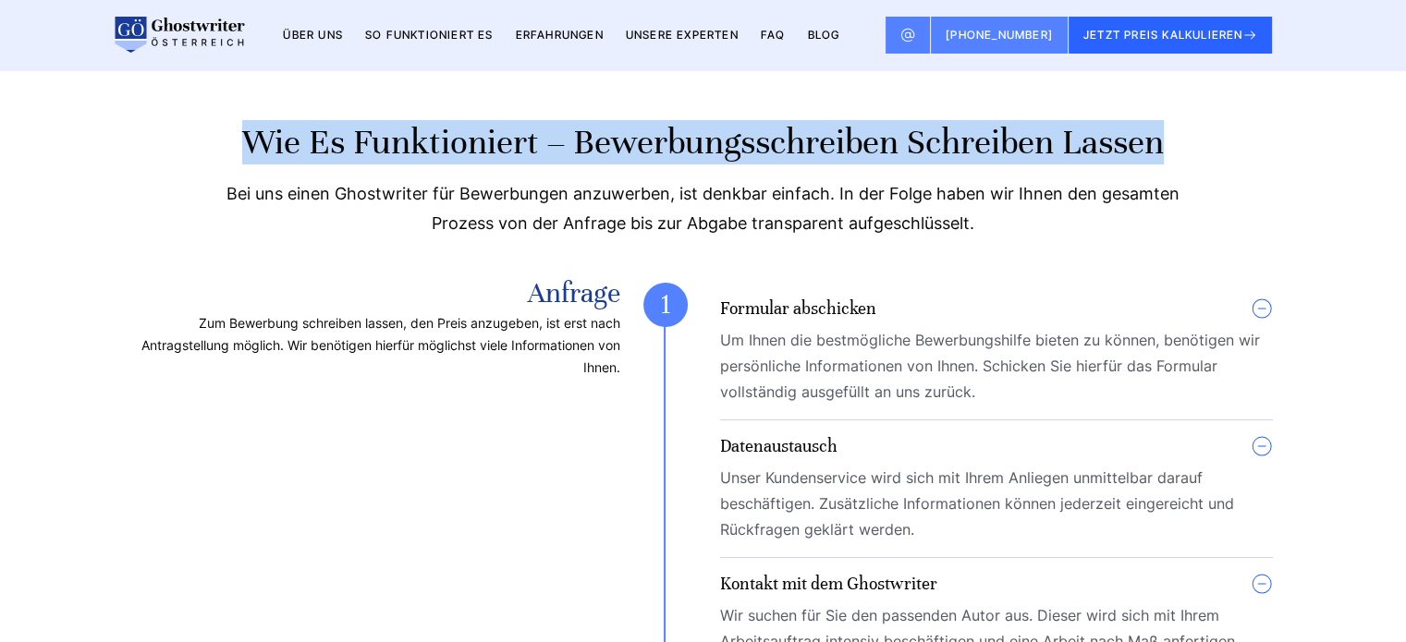
click at [185, 164] on h2 "Wie es funktioniert – Bewerbungsschreiben schreiben lassen" at bounding box center [703, 142] width 1138 height 44
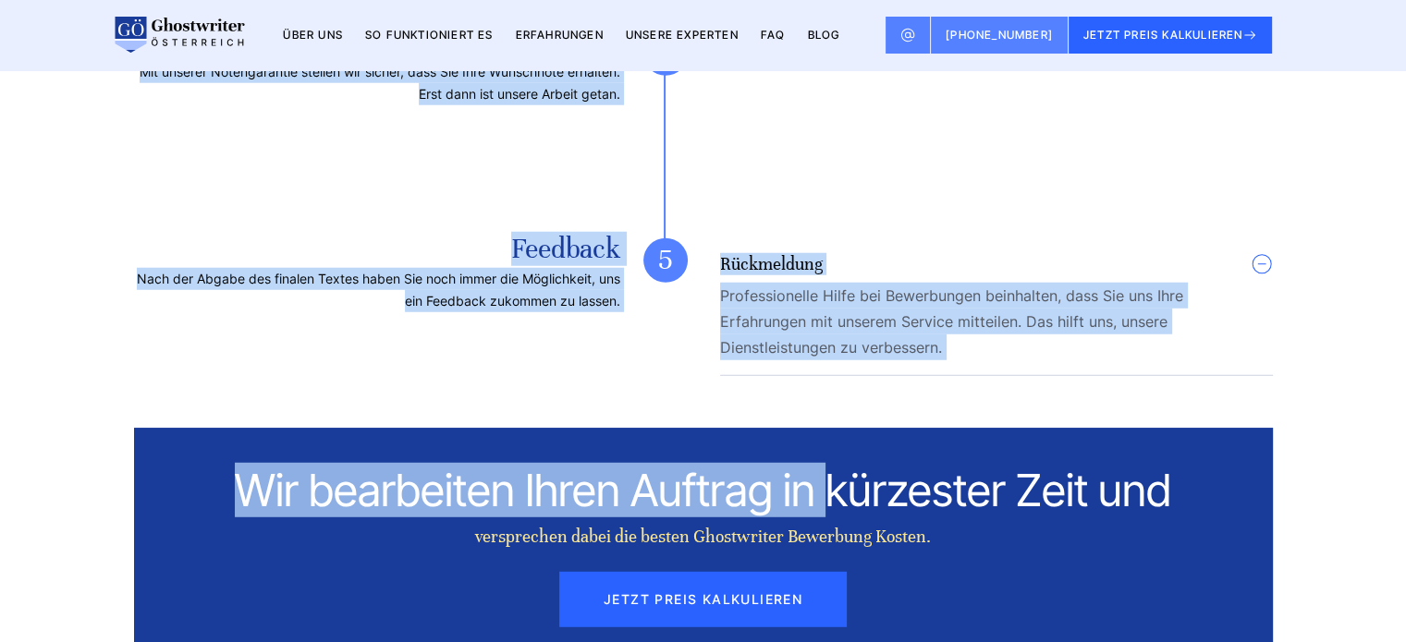
scroll to position [4952, 0]
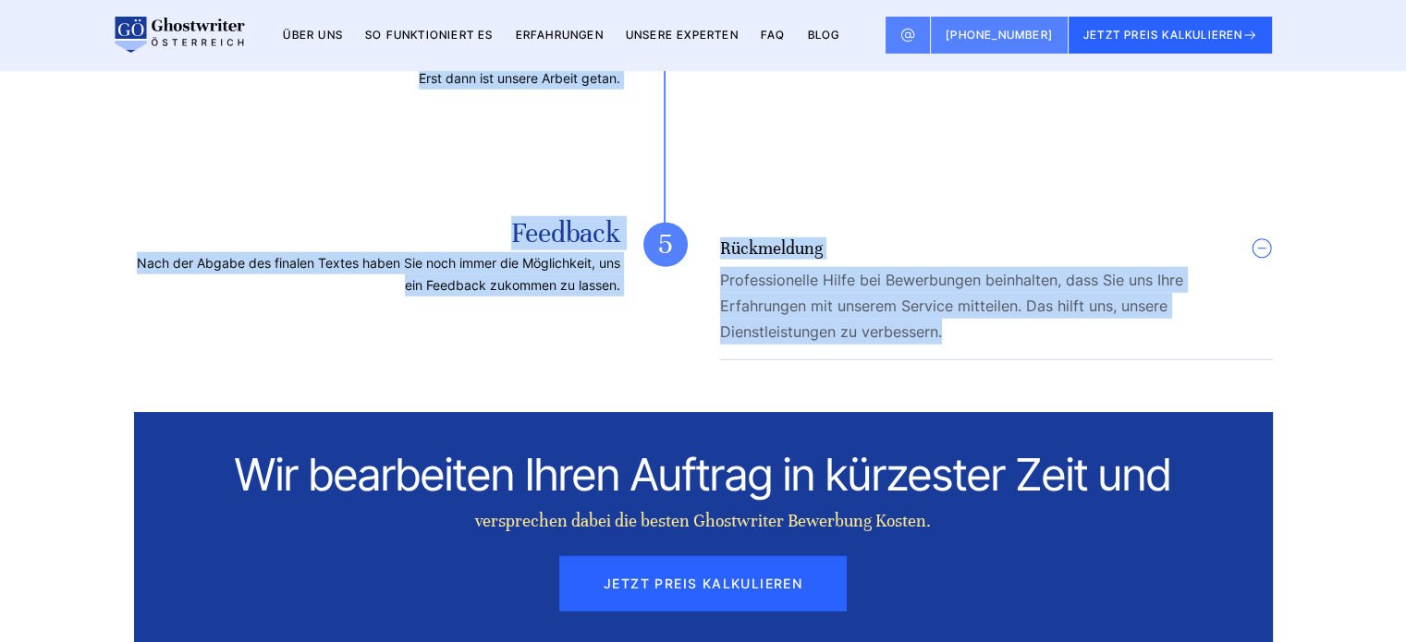
drag, startPoint x: 220, startPoint y: 162, endPoint x: 968, endPoint y: 367, distance: 776.1
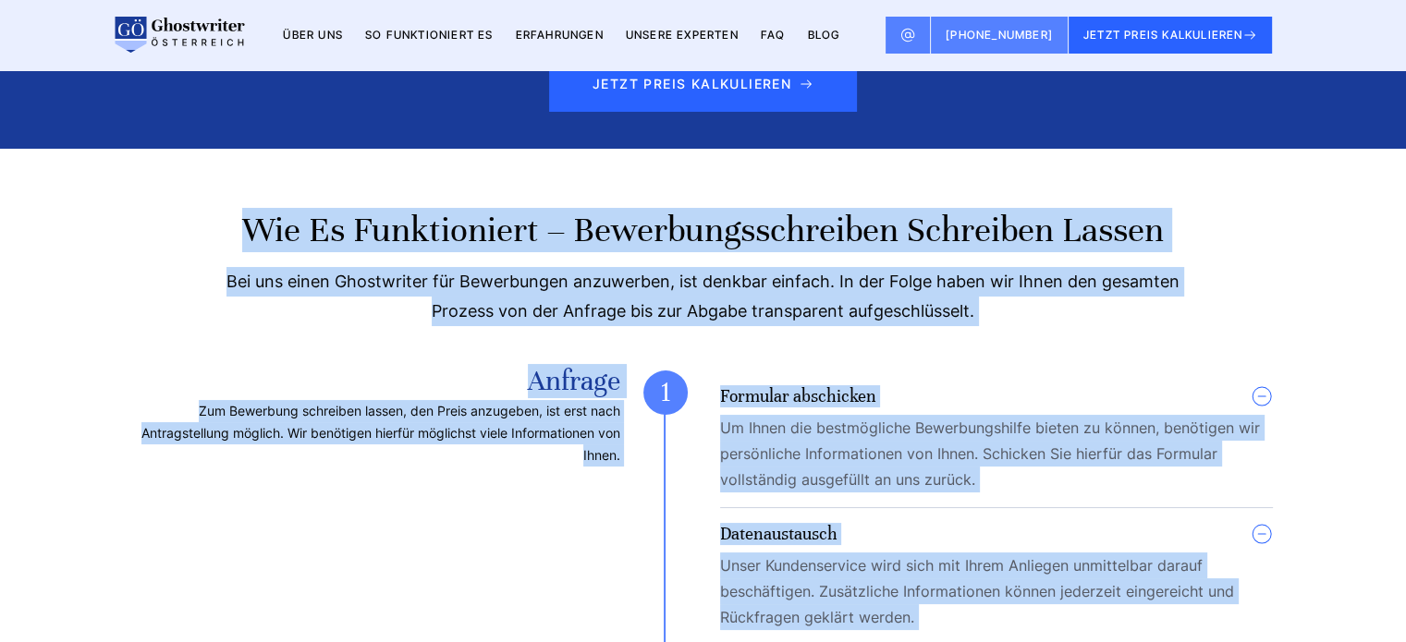
scroll to position [3381, 0]
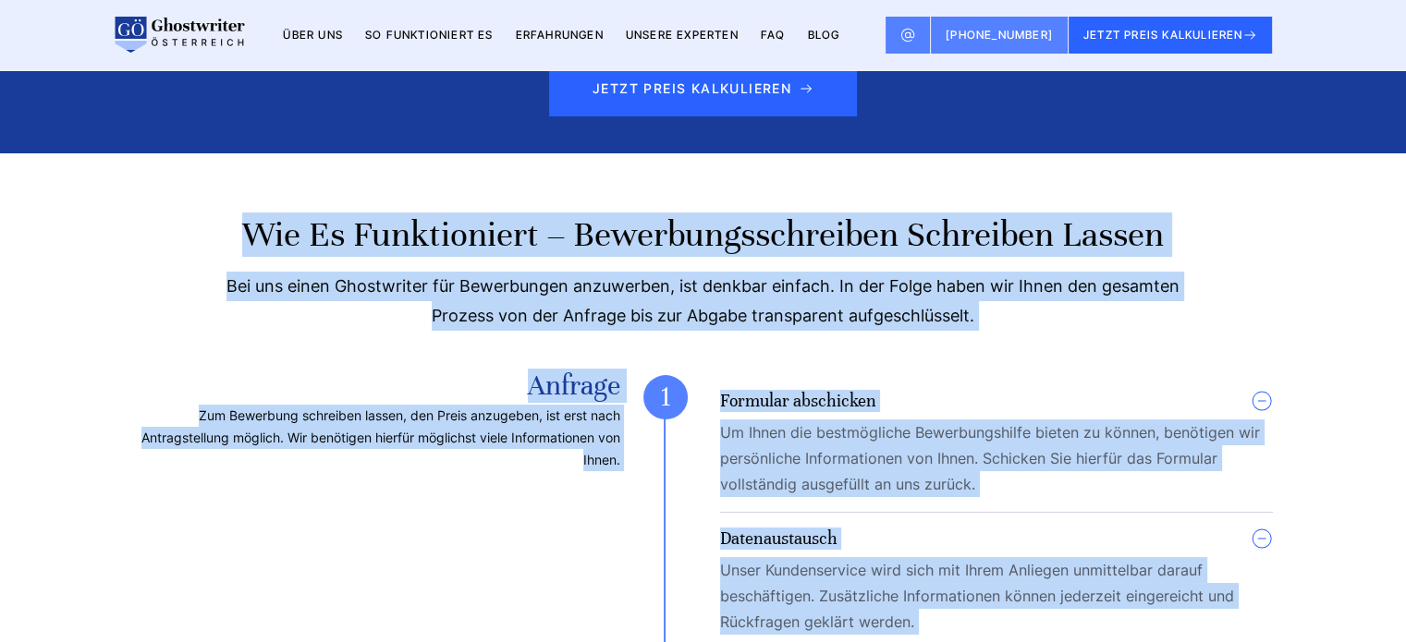
click at [946, 331] on div "Bei uns einen Ghostwriter für Bewerbungen anzuwerben, ist denkbar einfach. In d…" at bounding box center [703, 301] width 1138 height 59
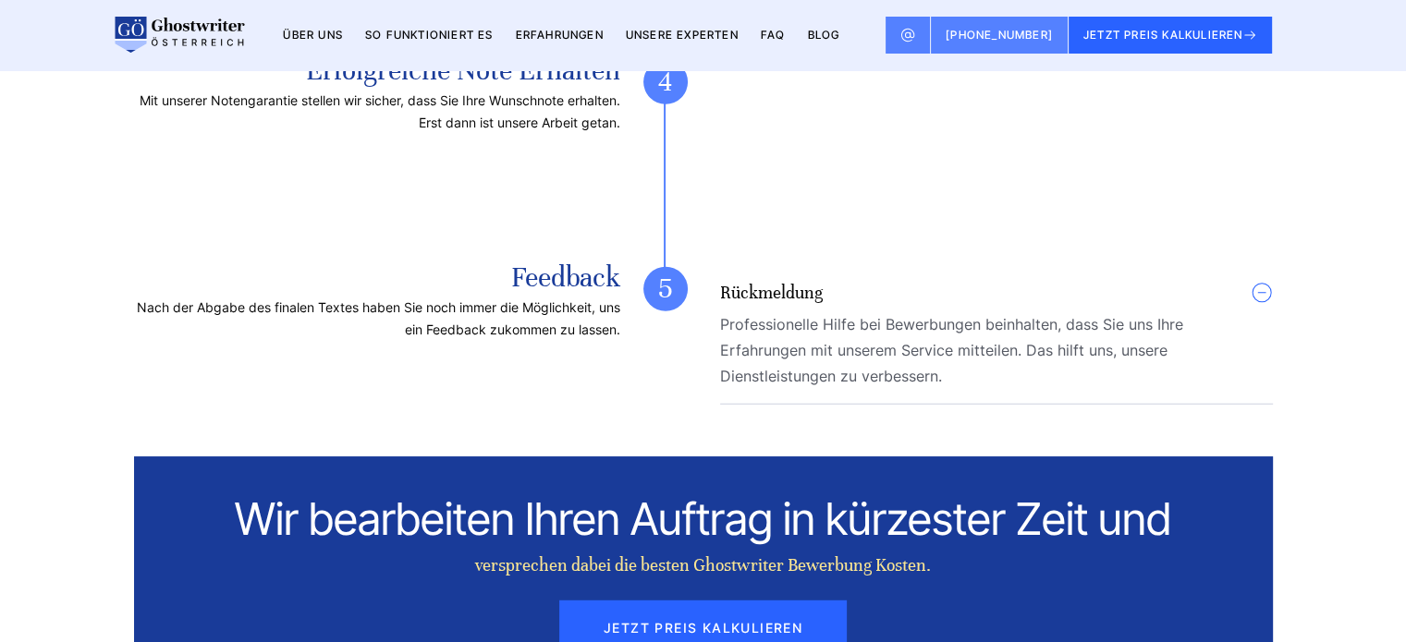
scroll to position [5129, 0]
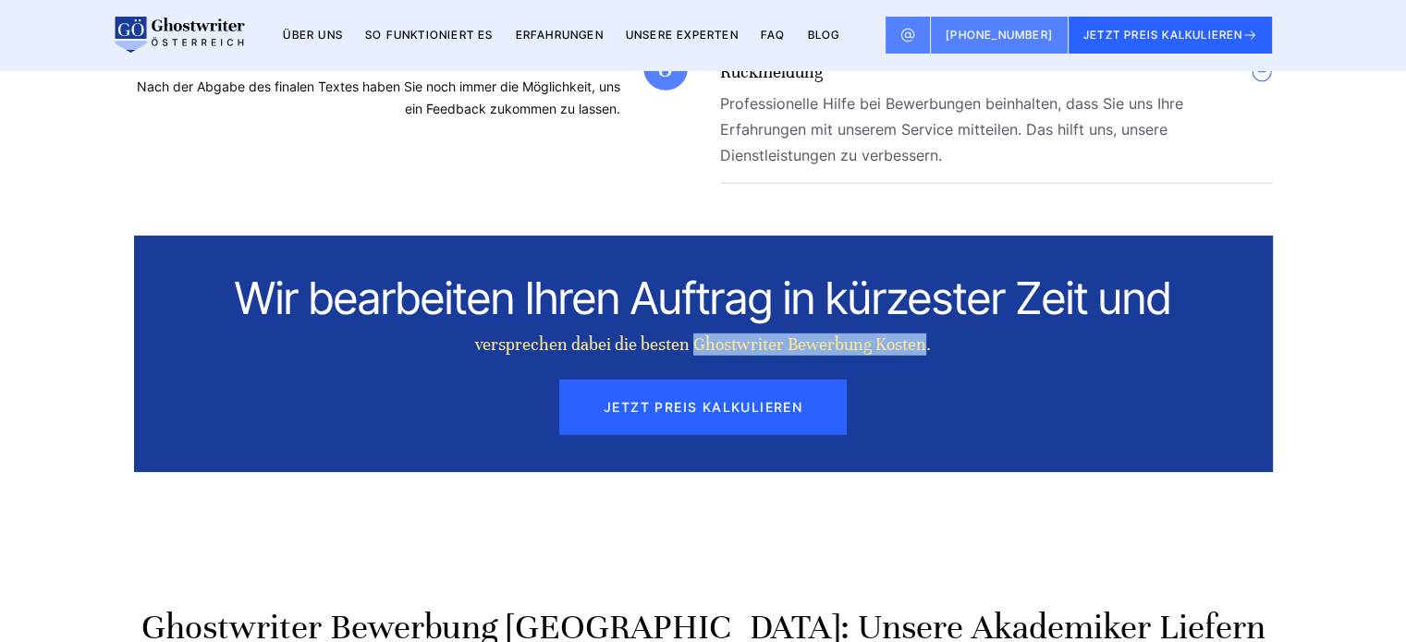
drag, startPoint x: 924, startPoint y: 371, endPoint x: 696, endPoint y: 377, distance: 228.3
click at [696, 356] on div "versprechen dabei die besten Ghostwriter Bewerbung Kosten." at bounding box center [703, 345] width 818 height 22
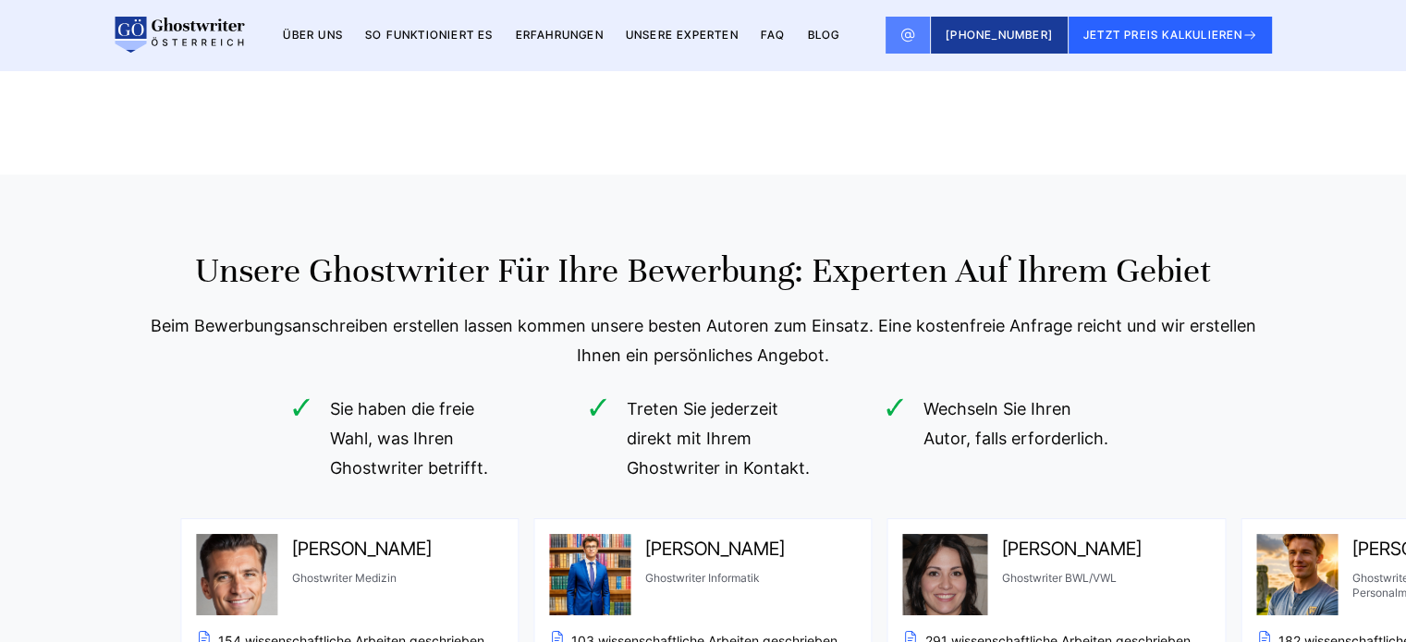
scroll to position [1365, 0]
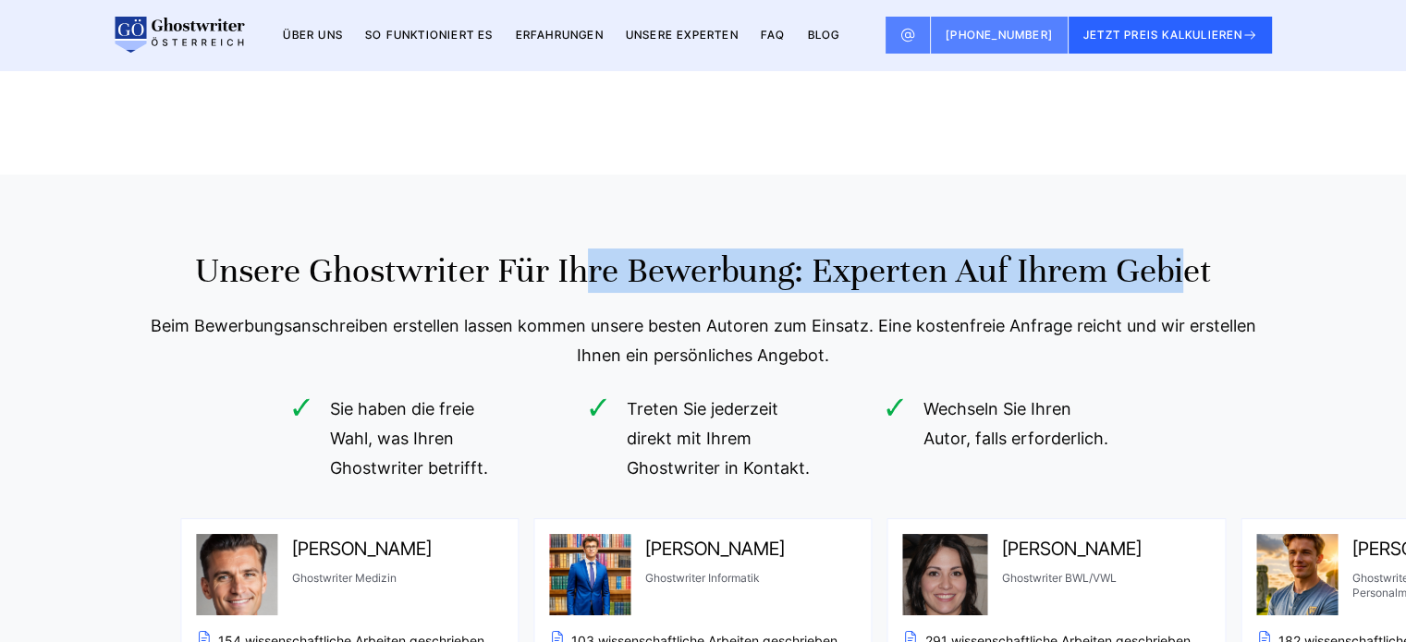
drag, startPoint x: 791, startPoint y: 283, endPoint x: 184, endPoint y: 286, distance: 607.1
click at [184, 286] on h2 "Unsere Ghostwriter für Ihre Bewerbung: Experten auf Ihrem Gebiet" at bounding box center [703, 271] width 1151 height 44
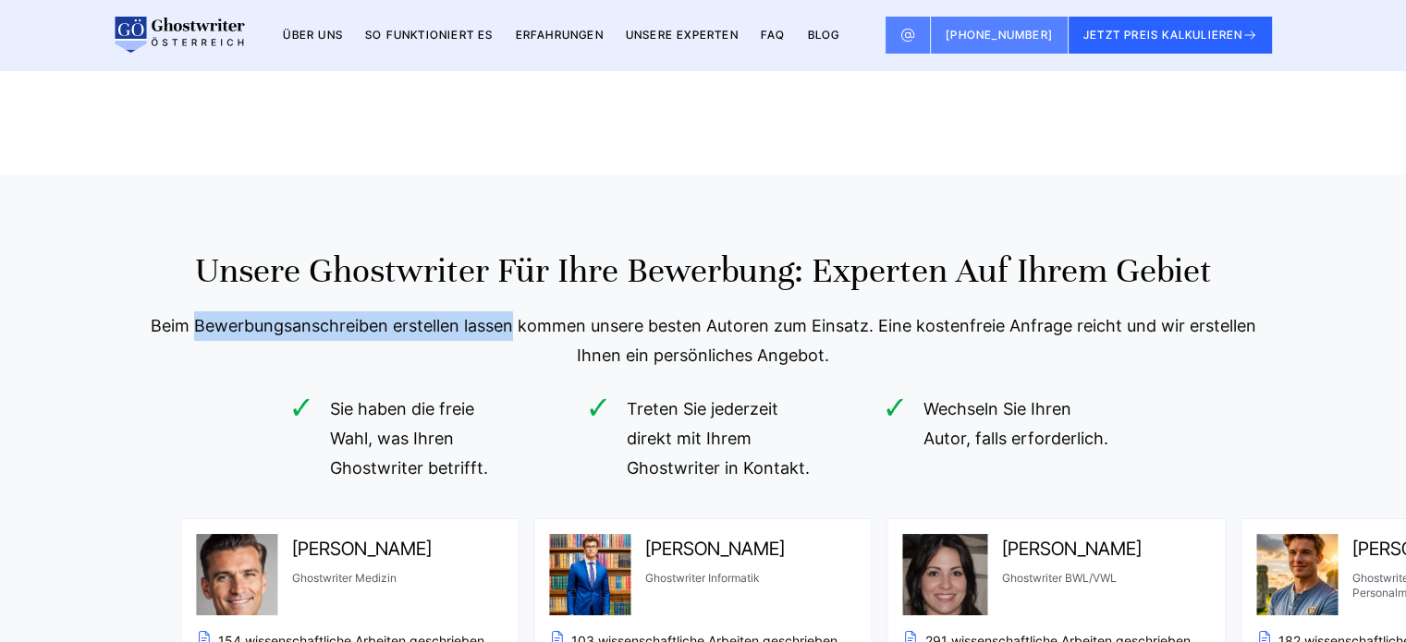
drag, startPoint x: 198, startPoint y: 335, endPoint x: 510, endPoint y: 346, distance: 312.5
click at [510, 346] on div "Beim Bewerbungsanschreiben erstellen lassen kommen unsere besten Autoren zum Ei…" at bounding box center [703, 340] width 1151 height 59
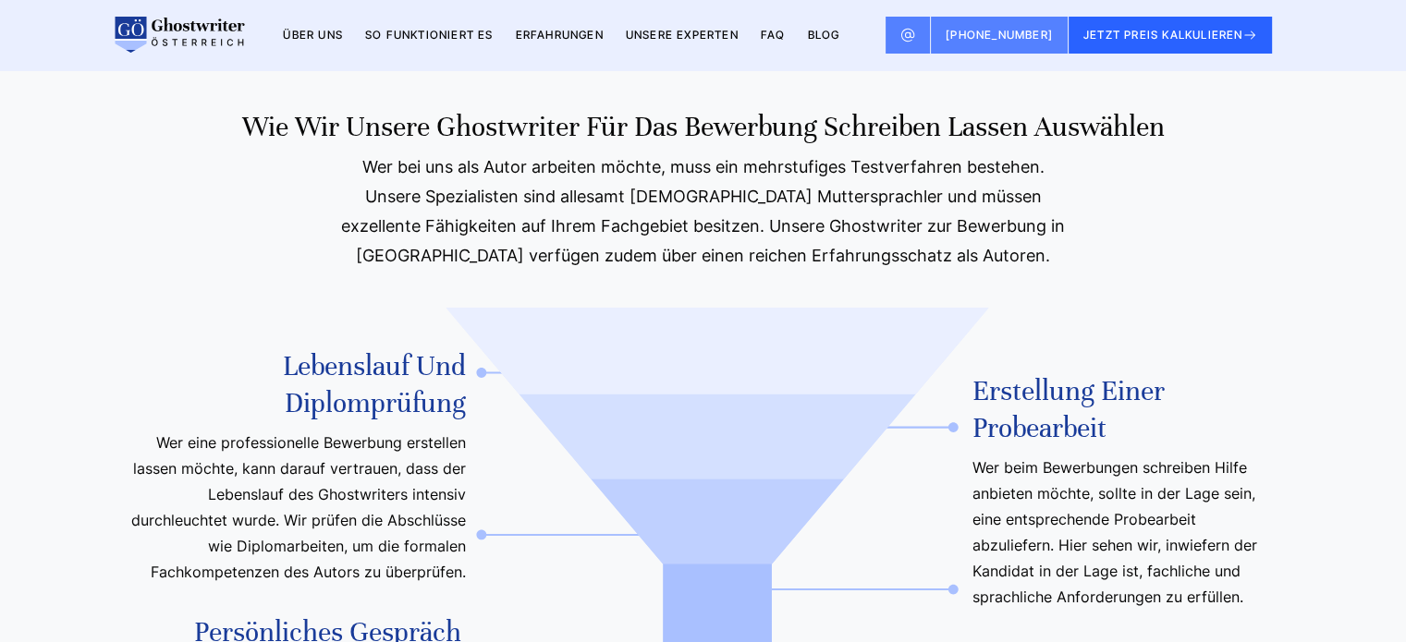
drag, startPoint x: 237, startPoint y: 132, endPoint x: 1167, endPoint y: 139, distance: 930.6
click at [1167, 139] on h3 "Wie wir unsere Ghostwriter für das Bewerbung schreiben lassen auswählen" at bounding box center [703, 127] width 1138 height 37
click at [302, 237] on div "Wie wir unsere Ghostwriter für das Bewerbung schreiben lassen auswählen Wer bei…" at bounding box center [703, 484] width 1183 height 751
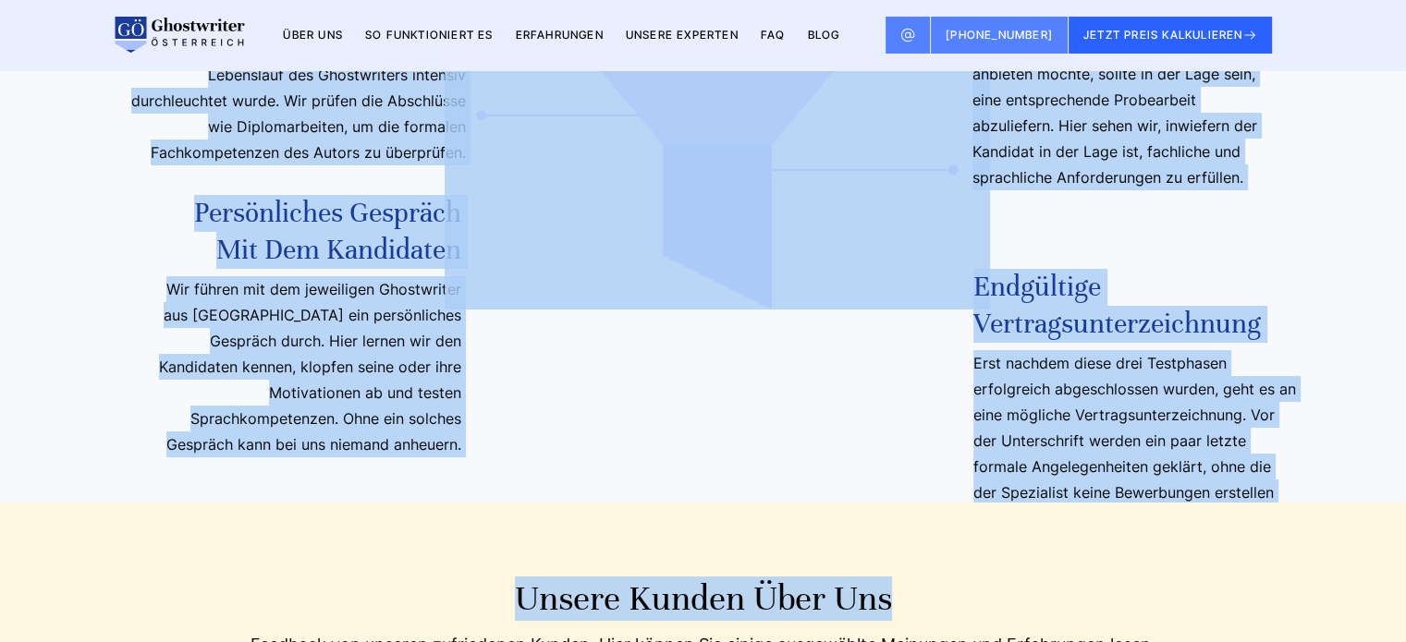
scroll to position [8548, 0]
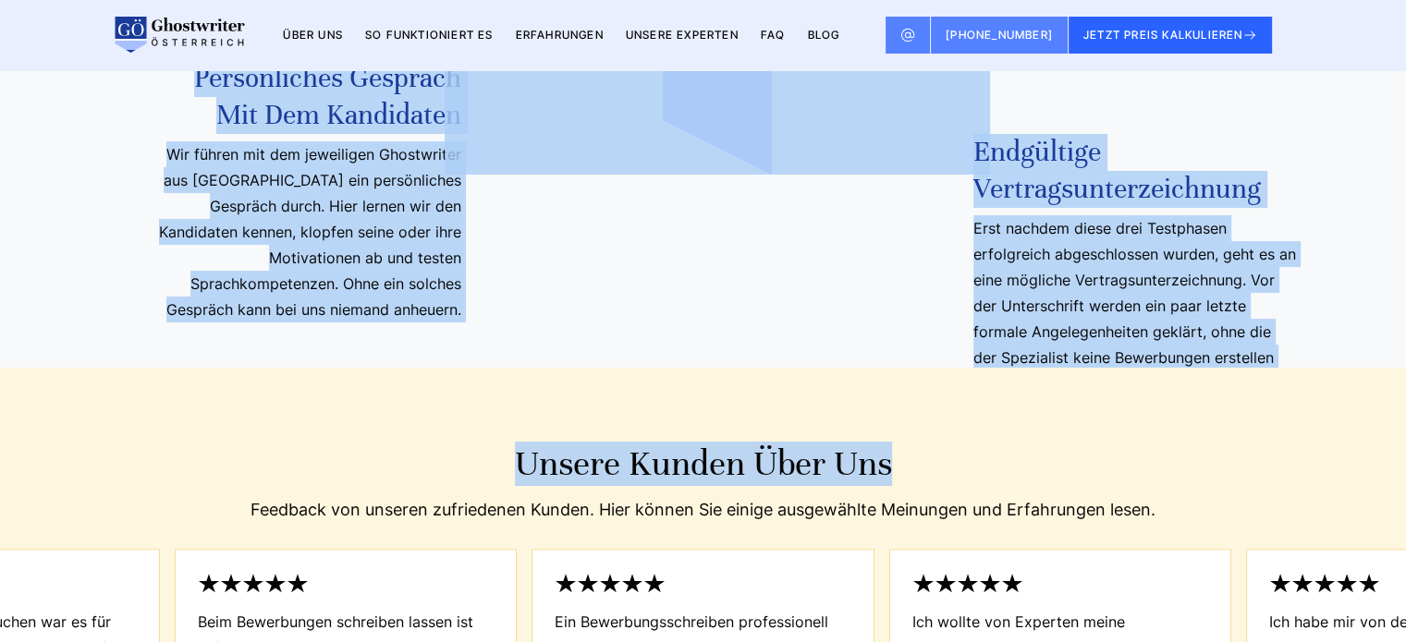
drag, startPoint x: 233, startPoint y: 132, endPoint x: 1300, endPoint y: 370, distance: 1093.4
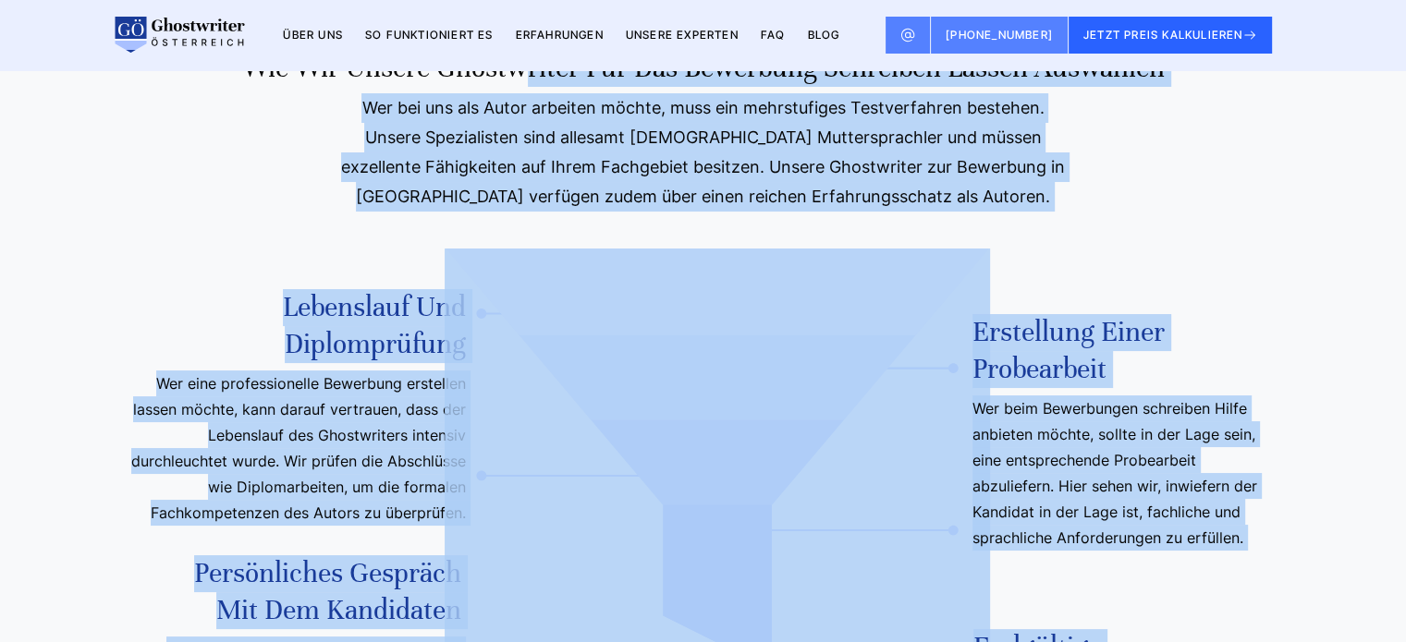
scroll to position [7901, 0]
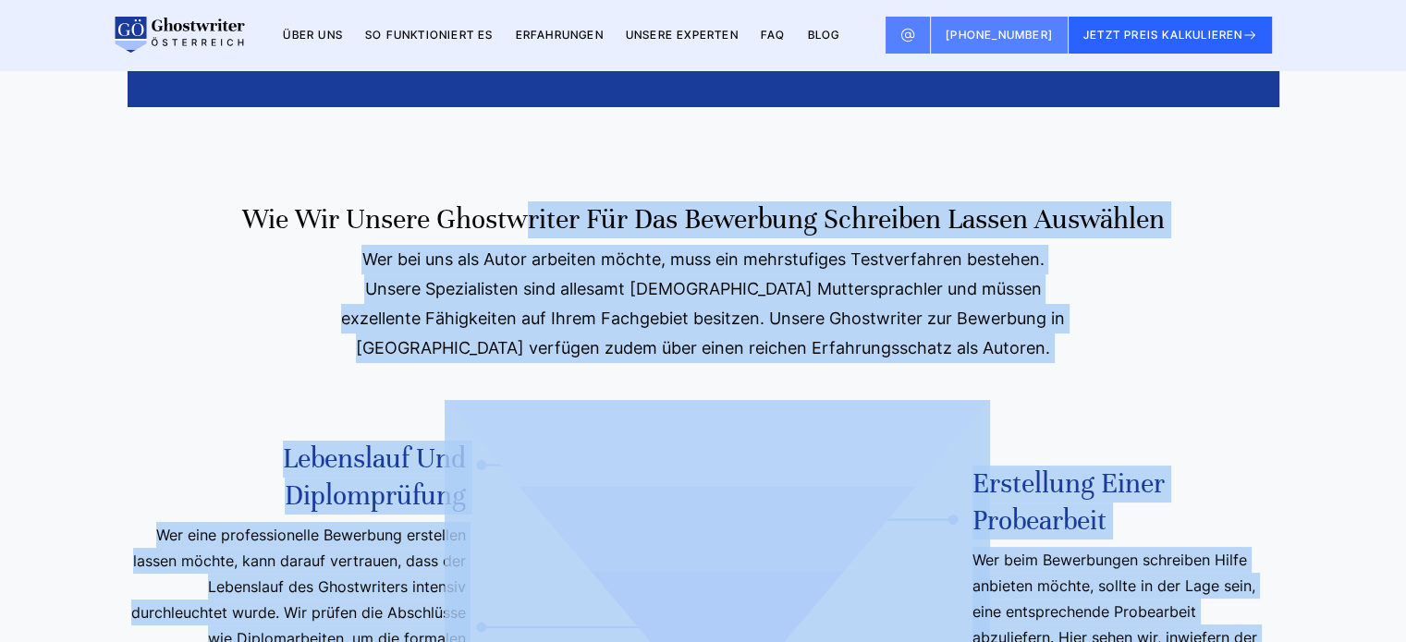
click at [795, 170] on section "Wie wir unsere Ghostwriter für das Bewerbung schreiben lassen auswählen Wer bei…" at bounding box center [703, 579] width 1406 height 870
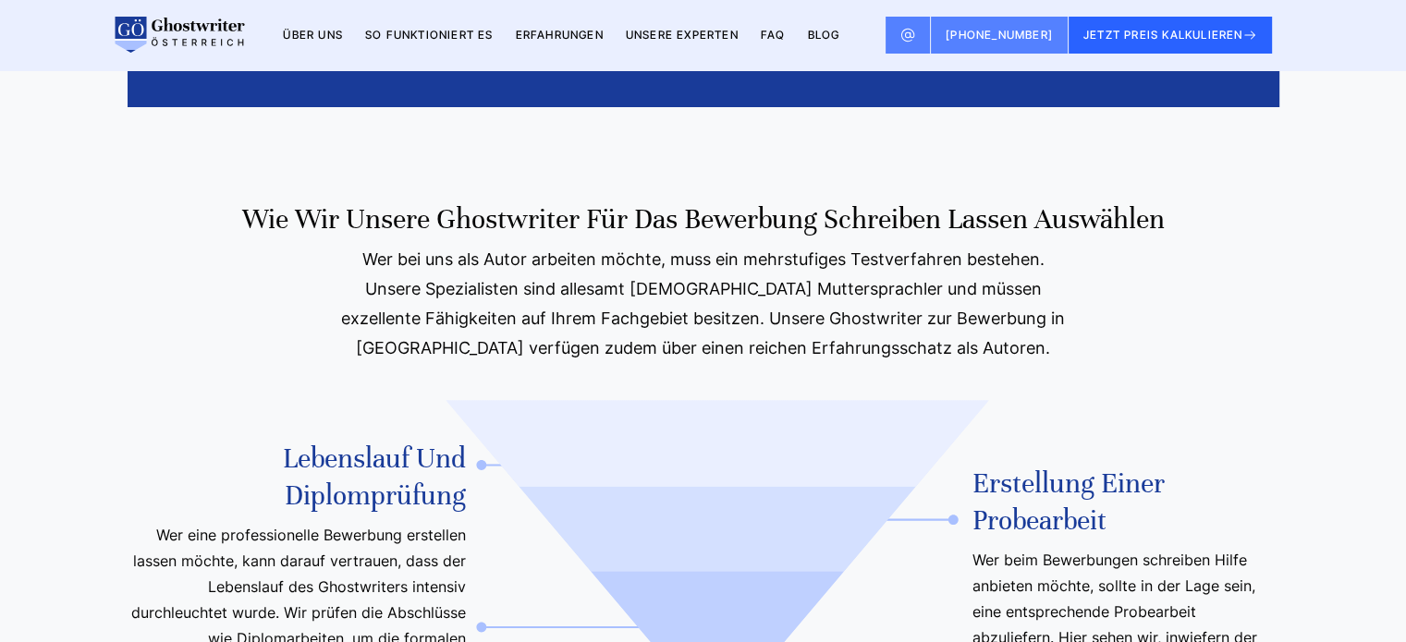
drag, startPoint x: 1027, startPoint y: 228, endPoint x: 688, endPoint y: 236, distance: 339.2
click at [688, 236] on h3 "Wie wir unsere Ghostwriter für das Bewerbung schreiben lassen auswählen" at bounding box center [703, 219] width 1138 height 37
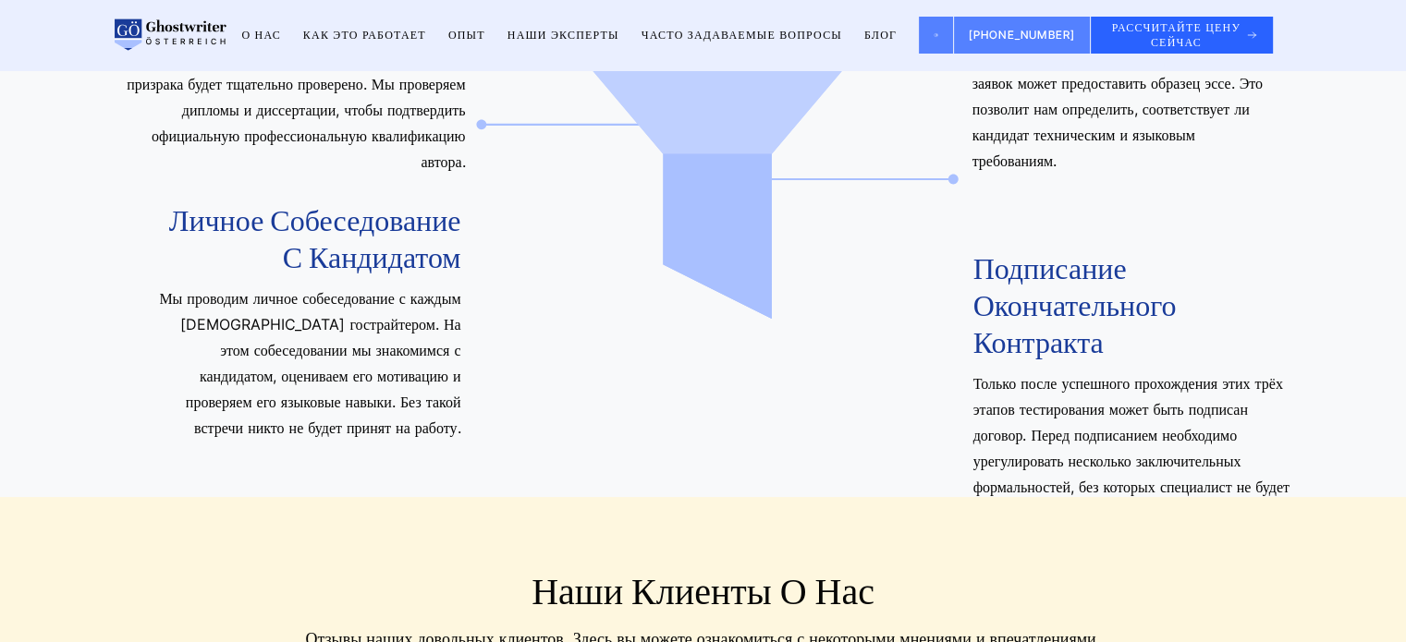
scroll to position [1365, 0]
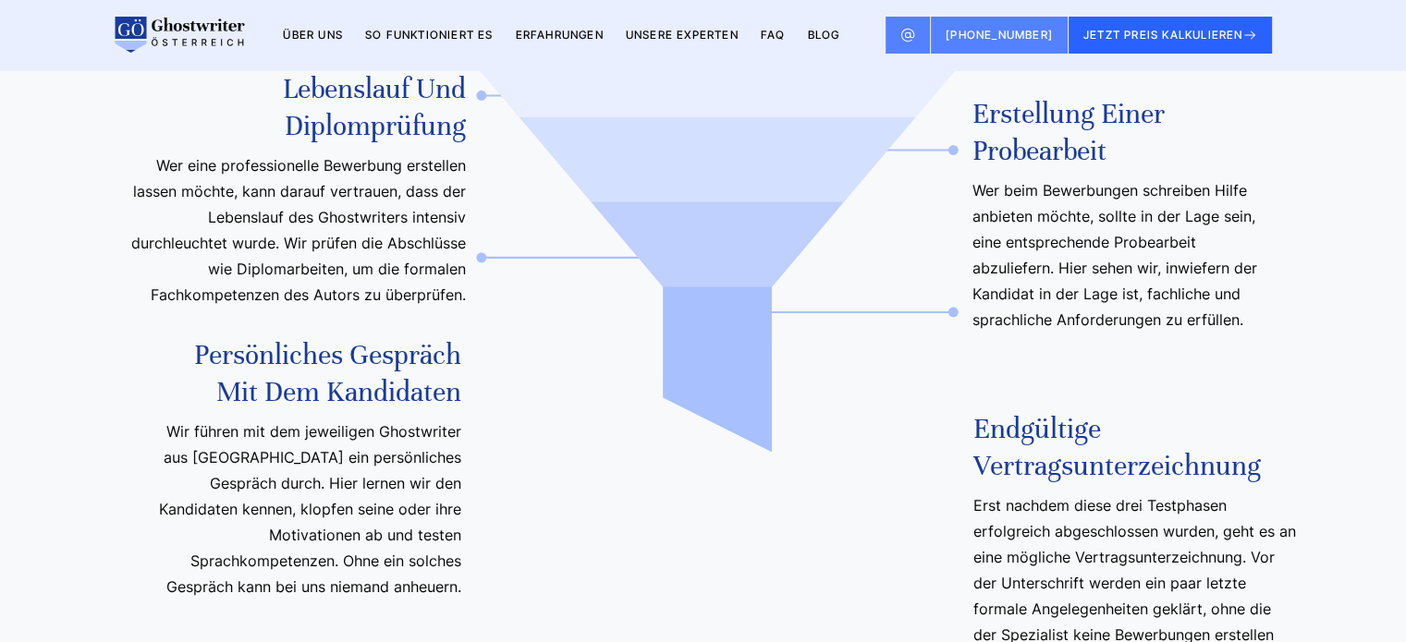
drag, startPoint x: 1107, startPoint y: 159, endPoint x: 976, endPoint y: 132, distance: 133.9
click at [976, 132] on span "Erstellung einer Probearbeit" at bounding box center [1120, 133] width 296 height 74
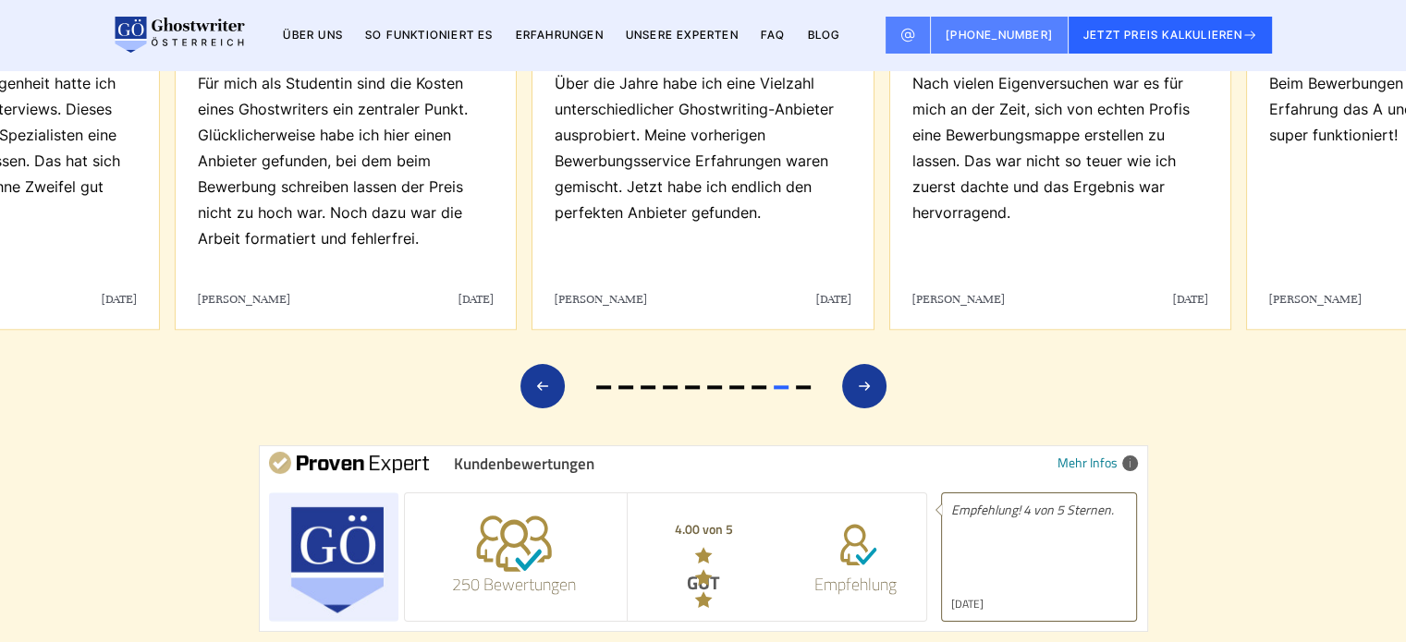
scroll to position [8918, 0]
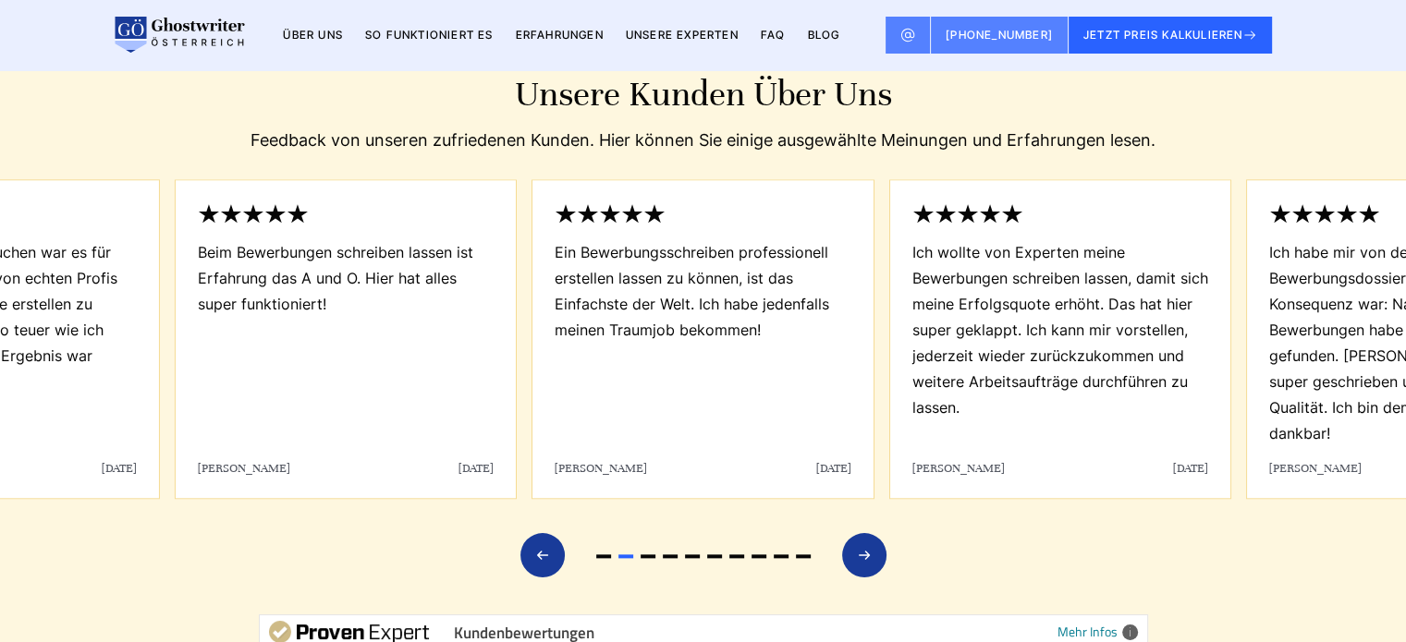
drag, startPoint x: 538, startPoint y: 567, endPoint x: 469, endPoint y: 551, distance: 70.4
click at [538, 567] on icon "Previous slide" at bounding box center [542, 555] width 15 height 44
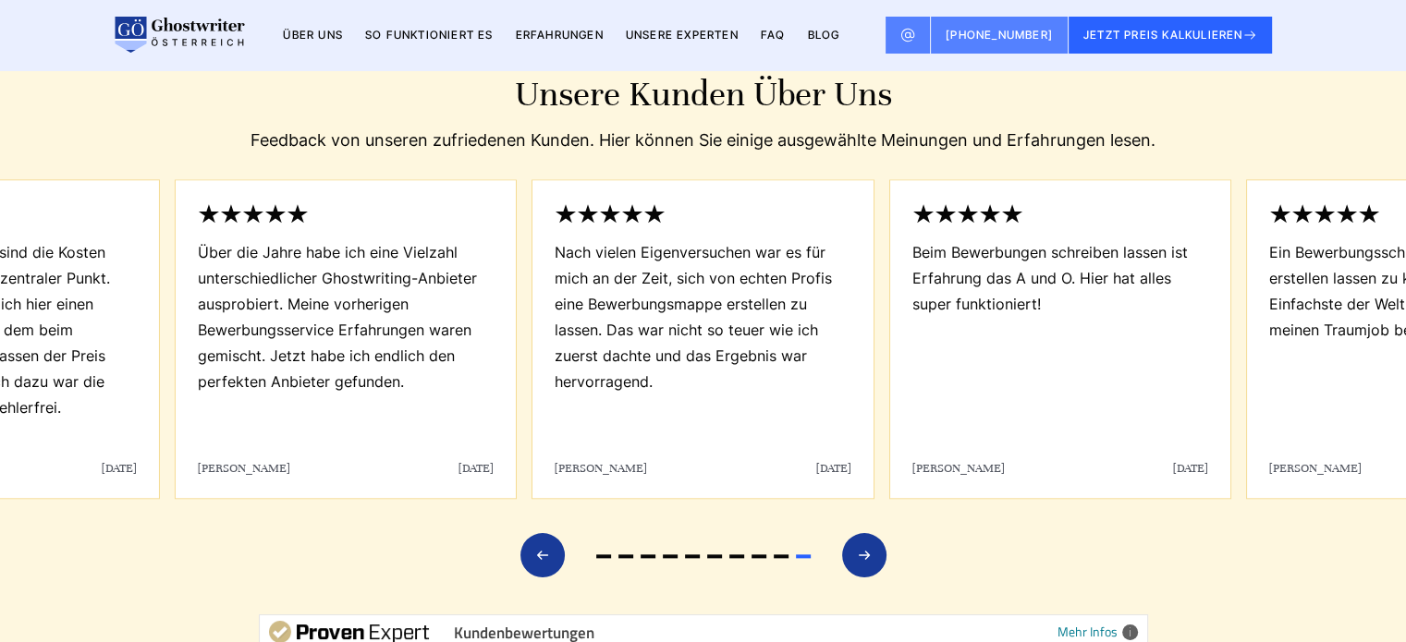
drag, startPoint x: 165, startPoint y: 145, endPoint x: 1379, endPoint y: 491, distance: 1261.6
click at [1295, 491] on div "Unsere Kunden über uns Feedback von unseren zufriedenen Kunden. Hier können Sie…" at bounding box center [703, 436] width 1183 height 729
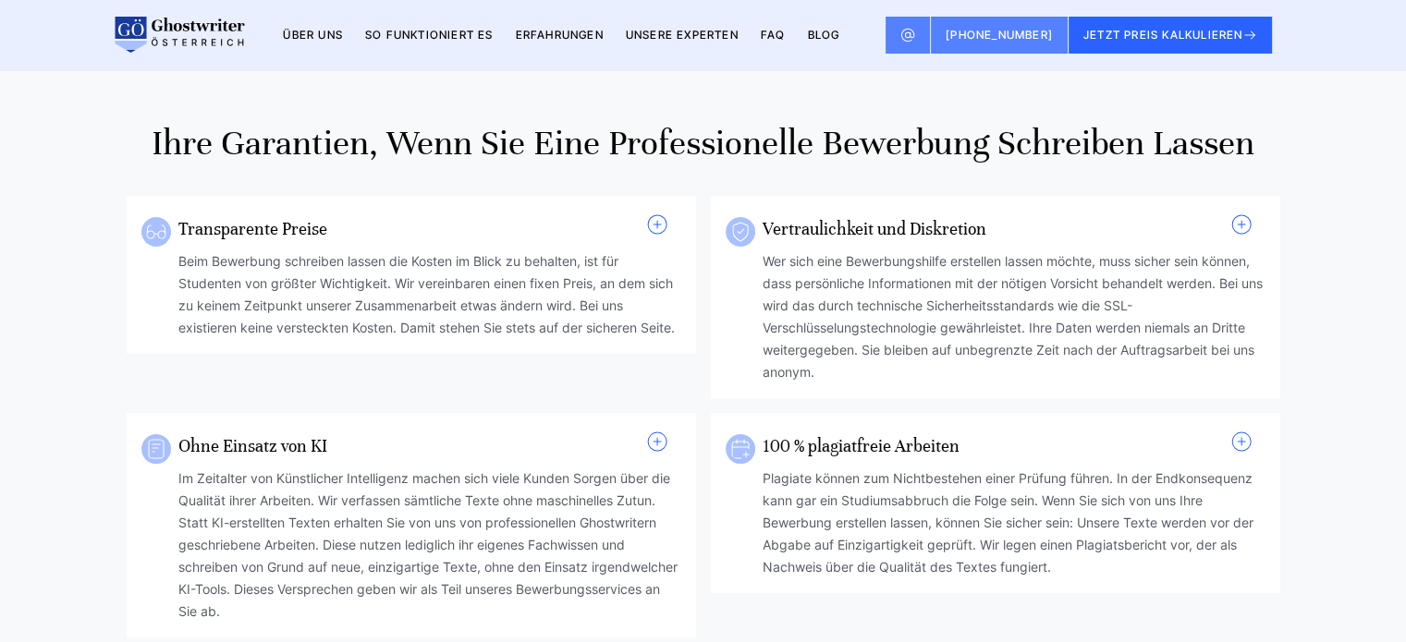
scroll to position [1201, 0]
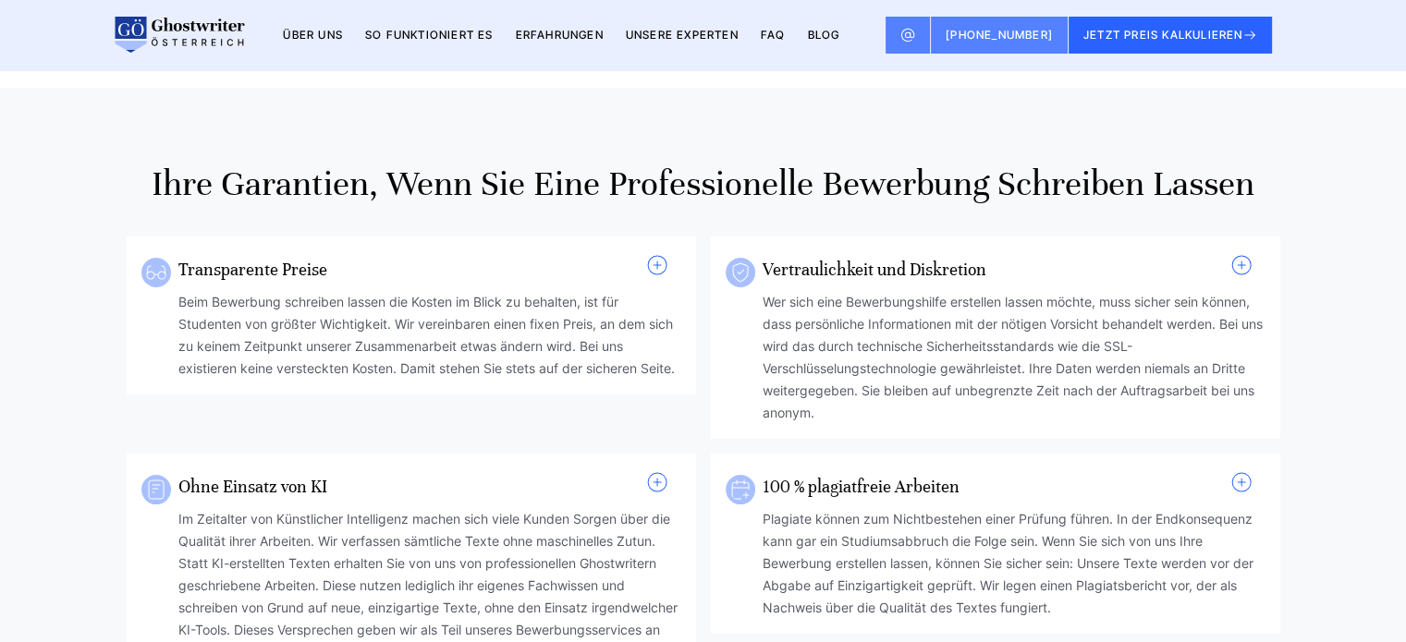
drag, startPoint x: 824, startPoint y: 210, endPoint x: 1243, endPoint y: 216, distance: 418.7
click at [1249, 206] on h2 "Ihre Garantien, wenn Sie eine professionelle Bewerbung schreiben lassen" at bounding box center [703, 184] width 1153 height 44
drag, startPoint x: 613, startPoint y: 210, endPoint x: 1248, endPoint y: 214, distance: 634.9
click at [1248, 206] on h2 "Ihre Garantien, wenn Sie eine professionelle Bewerbung schreiben lassen" at bounding box center [703, 184] width 1153 height 44
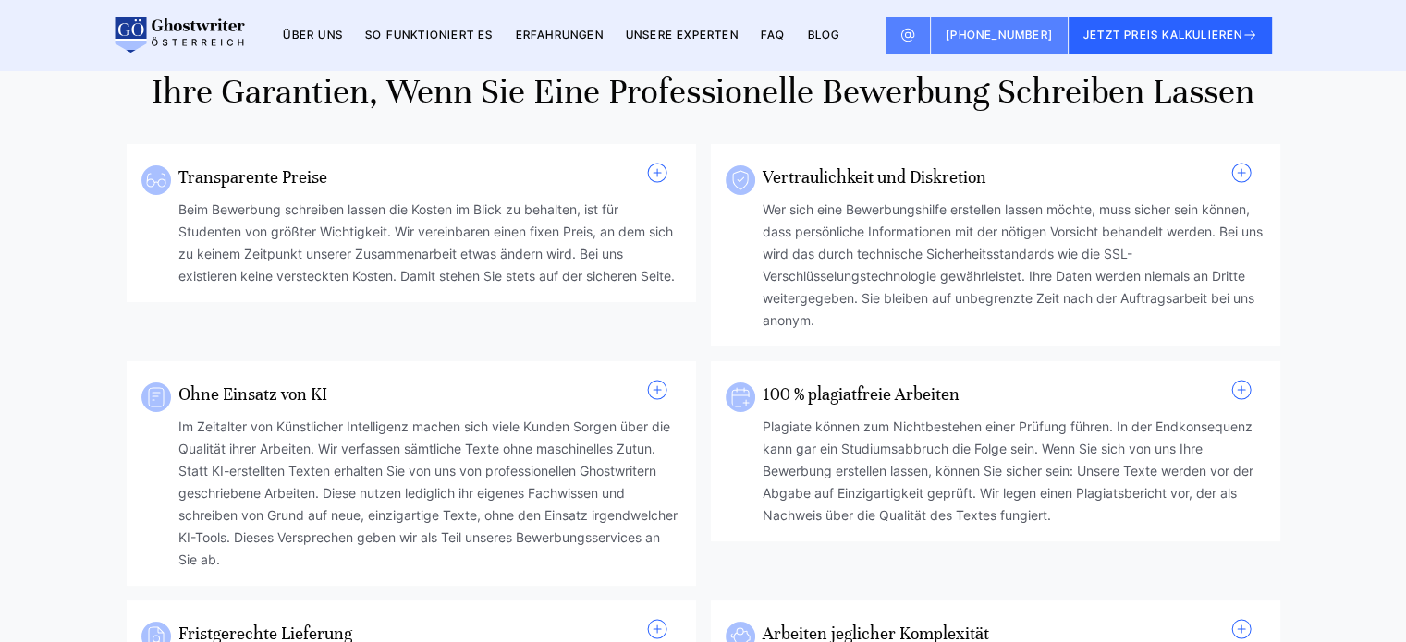
click at [20, 469] on section "Ihre Garantien, wenn Sie eine professionelle Bewerbung schreiben lassen Transpa…" at bounding box center [703, 653] width 1406 height 1316
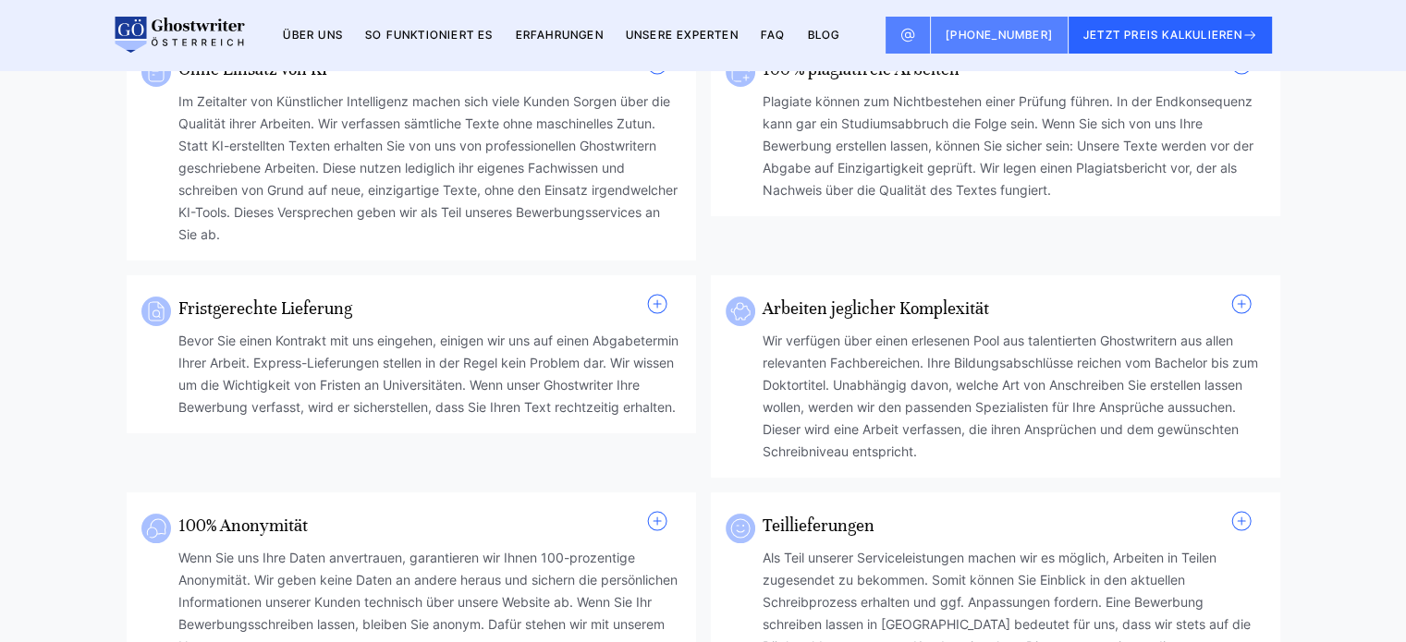
scroll to position [1365, 0]
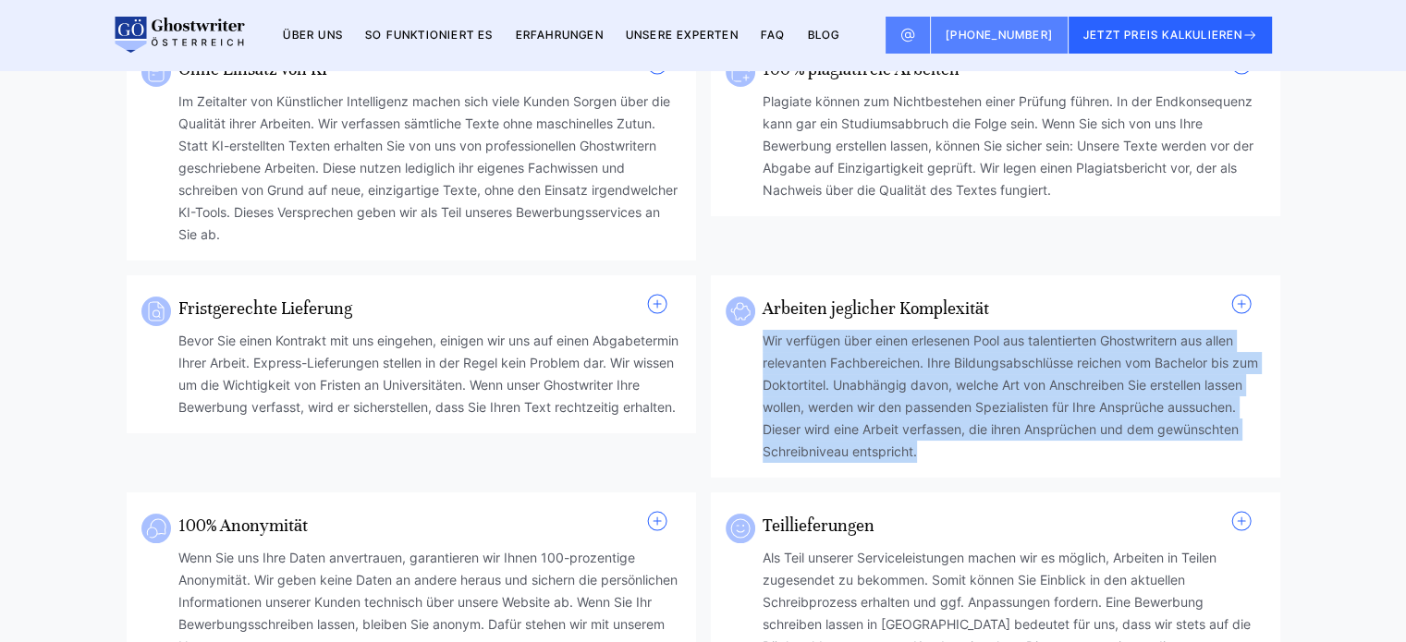
drag, startPoint x: 946, startPoint y: 496, endPoint x: 757, endPoint y: 375, distance: 224.8
click at [757, 375] on div "Arbeiten jeglicher Komplexität Wir verfügen über einen erlesenen Pool aus talen…" at bounding box center [995, 376] width 569 height 202
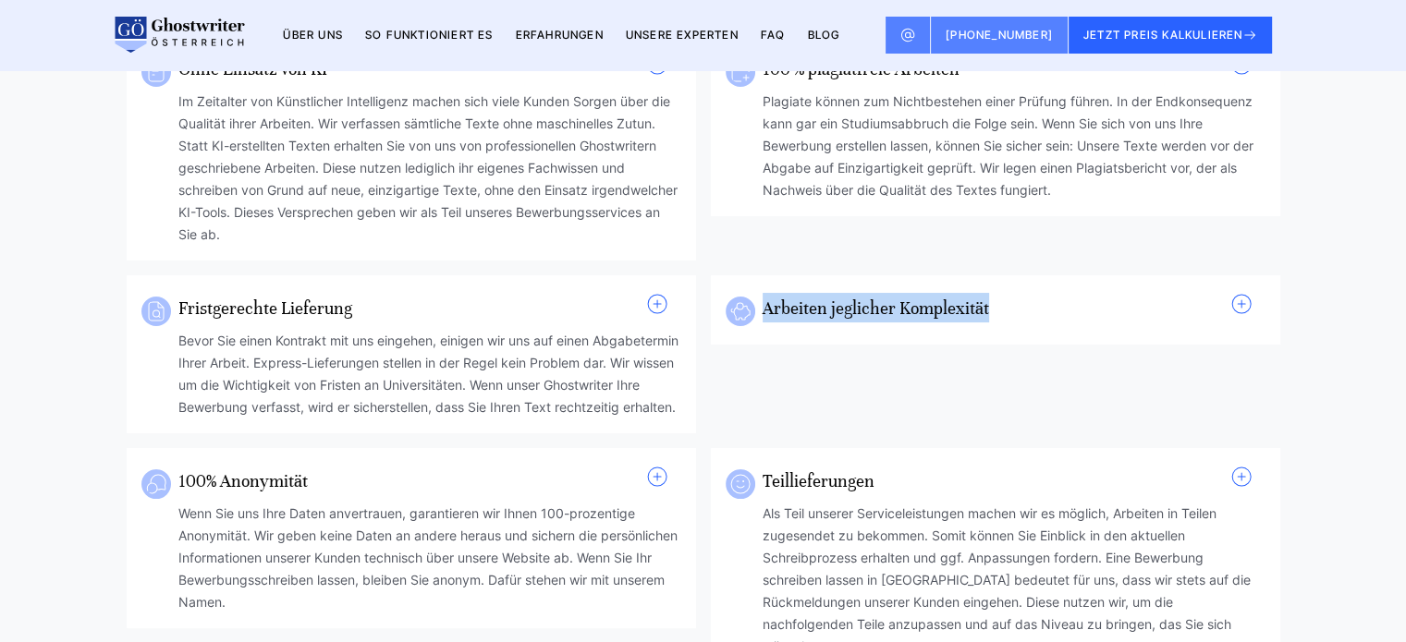
drag, startPoint x: 1010, startPoint y: 341, endPoint x: 765, endPoint y: 343, distance: 244.9
click at [765, 323] on h3 "Arbeiten jeglicher Komplexität" at bounding box center [1003, 308] width 482 height 30
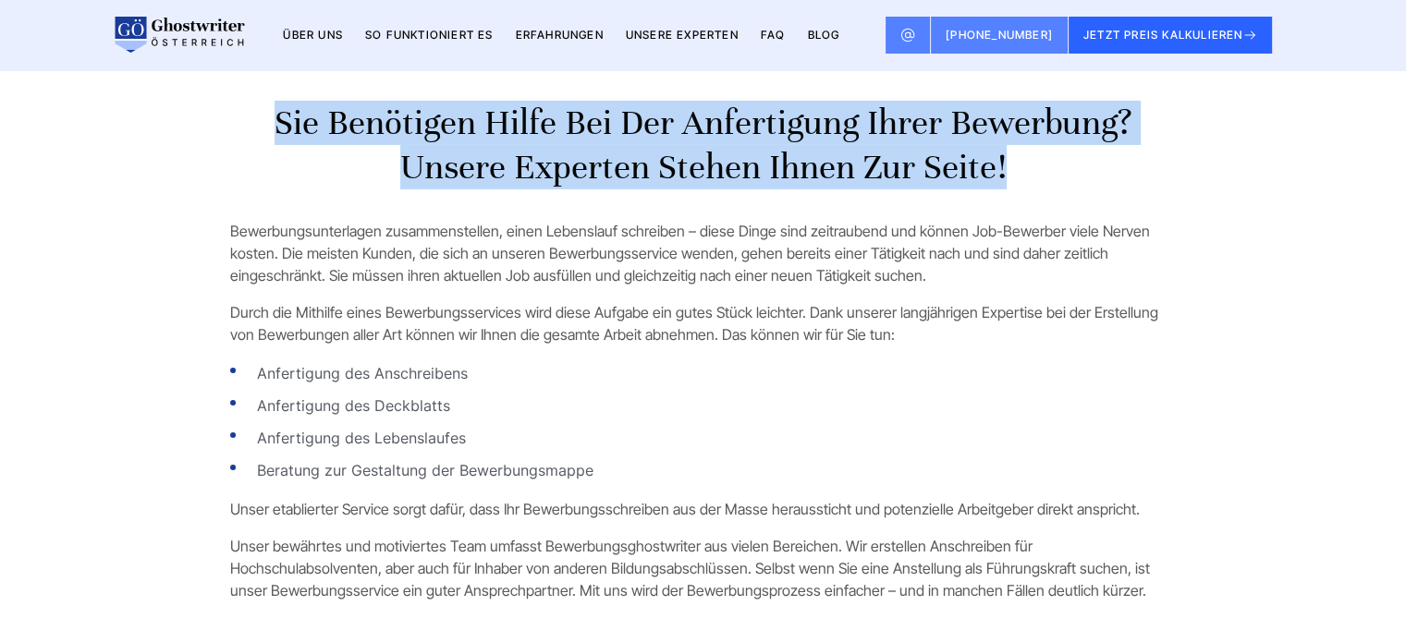
drag, startPoint x: 276, startPoint y: 130, endPoint x: 1014, endPoint y: 174, distance: 738.7
click at [1014, 174] on h2 "Sie benötigen Hilfe bei der Anfertigung Ihrer Bewerbung? Unsere Experten stehen…" at bounding box center [703, 145] width 946 height 89
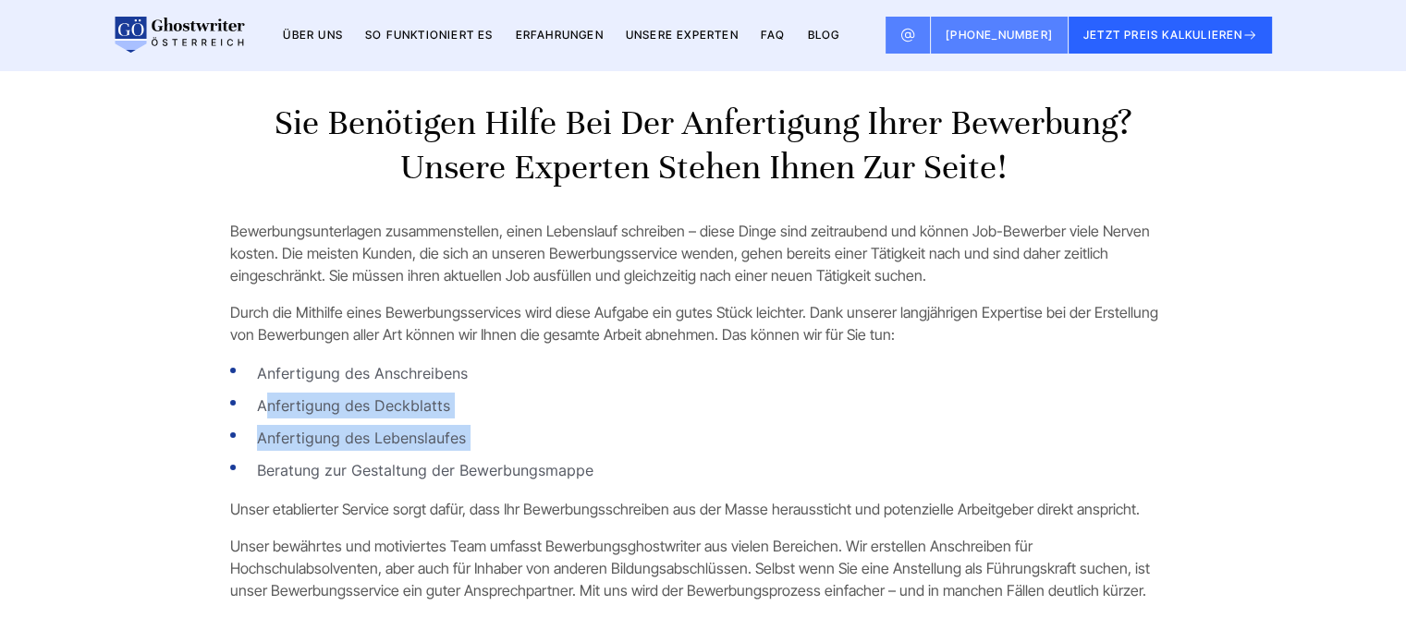
drag, startPoint x: 610, startPoint y: 480, endPoint x: 265, endPoint y: 411, distance: 351.4
click at [265, 411] on ul "Anfertigung des Anschreibens Anfertigung des Deckblatts Anfertigung des Lebensl…" at bounding box center [703, 421] width 946 height 123
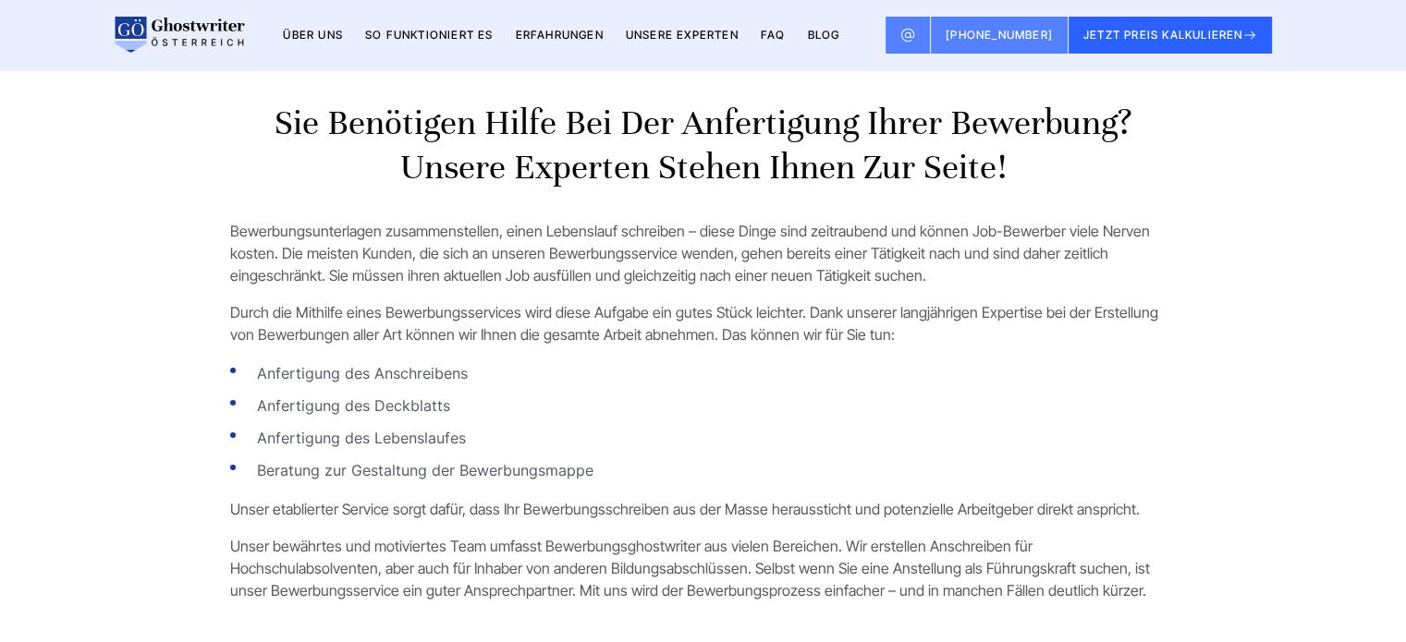
click at [186, 383] on section "Sie benötigen Hilfe bei der Anfertigung Ihrer Bewerbung? Unsere Experten stehen…" at bounding box center [703, 358] width 1406 height 663
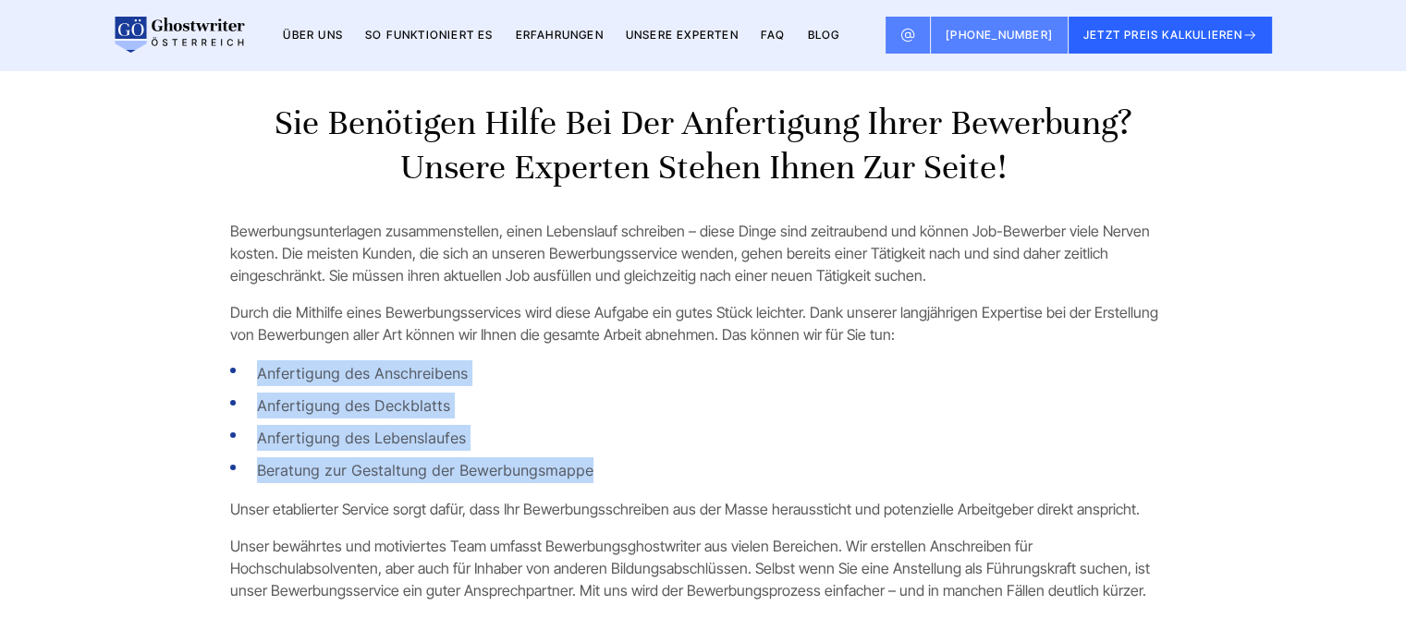
drag, startPoint x: 253, startPoint y: 378, endPoint x: 591, endPoint y: 473, distance: 351.4
click at [591, 473] on ul "Anfertigung des Anschreibens Anfertigung des Deckblatts Anfertigung des Lebensl…" at bounding box center [703, 421] width 946 height 123
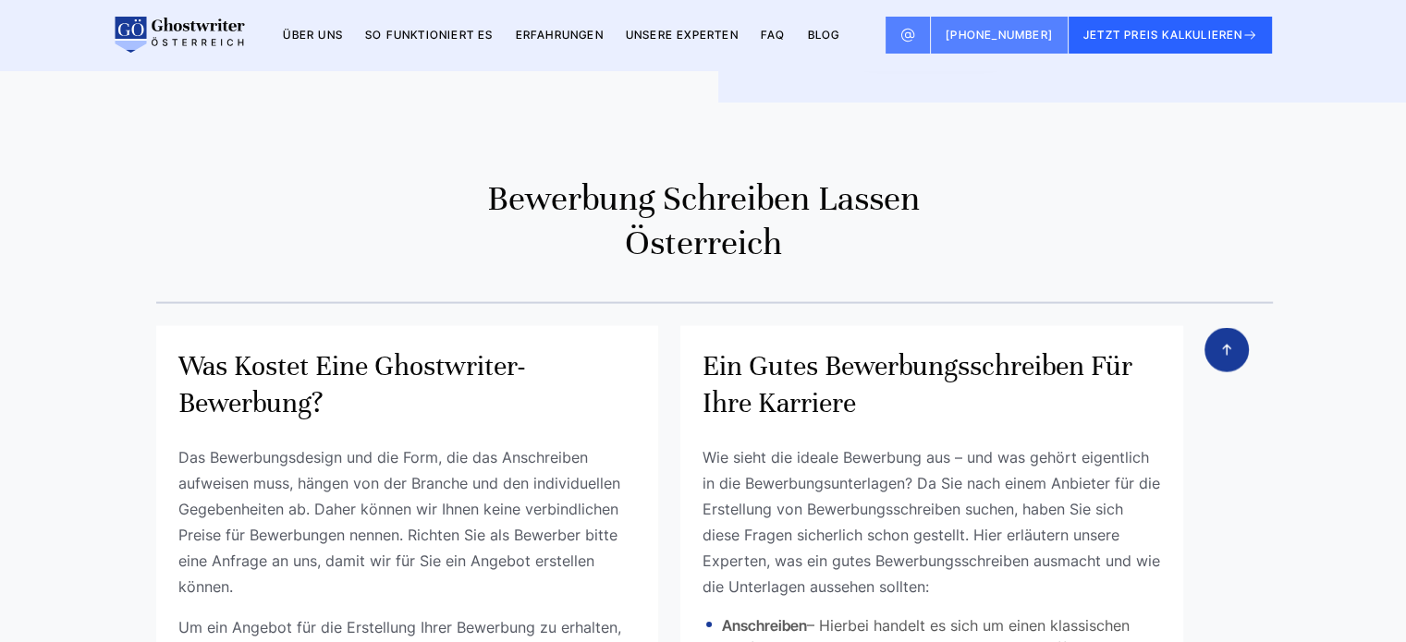
scroll to position [11137, 0]
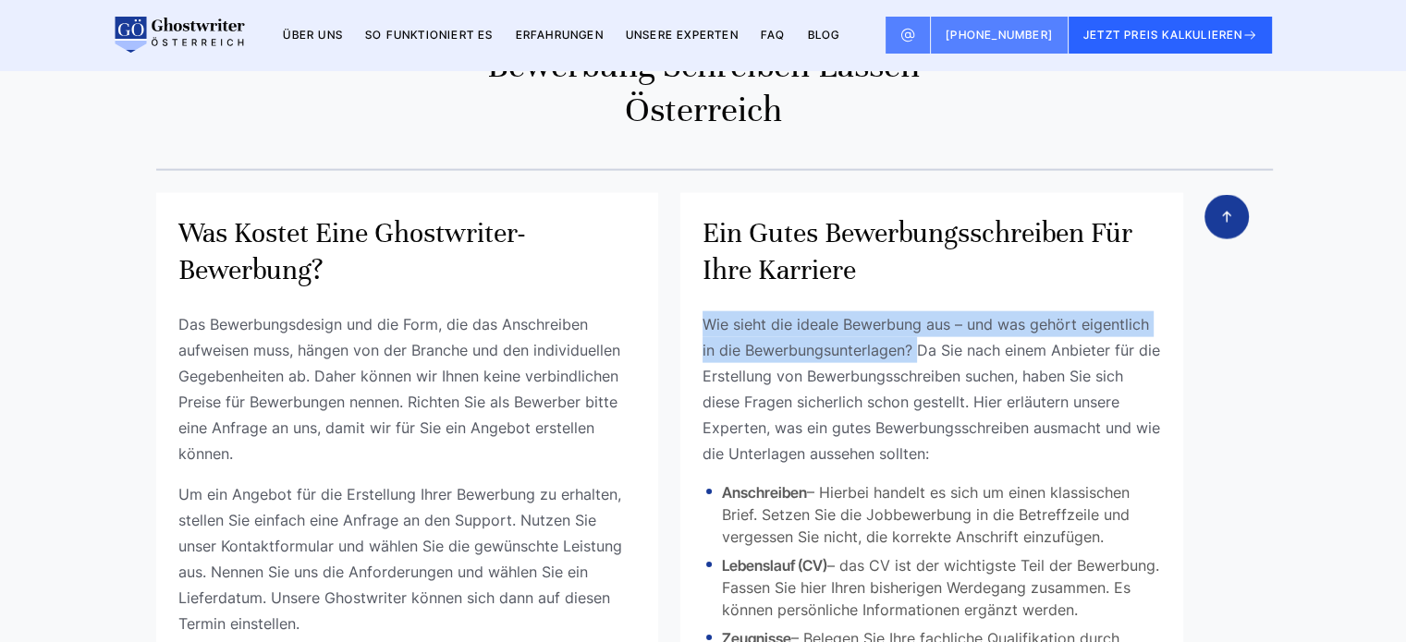
drag, startPoint x: 699, startPoint y: 328, endPoint x: 910, endPoint y: 352, distance: 213.0
click at [910, 352] on p "Wie sieht die ideale Bewerbung aus – und was gehört eigentlich in die Bewerbung…" at bounding box center [931, 388] width 458 height 155
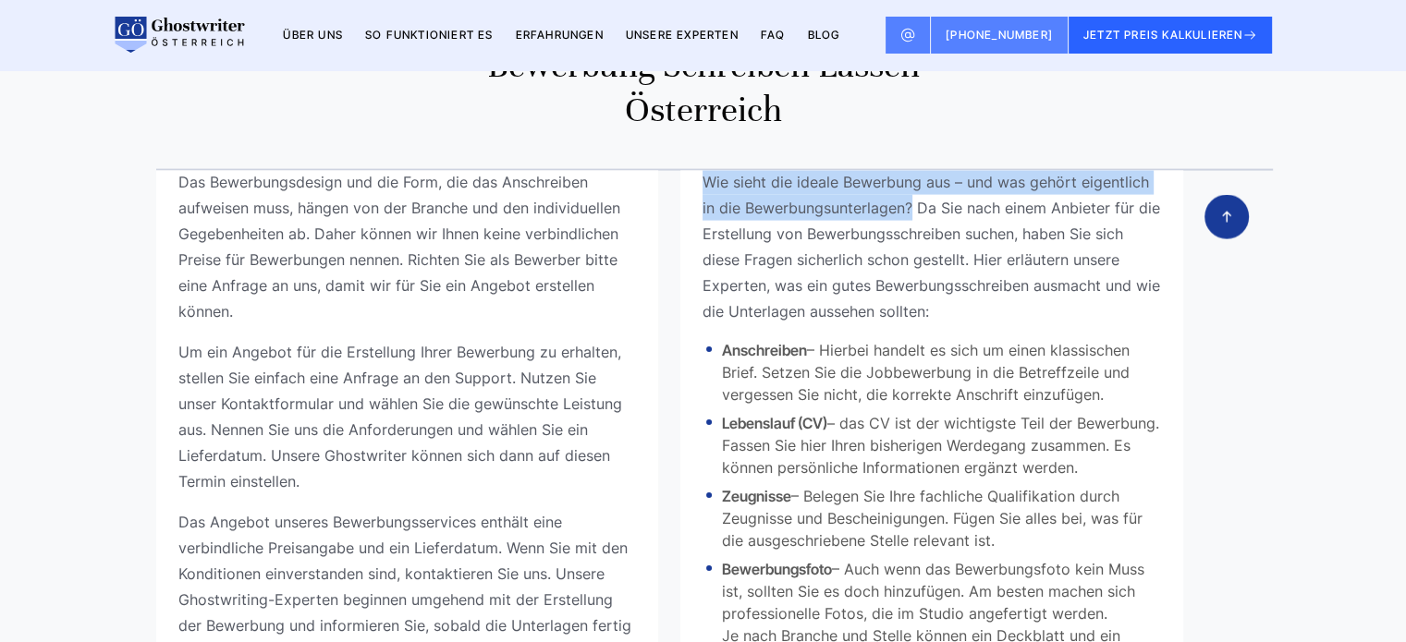
scroll to position [185, 0]
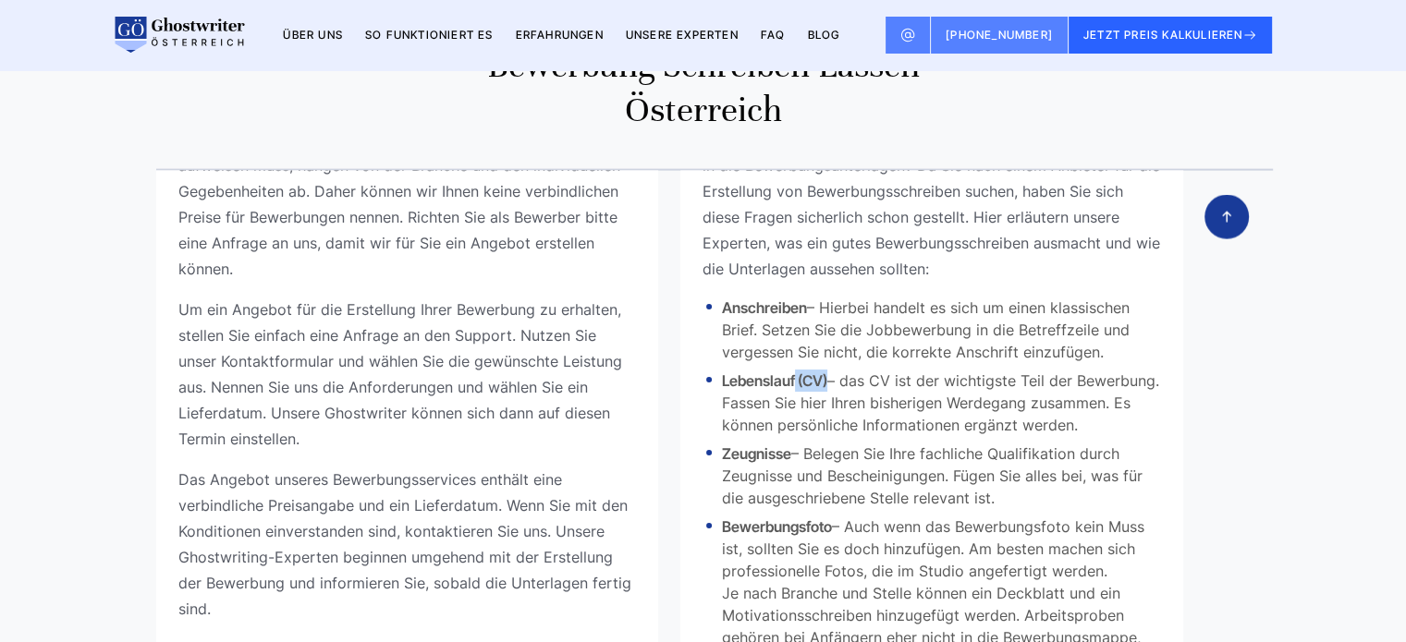
drag, startPoint x: 824, startPoint y: 383, endPoint x: 789, endPoint y: 390, distance: 35.7
click at [789, 390] on li "Lebenslauf (CV) – das CV ist der wichtigste Teil der Bewerbung. Fassen Sie hier…" at bounding box center [931, 403] width 458 height 67
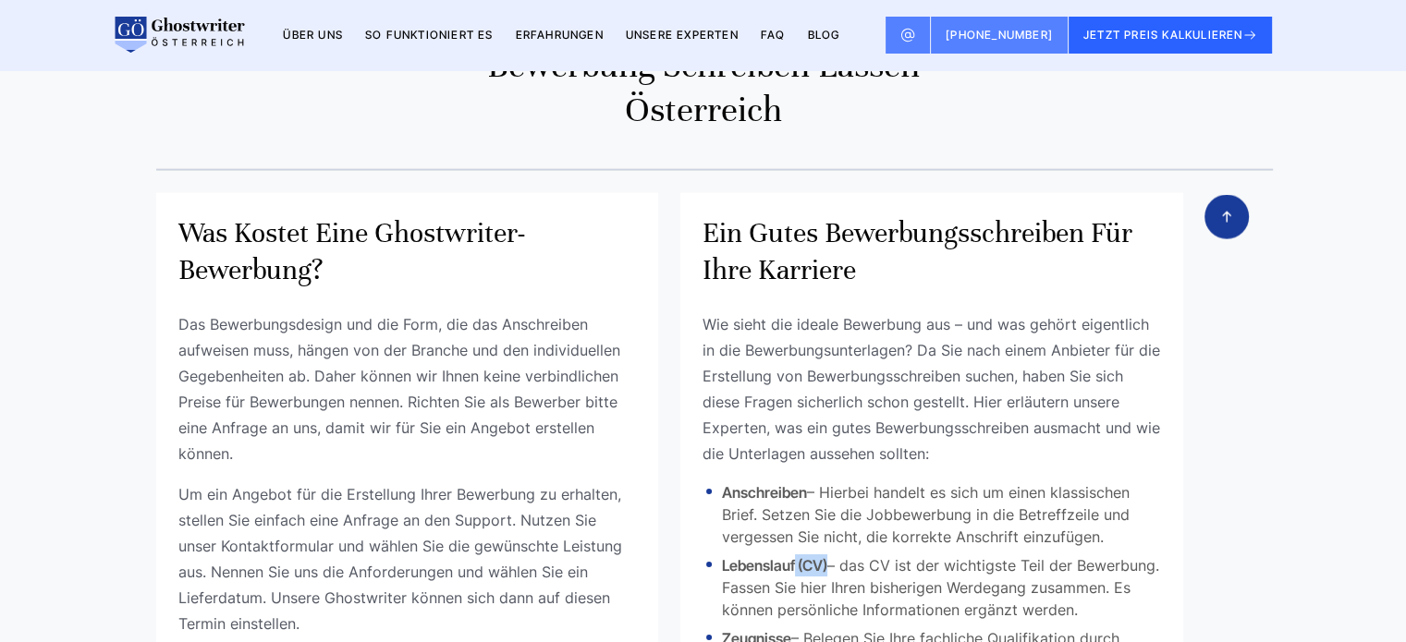
drag, startPoint x: 999, startPoint y: 504, endPoint x: 695, endPoint y: 328, distance: 351.1
click at [695, 328] on div "Ein gutes Bewerbungsschreiben für Ihre Karriere Wie sieht die ideale Bewerbung …" at bounding box center [931, 542] width 503 height 699
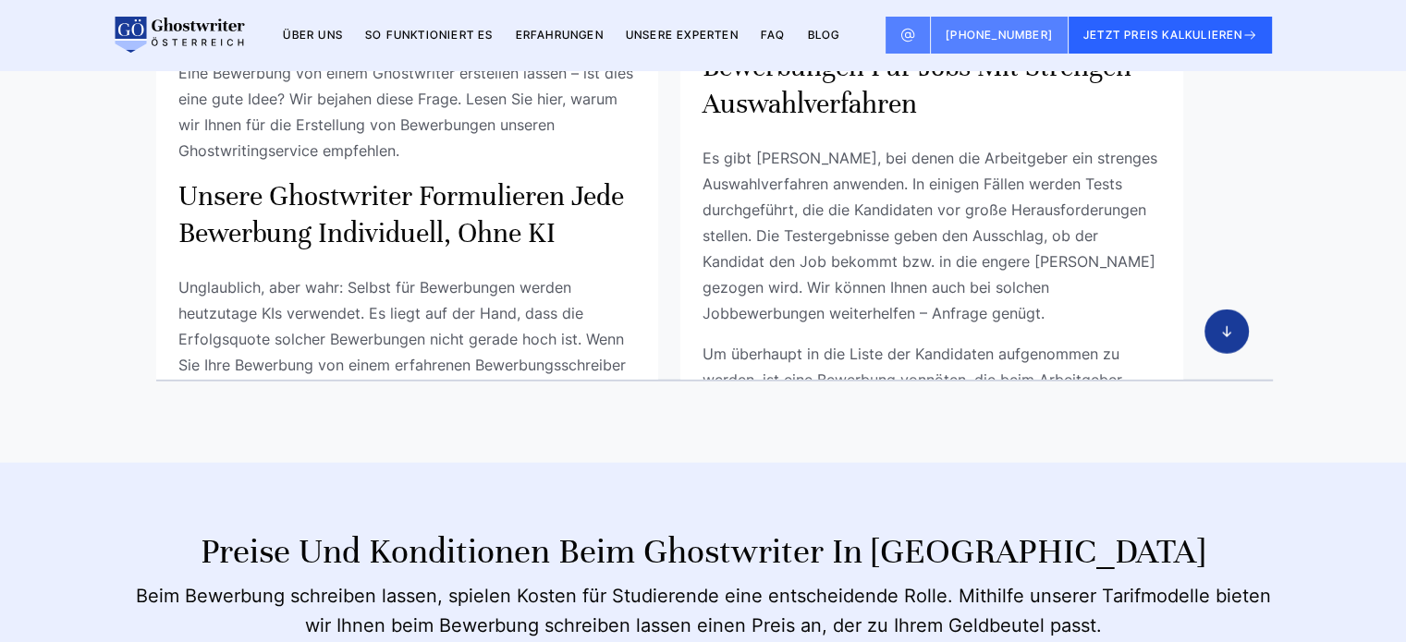
scroll to position [370, 0]
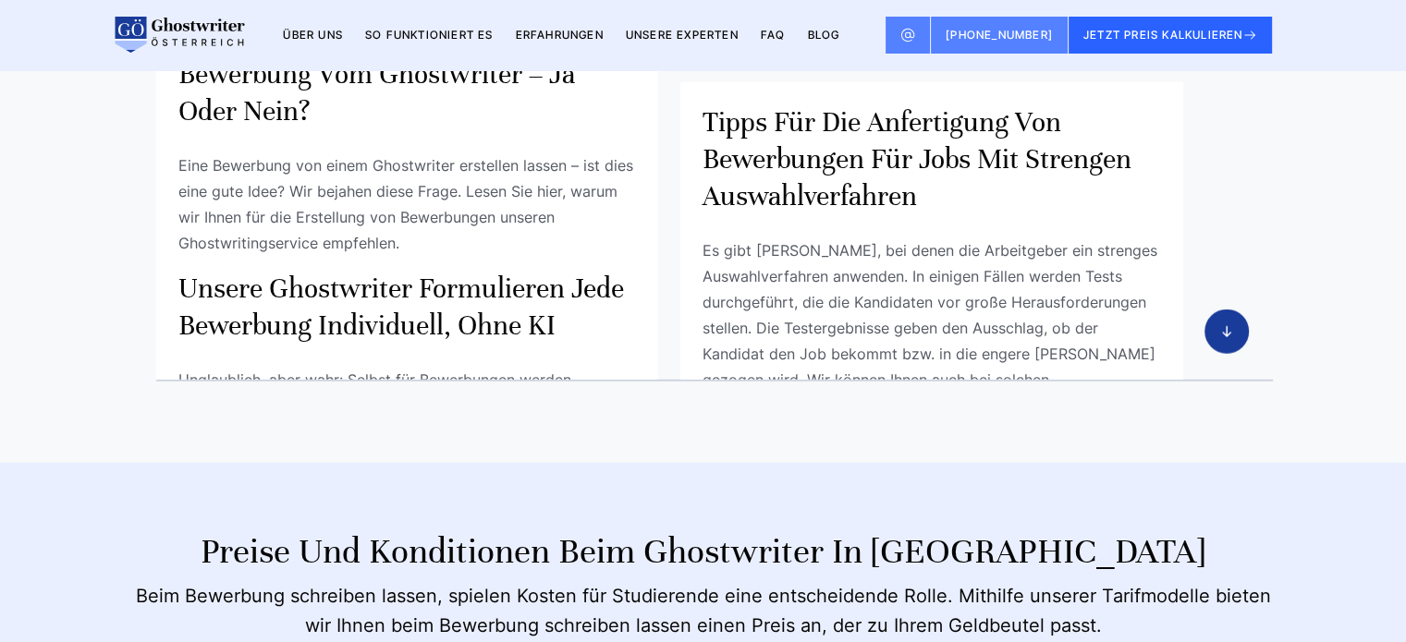
drag, startPoint x: 702, startPoint y: 146, endPoint x: 926, endPoint y: 236, distance: 240.9
click at [926, 215] on h3 "Tipps für die Anfertigung von Bewerbungen für Jobs mit strengen Auswahlverfahren" at bounding box center [931, 159] width 458 height 111
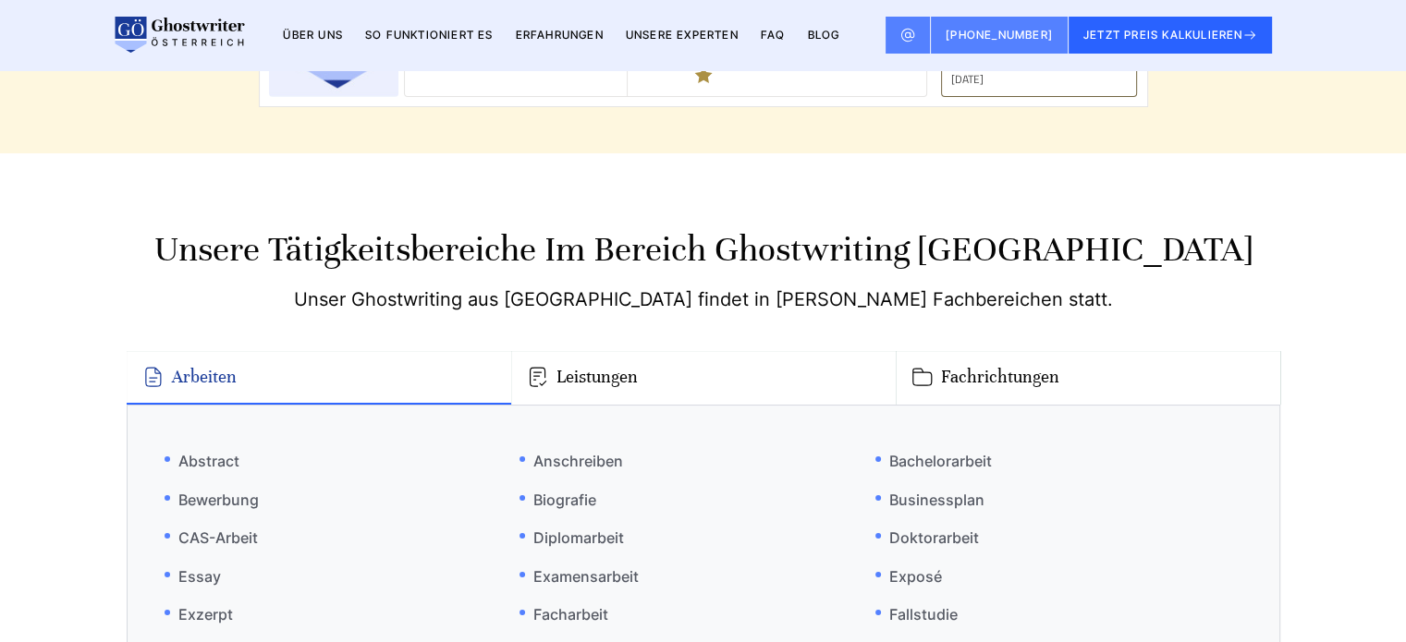
scroll to position [9638, 0]
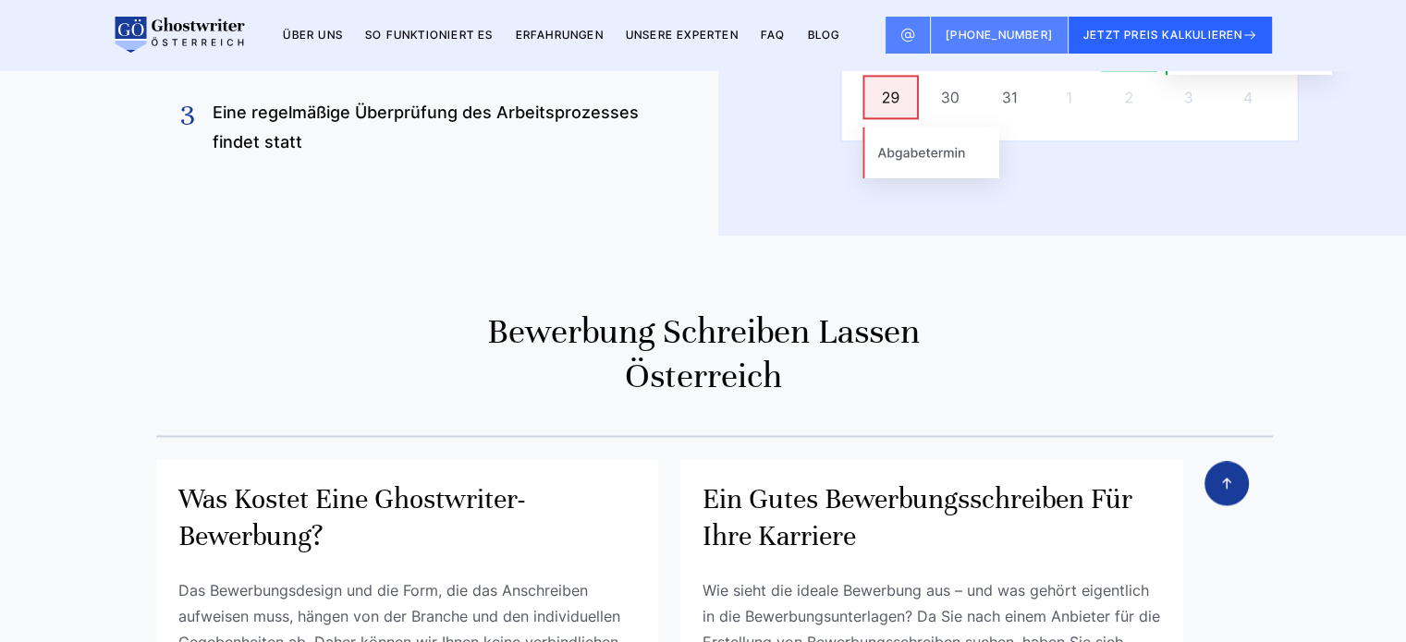
scroll to position [9638, 0]
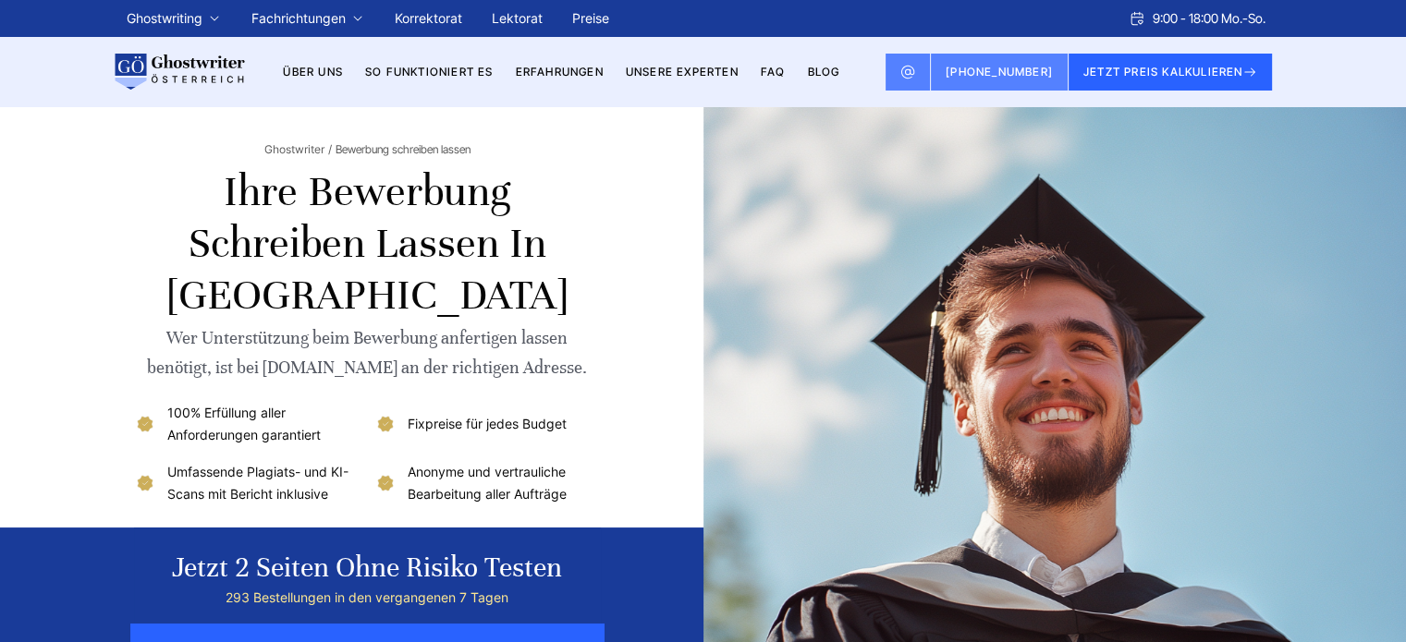
copy h1 "[GEOGRAPHIC_DATA]"
drag, startPoint x: 458, startPoint y: 299, endPoint x: 283, endPoint y: 298, distance: 175.6
click at [283, 298] on h1 "Ihre Bewerbung schreiben lassen in [GEOGRAPHIC_DATA]" at bounding box center [367, 243] width 467 height 155
